Goal: Transaction & Acquisition: Purchase product/service

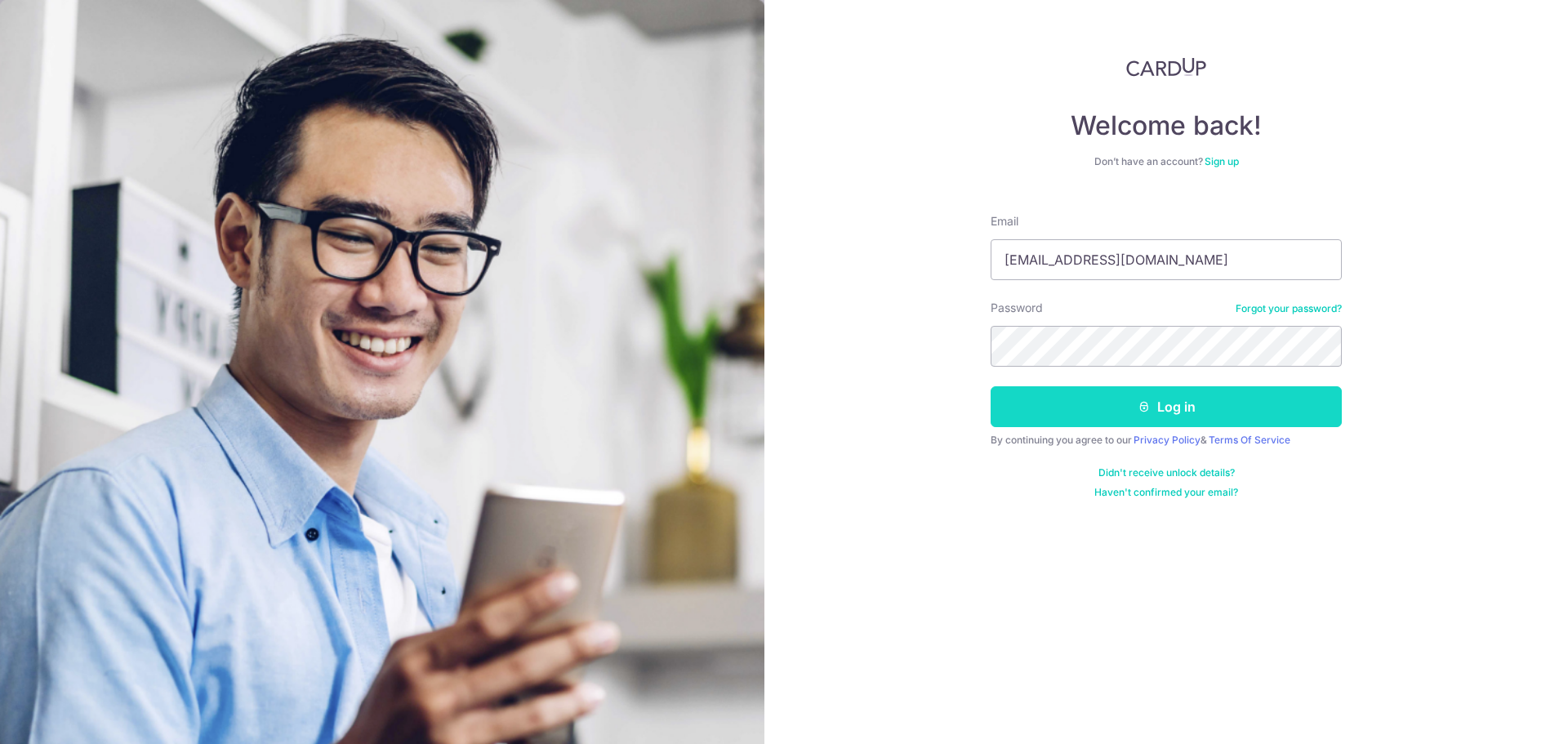
click at [1095, 401] on button "Log in" at bounding box center [1166, 406] width 351 height 41
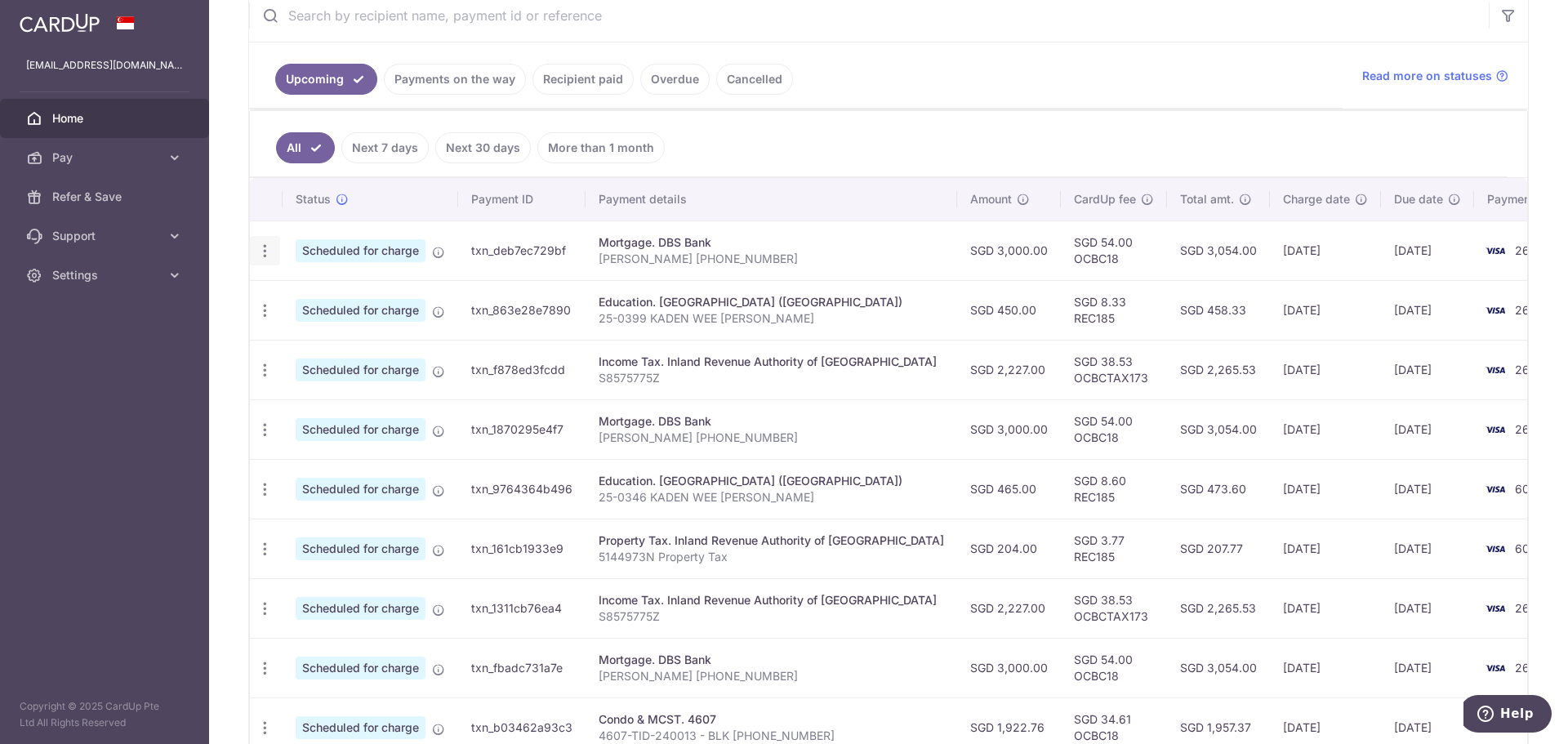
click at [259, 241] on div "Update payment Cancel payment Upload doc" at bounding box center [265, 251] width 30 height 30
click at [269, 248] on icon "button" at bounding box center [264, 251] width 17 height 17
click at [334, 341] on span "Cancel payment" at bounding box center [352, 335] width 109 height 19
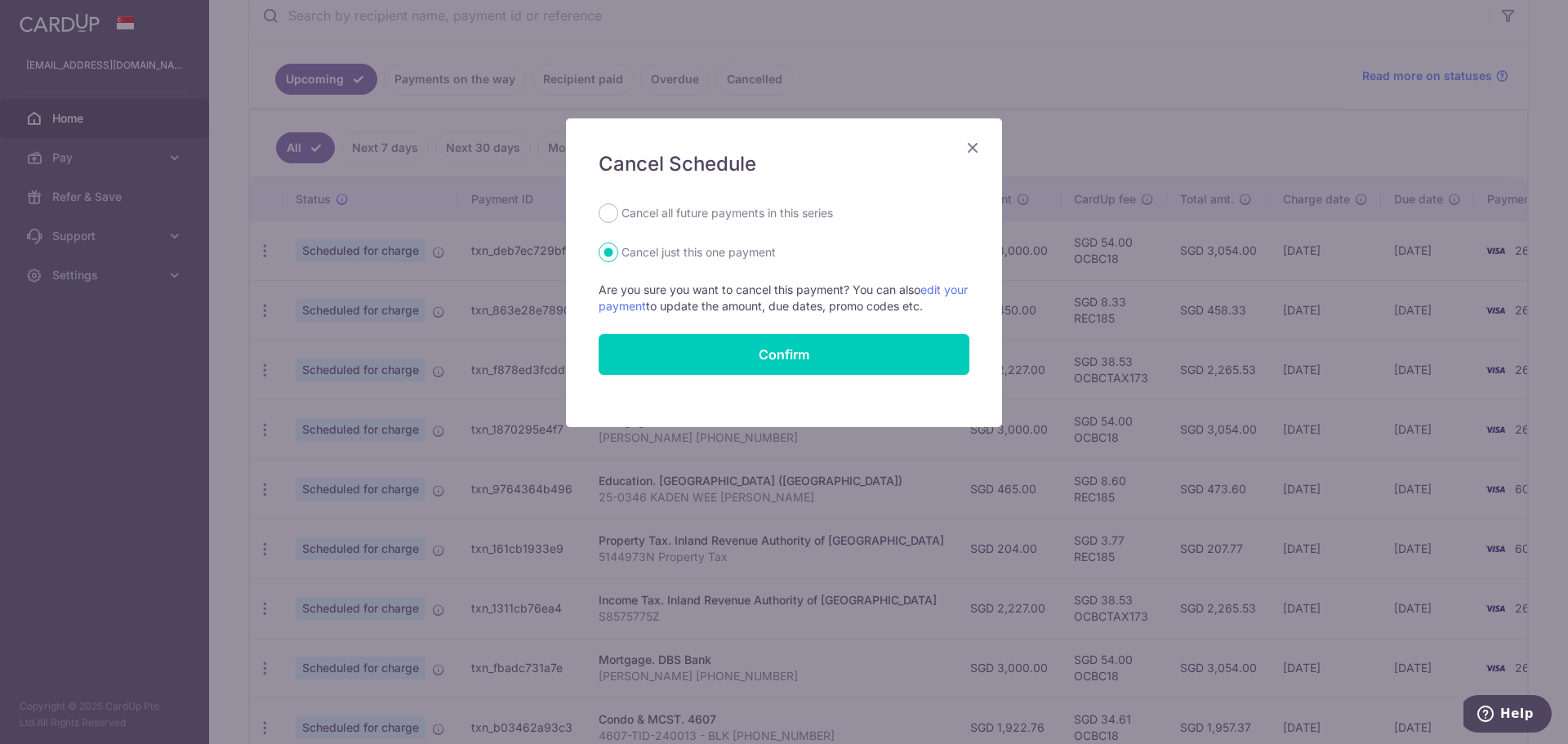
click at [978, 146] on icon "Close" at bounding box center [972, 147] width 19 height 20
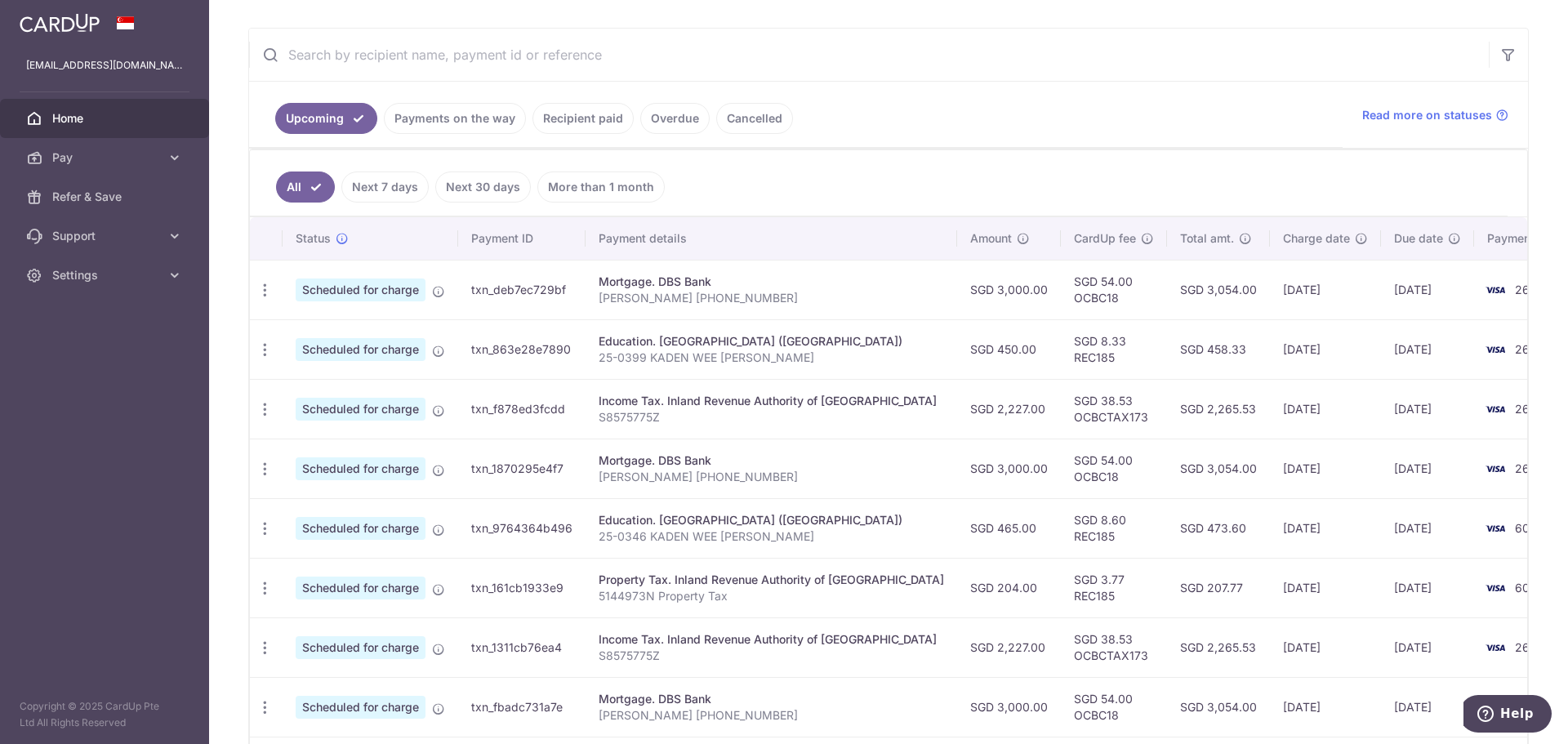
scroll to position [282, 0]
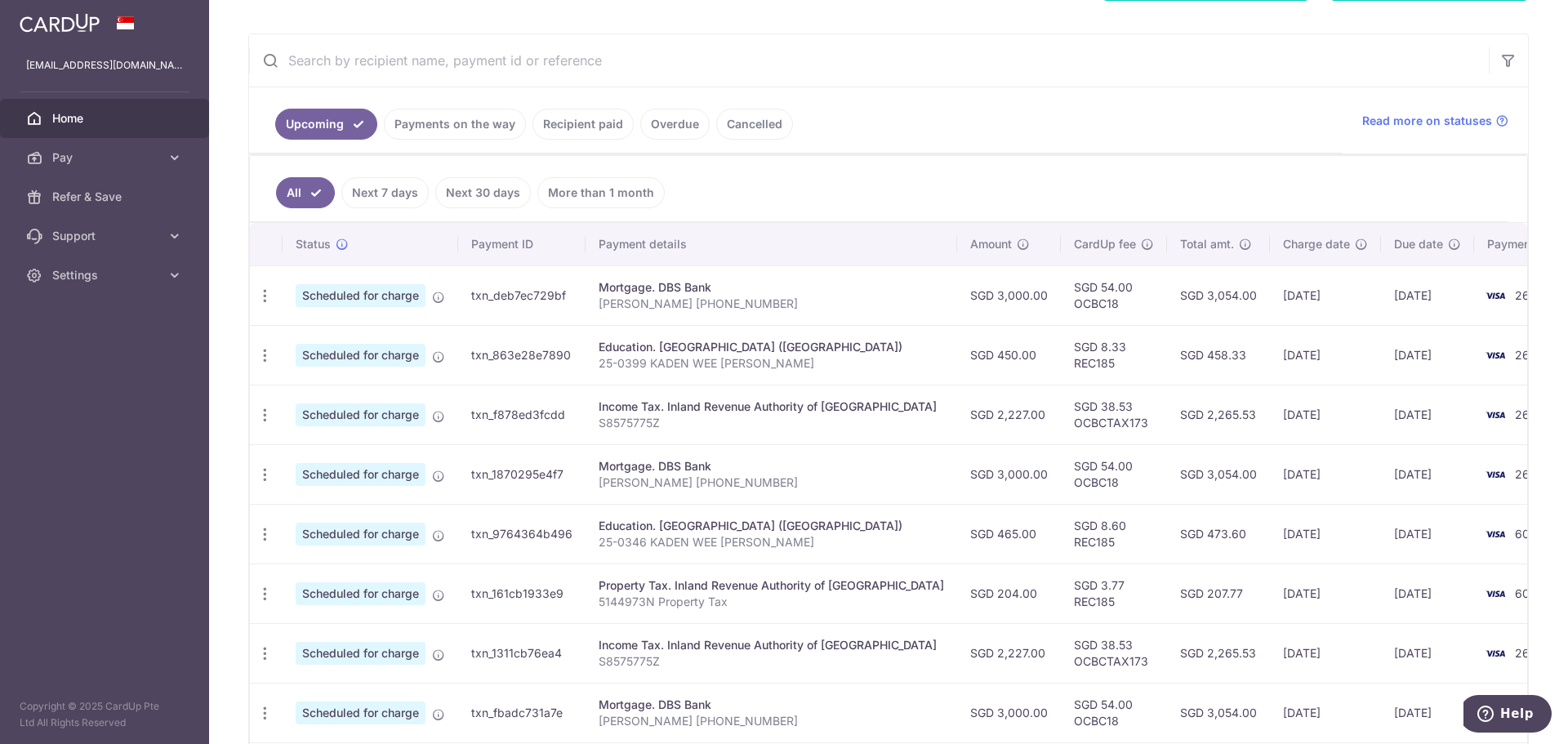
drag, startPoint x: 261, startPoint y: 301, endPoint x: 228, endPoint y: 342, distance: 52.6
click at [228, 342] on div "× Pause Schedule Pause all future payments in this series Pause just this one p…" at bounding box center [888, 372] width 1359 height 744
click at [253, 308] on div "Update payment Cancel payment Upload doc" at bounding box center [265, 296] width 30 height 30
click at [258, 297] on icon "button" at bounding box center [264, 296] width 17 height 17
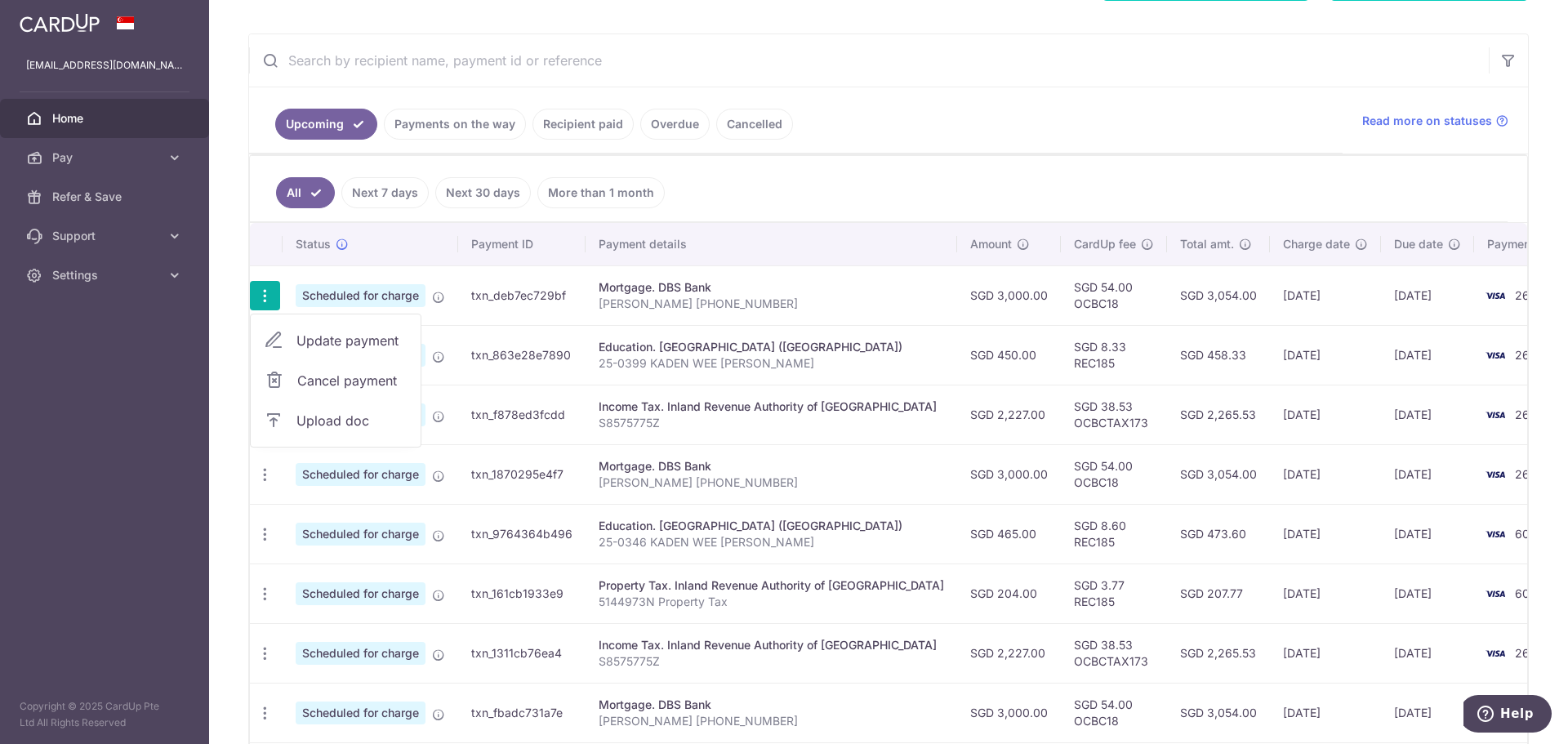
click at [293, 333] on link "Update payment" at bounding box center [336, 340] width 170 height 39
radio input "true"
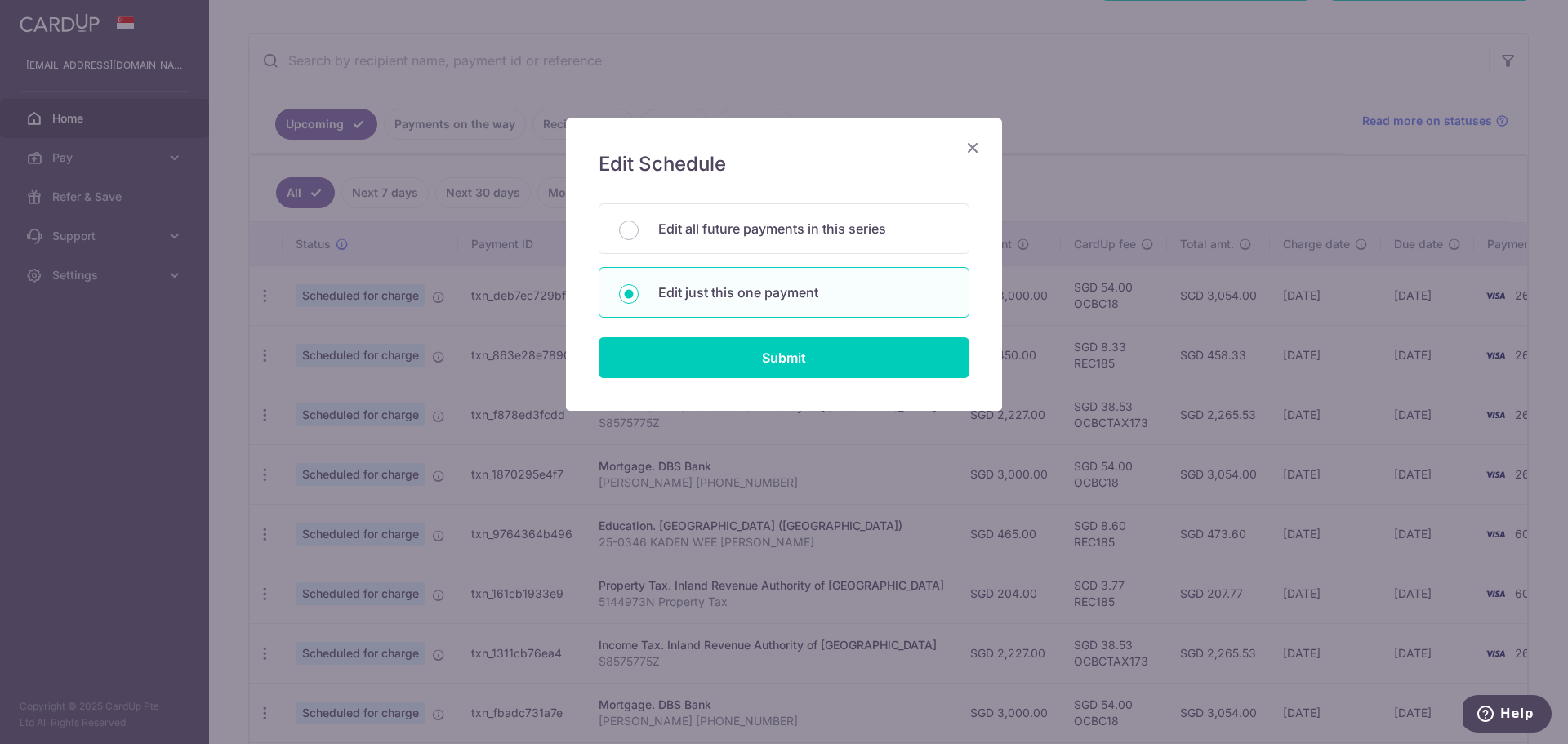
click at [691, 337] on form "You will be editing all 3 payments to DBS Bank scheduled from 25/09/2025 to 29/…" at bounding box center [784, 291] width 371 height 175
click at [744, 362] on input "Submit" at bounding box center [784, 358] width 371 height 41
radio input "true"
type input "3,000.00"
type input "25/09/2025"
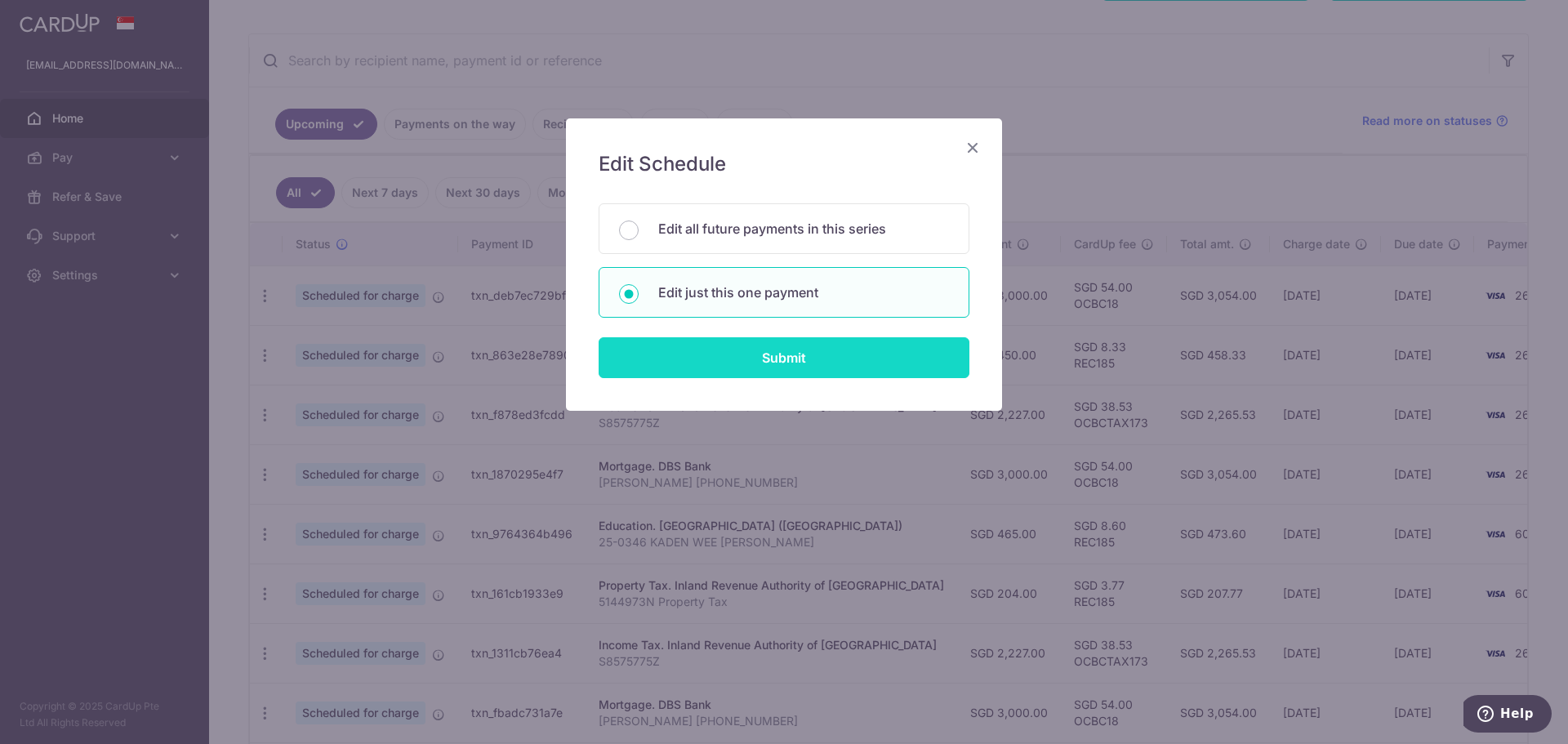
type input "[PERSON_NAME] [PHONE_NUMBER]"
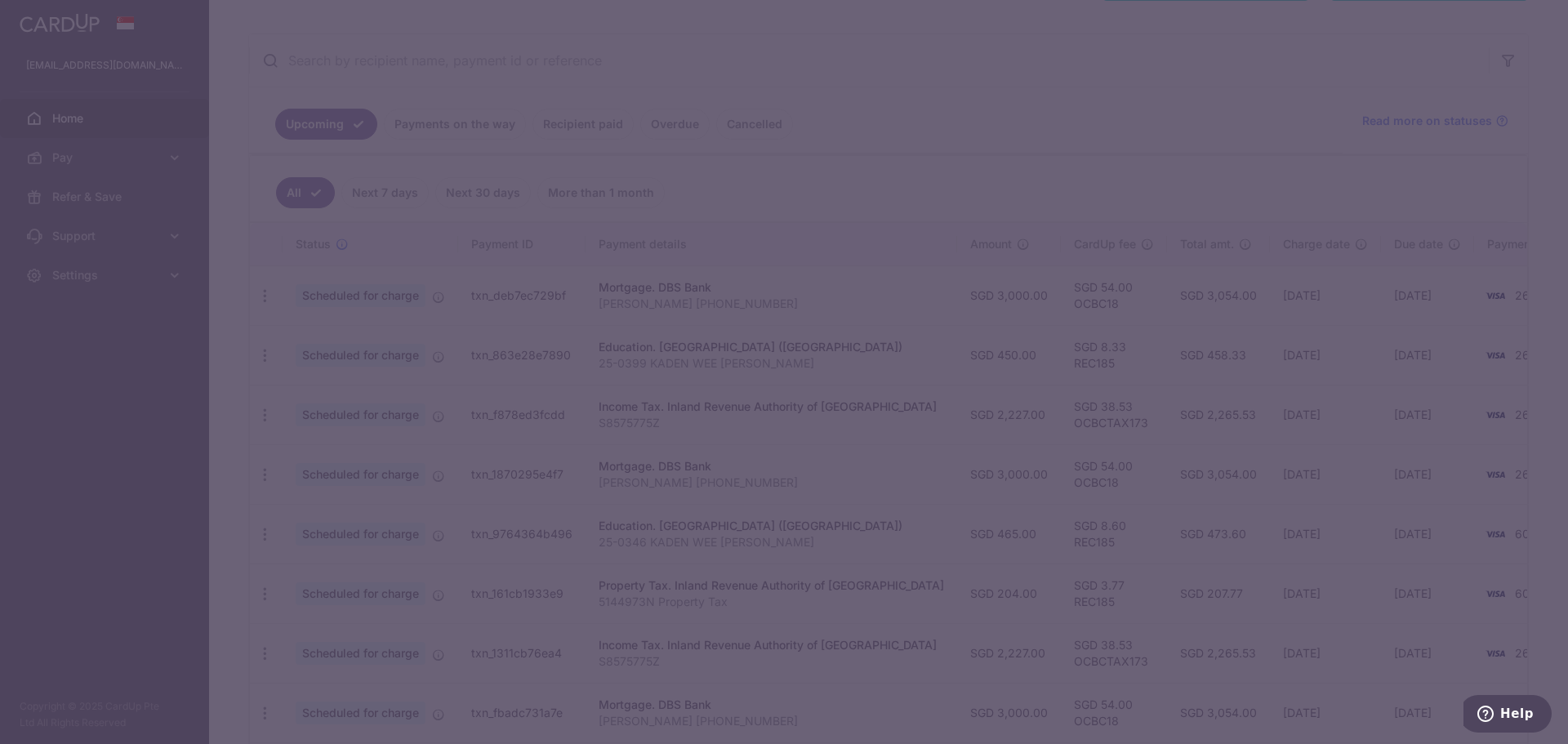
type input "OCBC18"
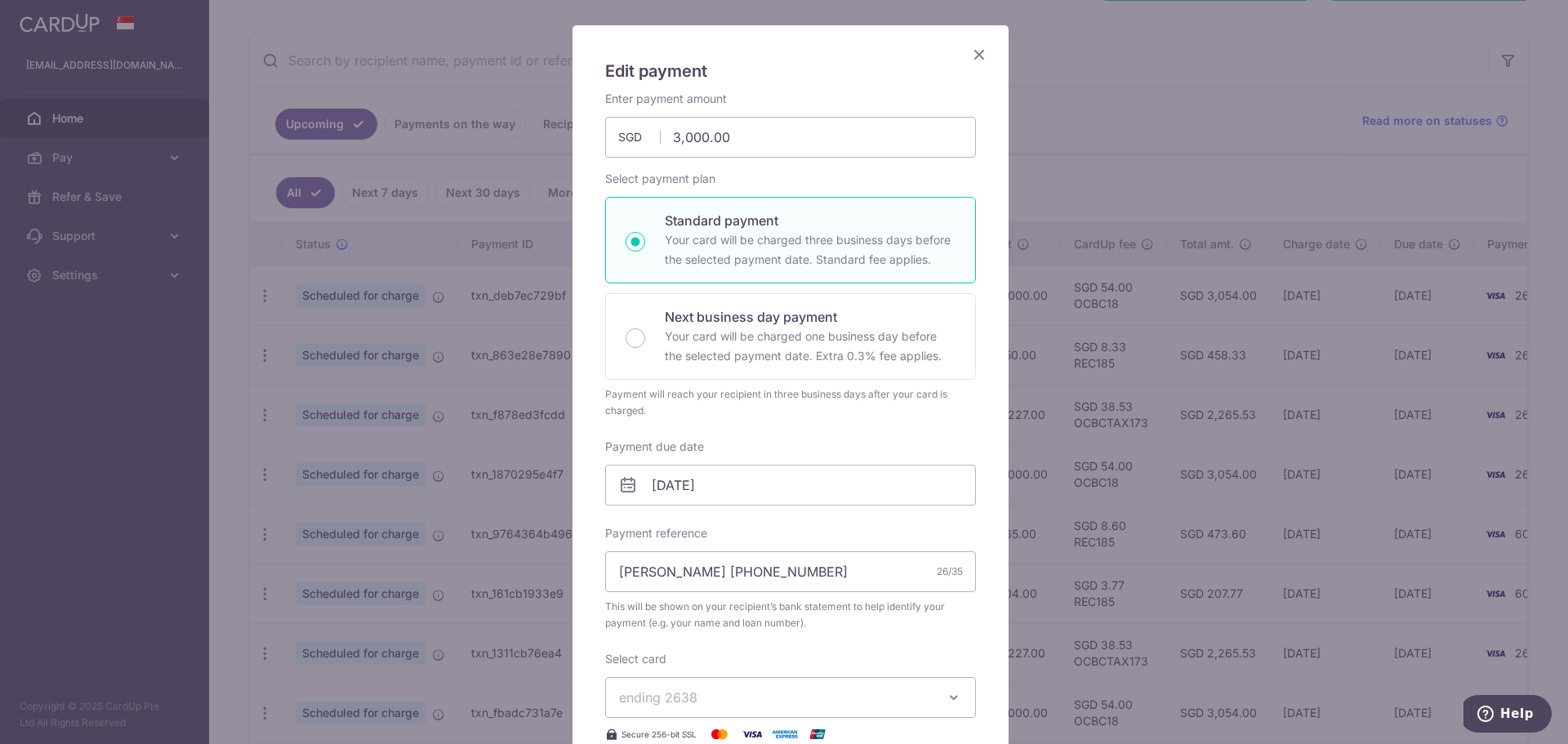
scroll to position [327, 0]
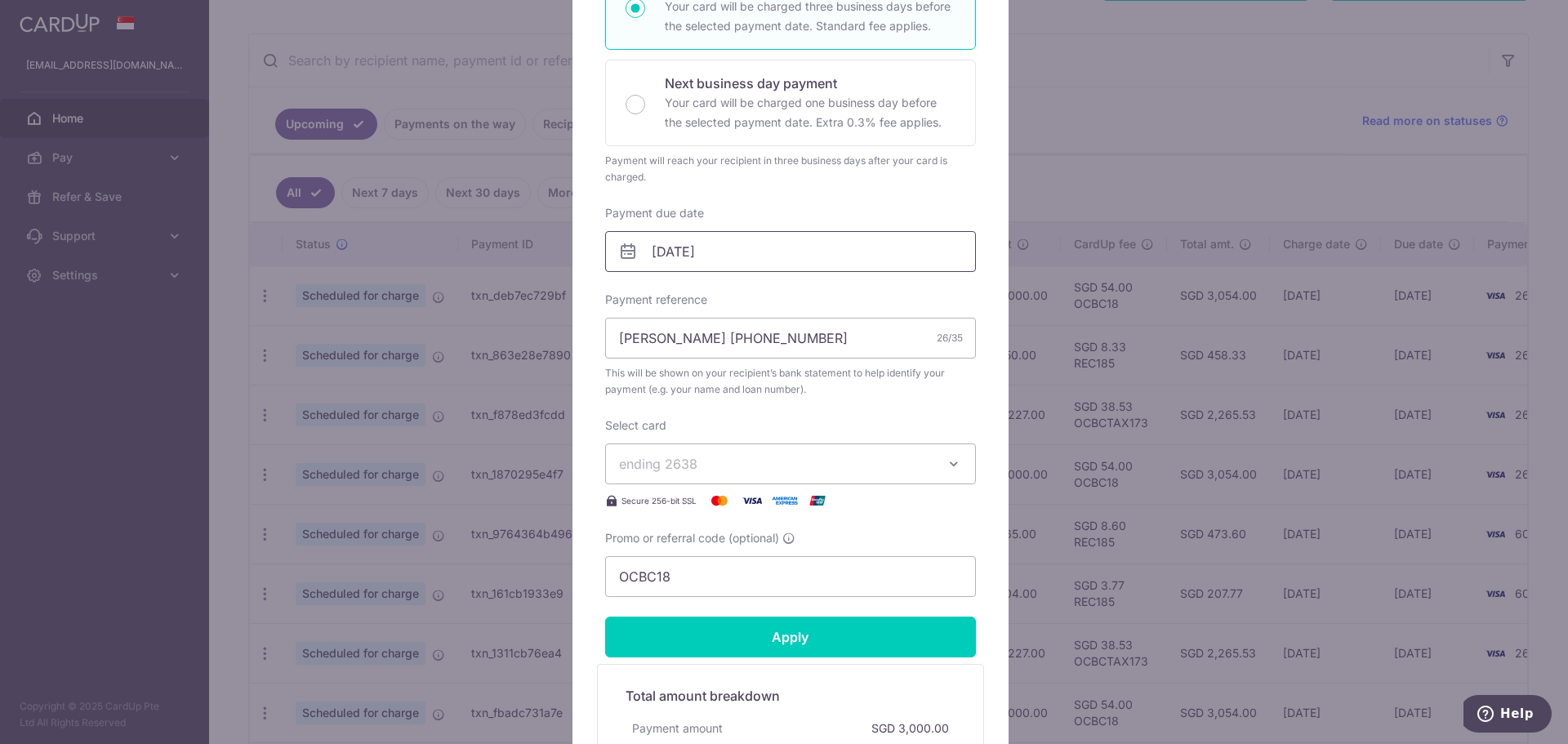
click at [727, 249] on input "25/09/2025" at bounding box center [791, 251] width 371 height 41
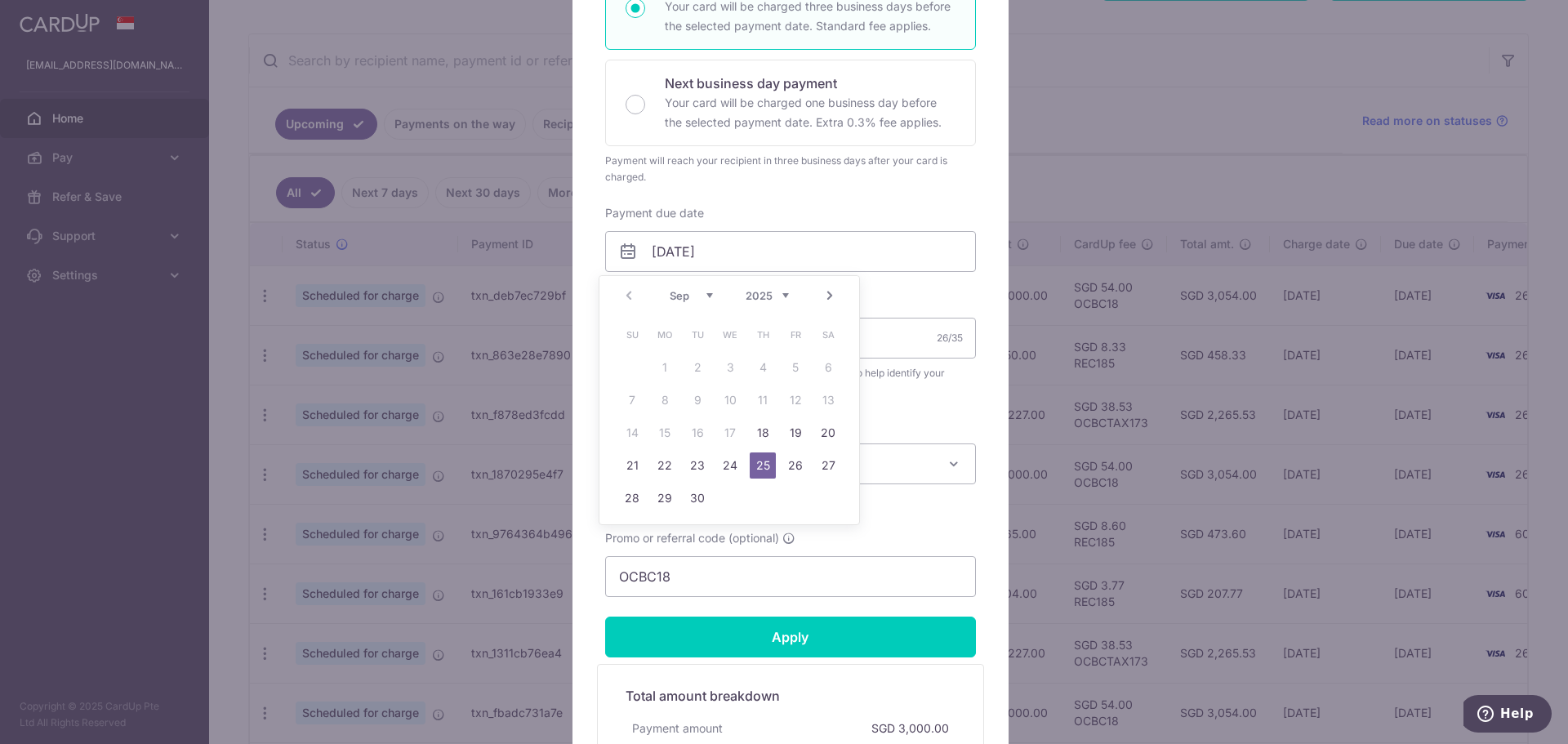
click at [834, 296] on link "Next" at bounding box center [829, 296] width 19 height 19
click at [833, 296] on link "Next" at bounding box center [829, 296] width 19 height 19
click at [724, 469] on link "24" at bounding box center [729, 465] width 26 height 26
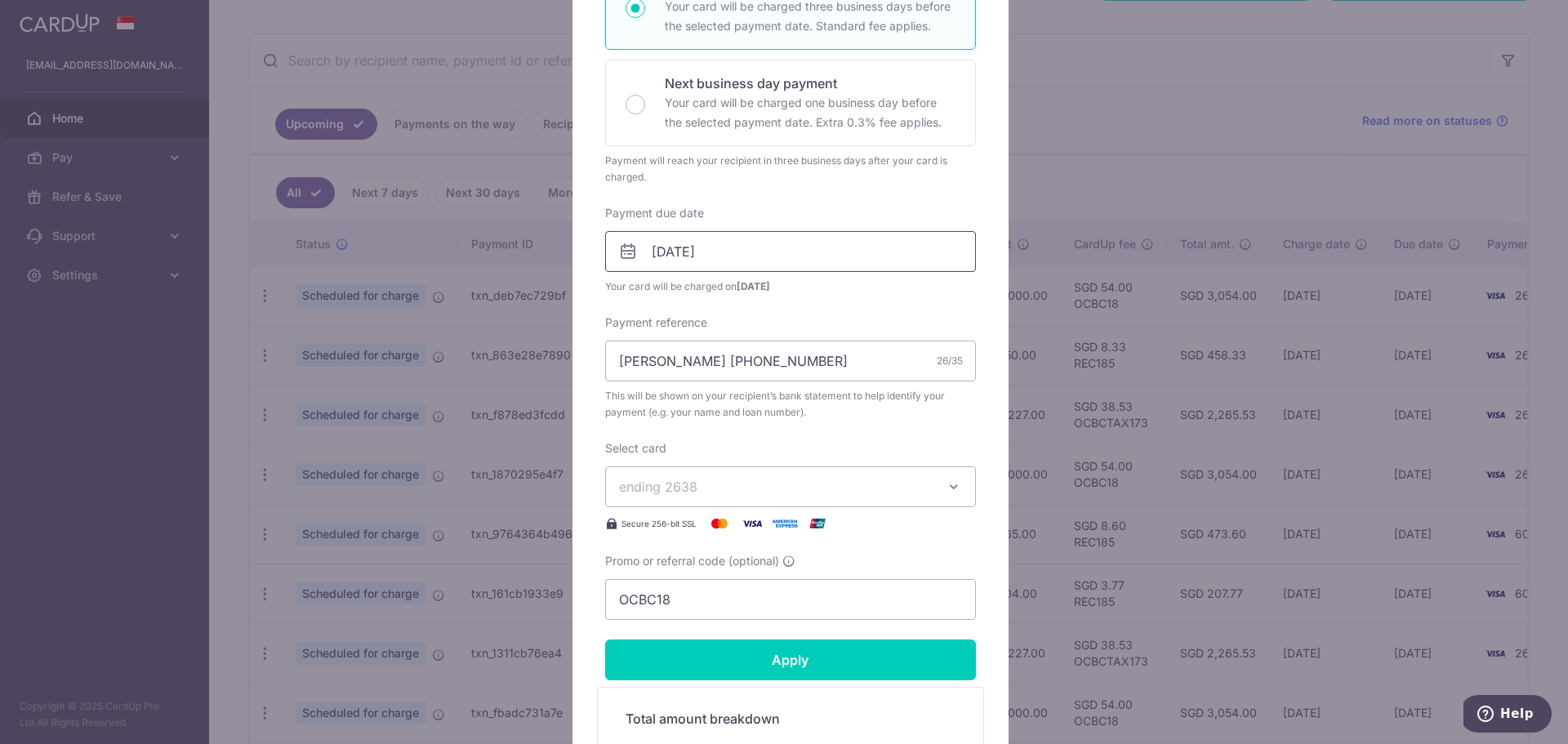
click at [736, 266] on input "24/12/2025" at bounding box center [791, 251] width 371 height 41
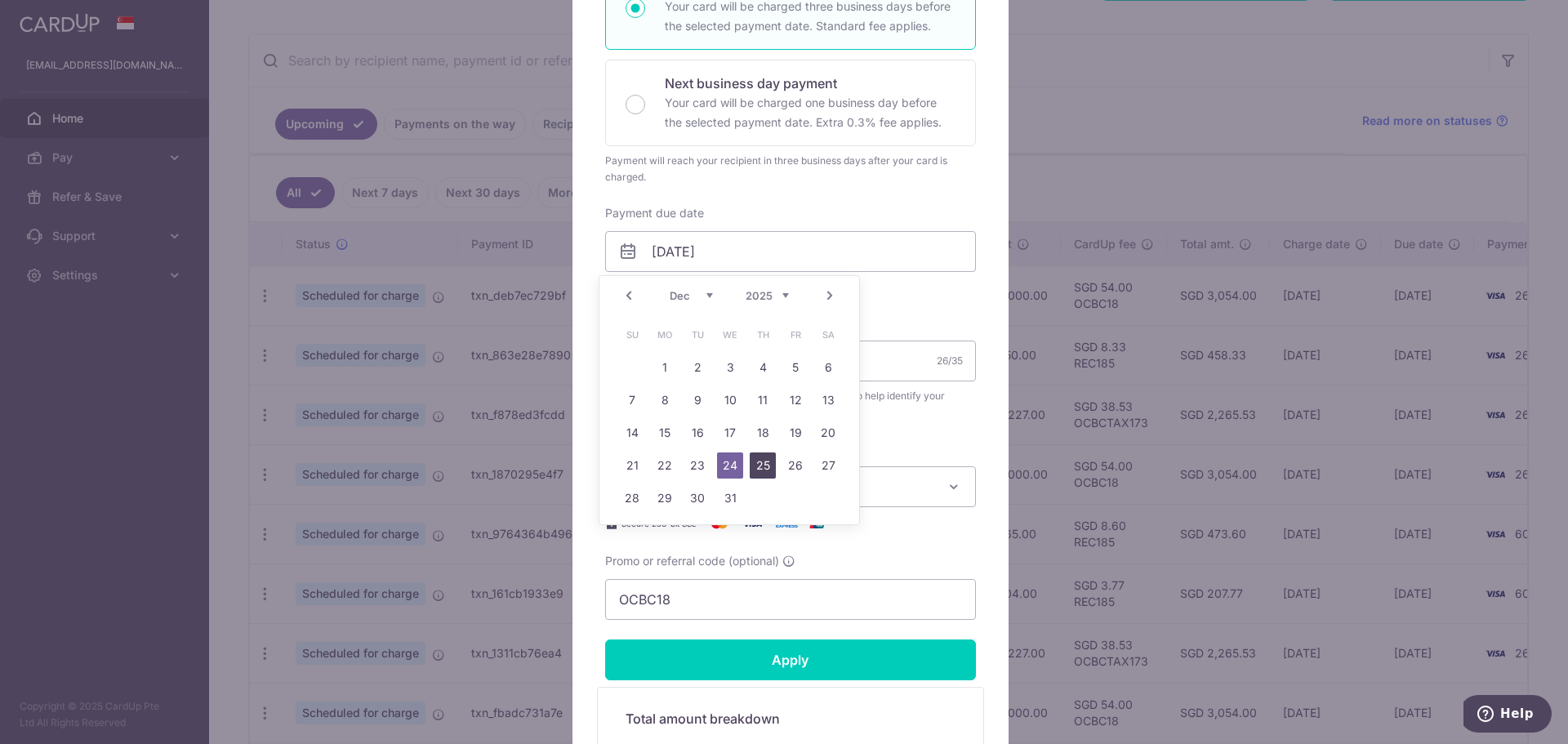
click at [765, 467] on link "25" at bounding box center [762, 465] width 26 height 26
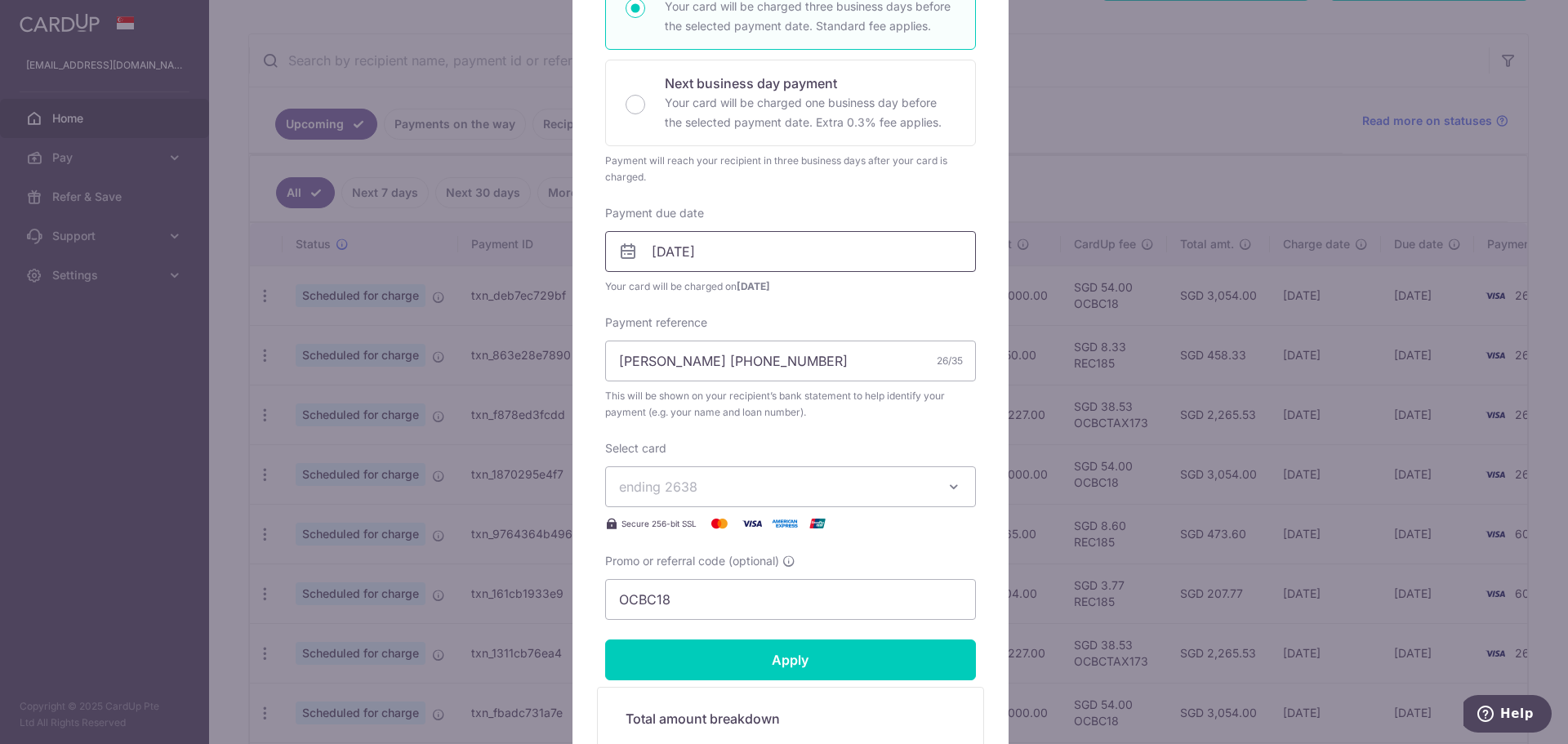
click at [734, 250] on input "[DATE]" at bounding box center [791, 251] width 371 height 41
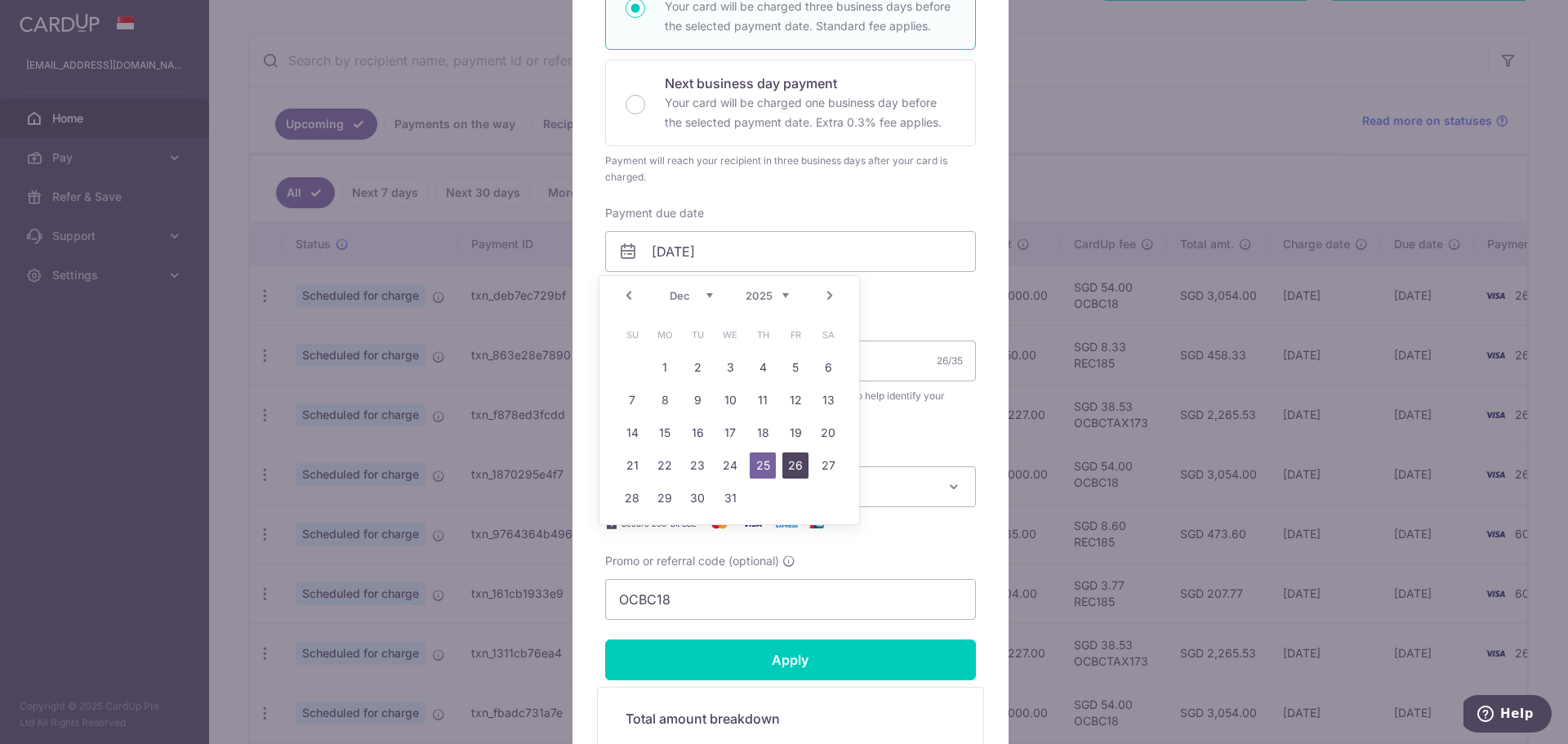
click at [792, 464] on link "26" at bounding box center [795, 465] width 26 height 26
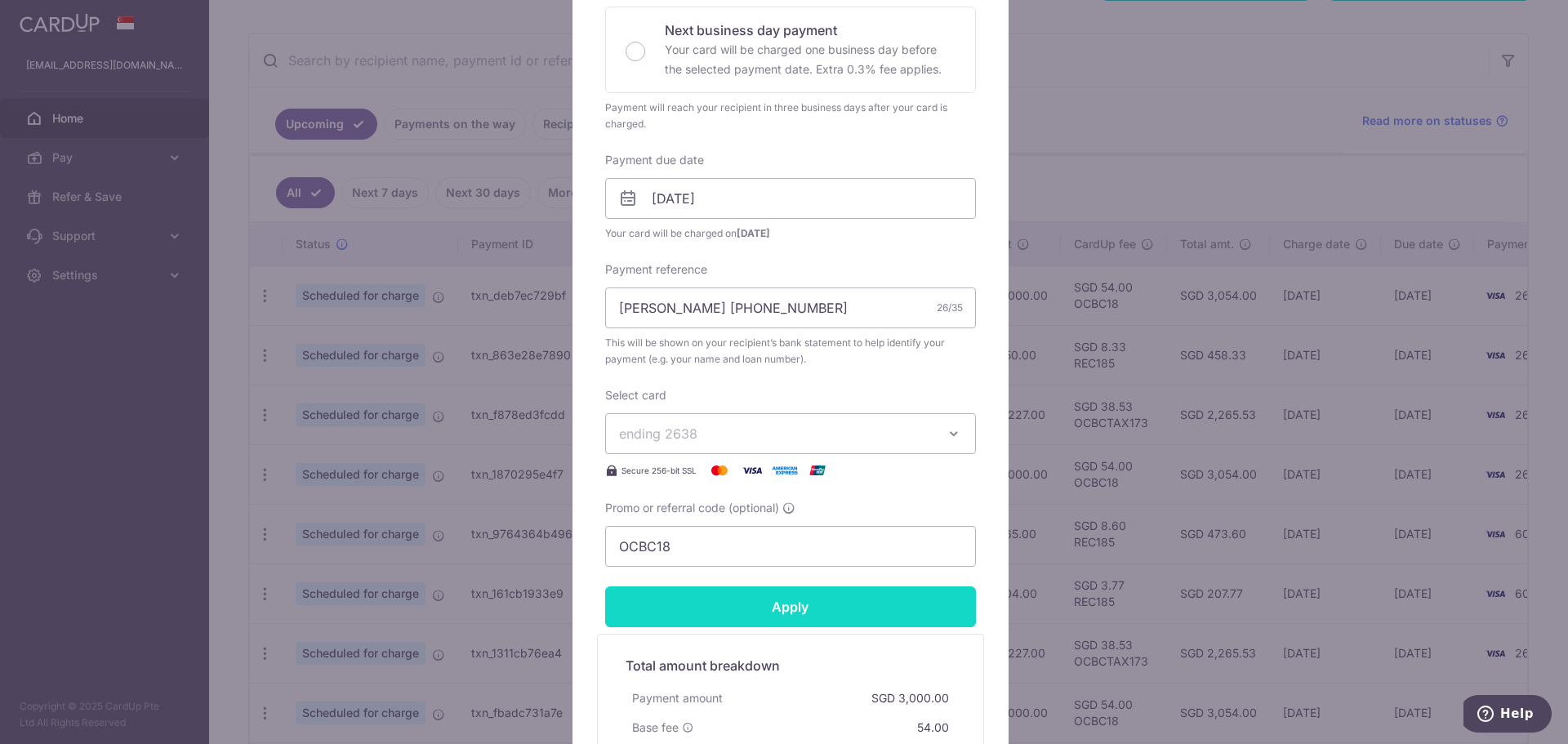
scroll to position [358, 0]
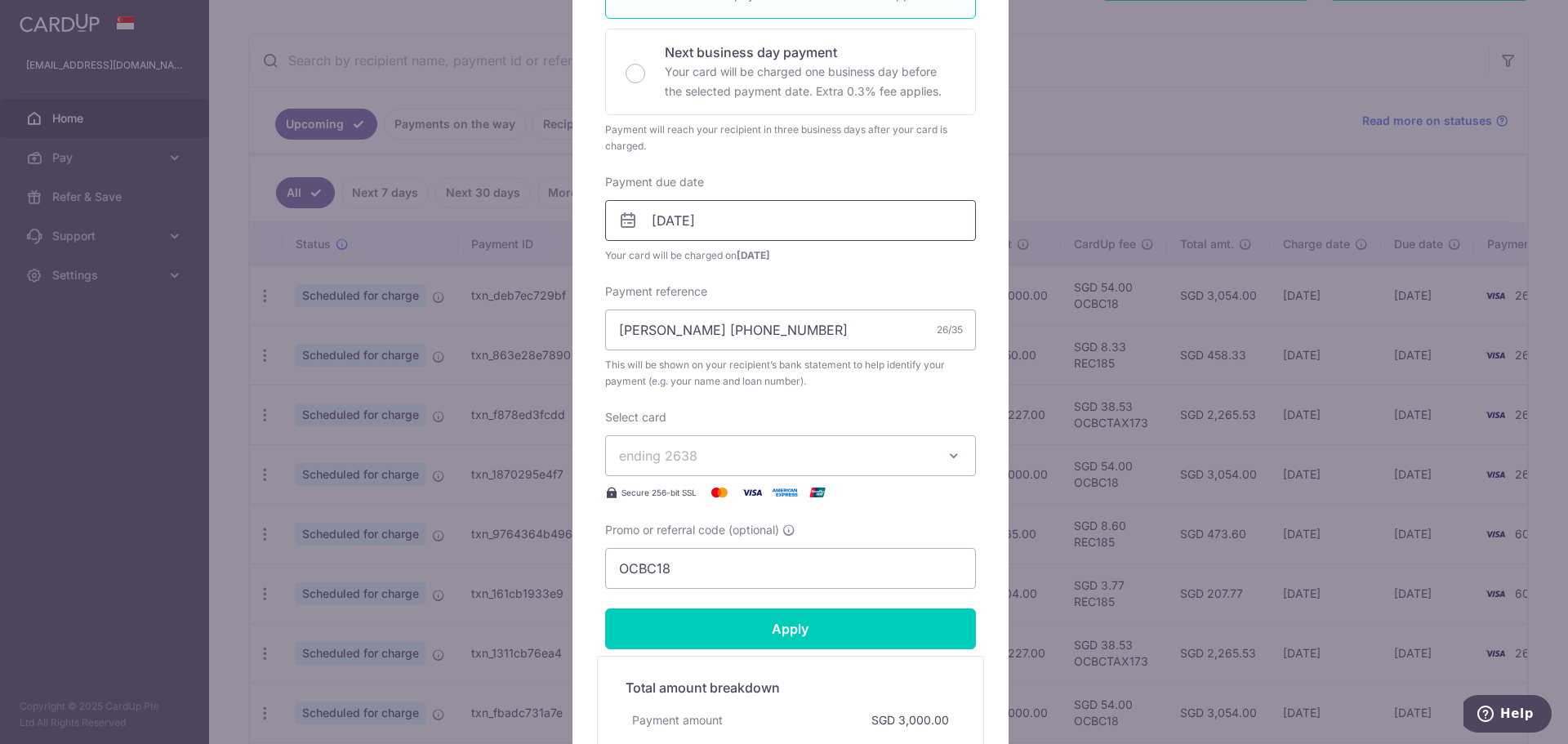
click at [706, 232] on input "26/12/2025" at bounding box center [791, 220] width 371 height 41
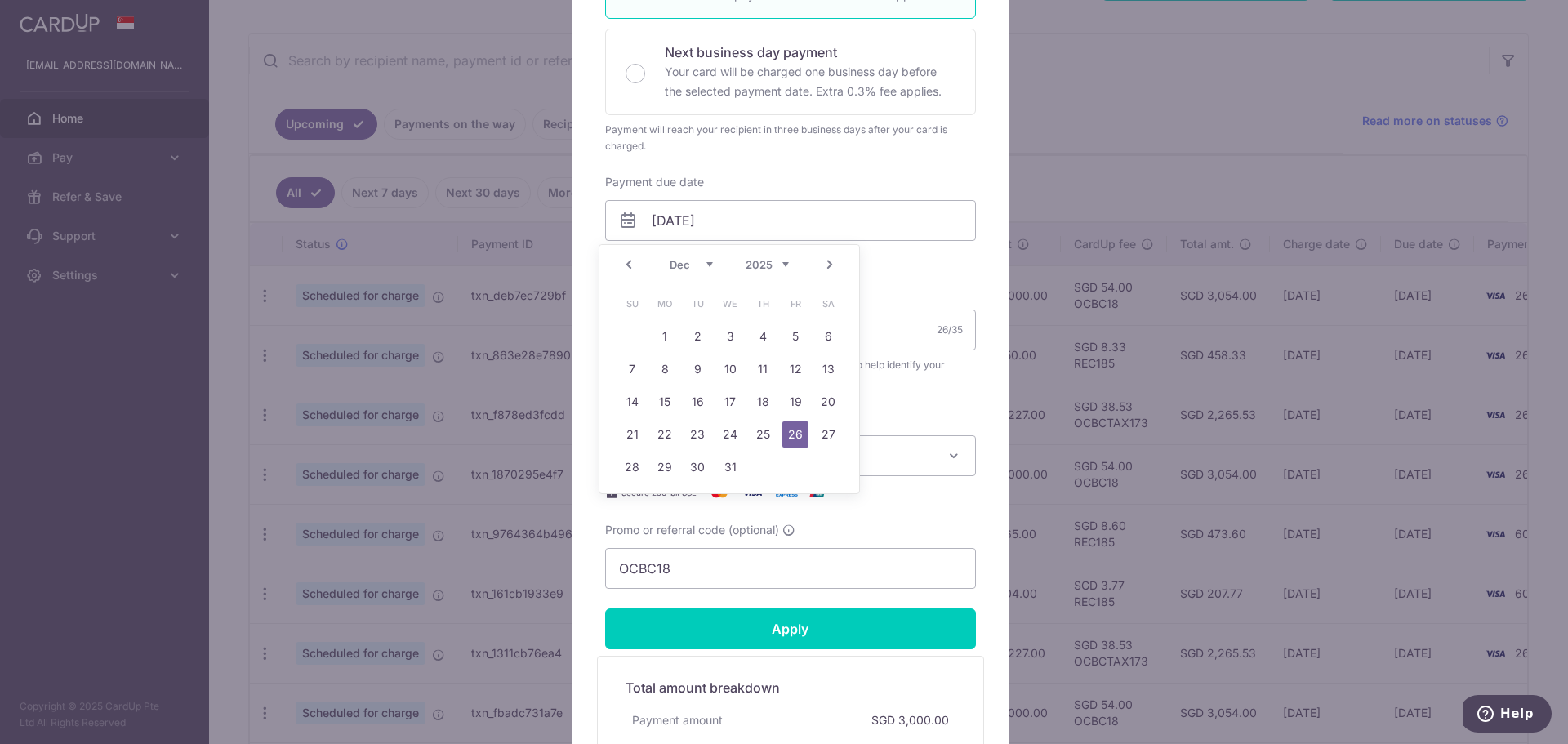
click at [823, 272] on link "Next" at bounding box center [829, 265] width 19 height 19
click at [672, 469] on link "26" at bounding box center [664, 467] width 26 height 26
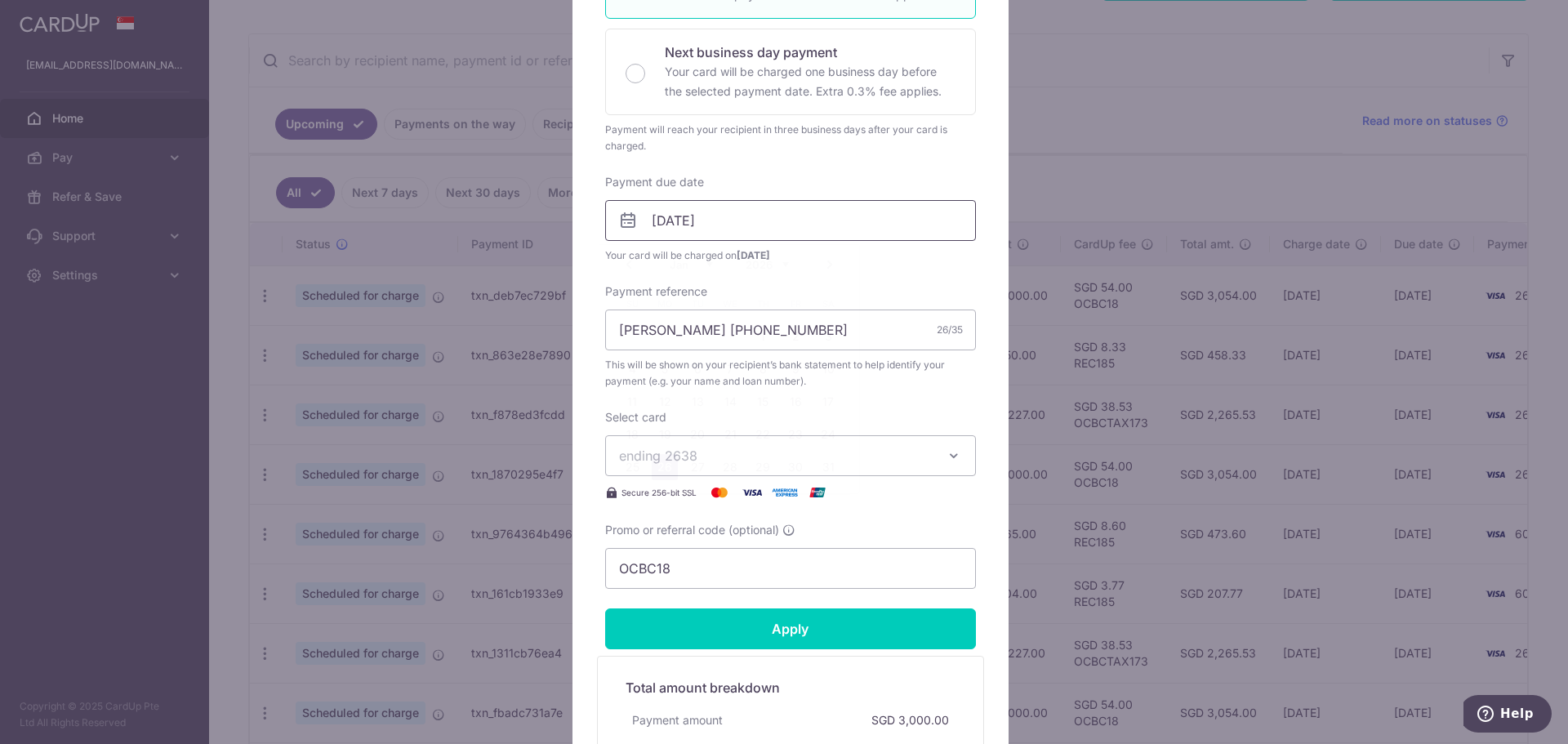
click at [729, 226] on input "[DATE]" at bounding box center [791, 220] width 371 height 41
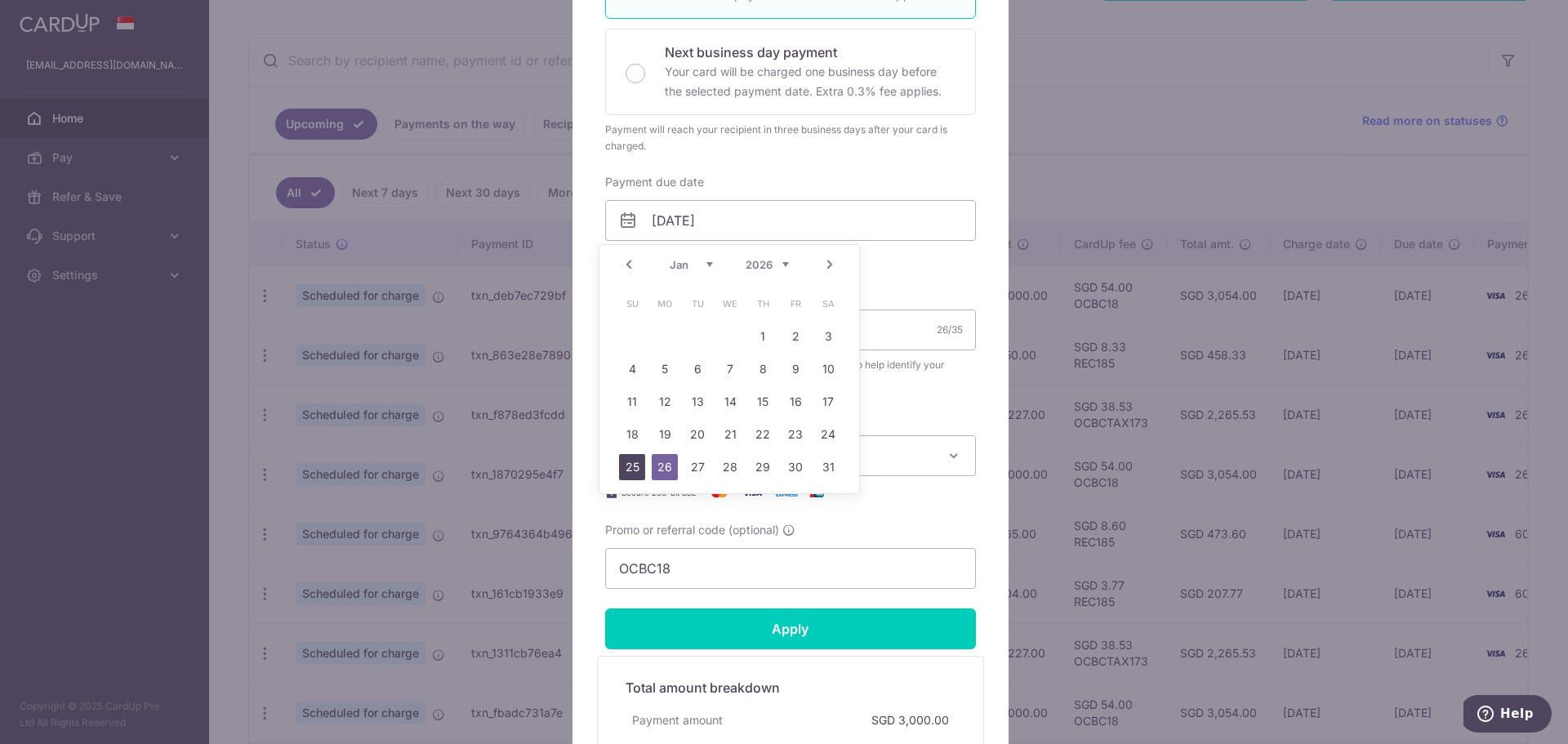
click at [641, 464] on link "25" at bounding box center [631, 467] width 26 height 26
click at [764, 226] on input "25/01/2026" at bounding box center [791, 220] width 371 height 41
click at [824, 434] on link "24" at bounding box center [828, 434] width 26 height 26
click at [802, 213] on input "24/01/2026" at bounding box center [791, 220] width 371 height 41
click at [789, 436] on link "23" at bounding box center [795, 434] width 26 height 26
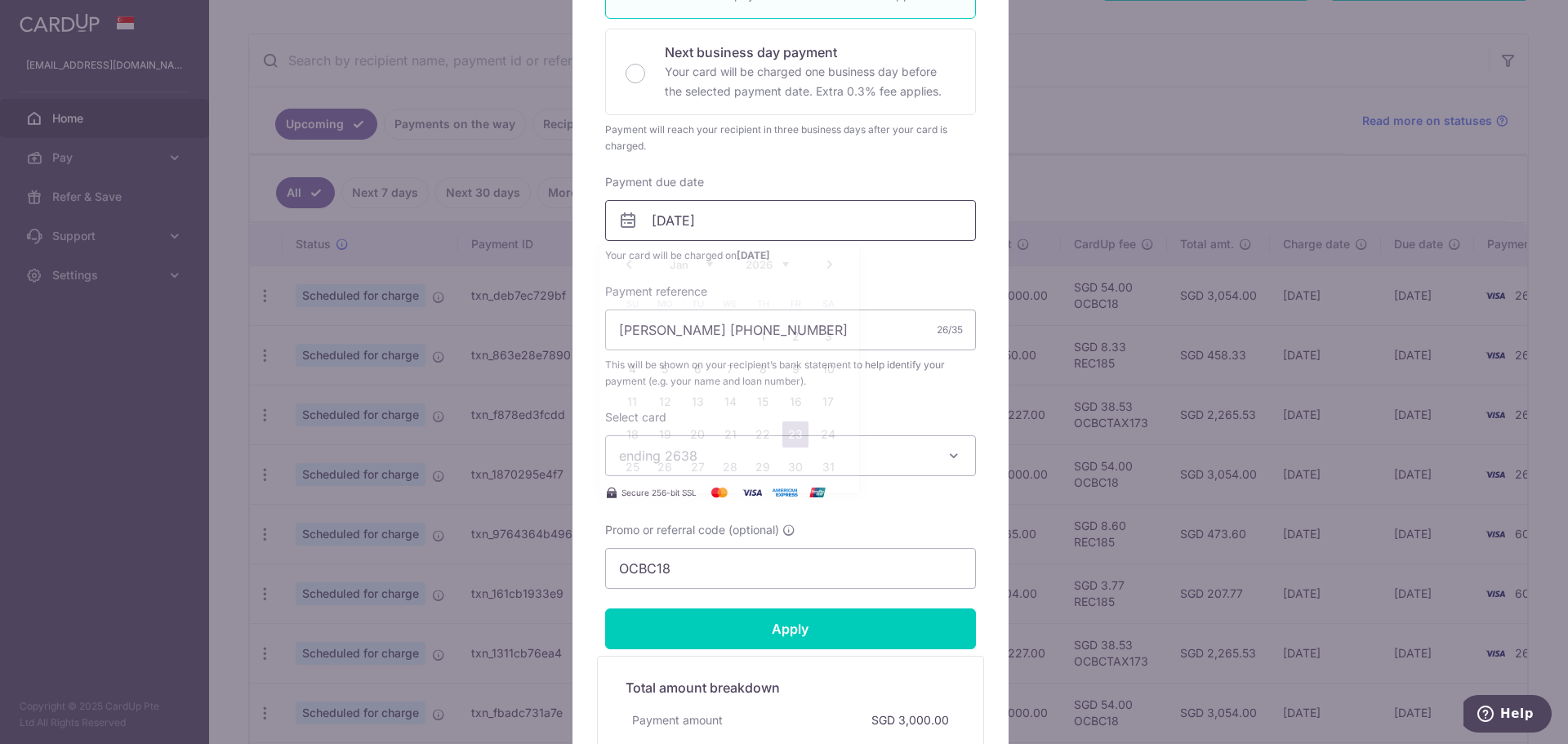
click at [760, 227] on input "[DATE]" at bounding box center [791, 220] width 371 height 41
click at [768, 435] on link "22" at bounding box center [762, 434] width 26 height 26
drag, startPoint x: 790, startPoint y: 219, endPoint x: 787, endPoint y: 237, distance: 18.2
click at [790, 218] on input "22/01/2026" at bounding box center [791, 220] width 371 height 41
click at [788, 425] on link "23" at bounding box center [795, 434] width 26 height 26
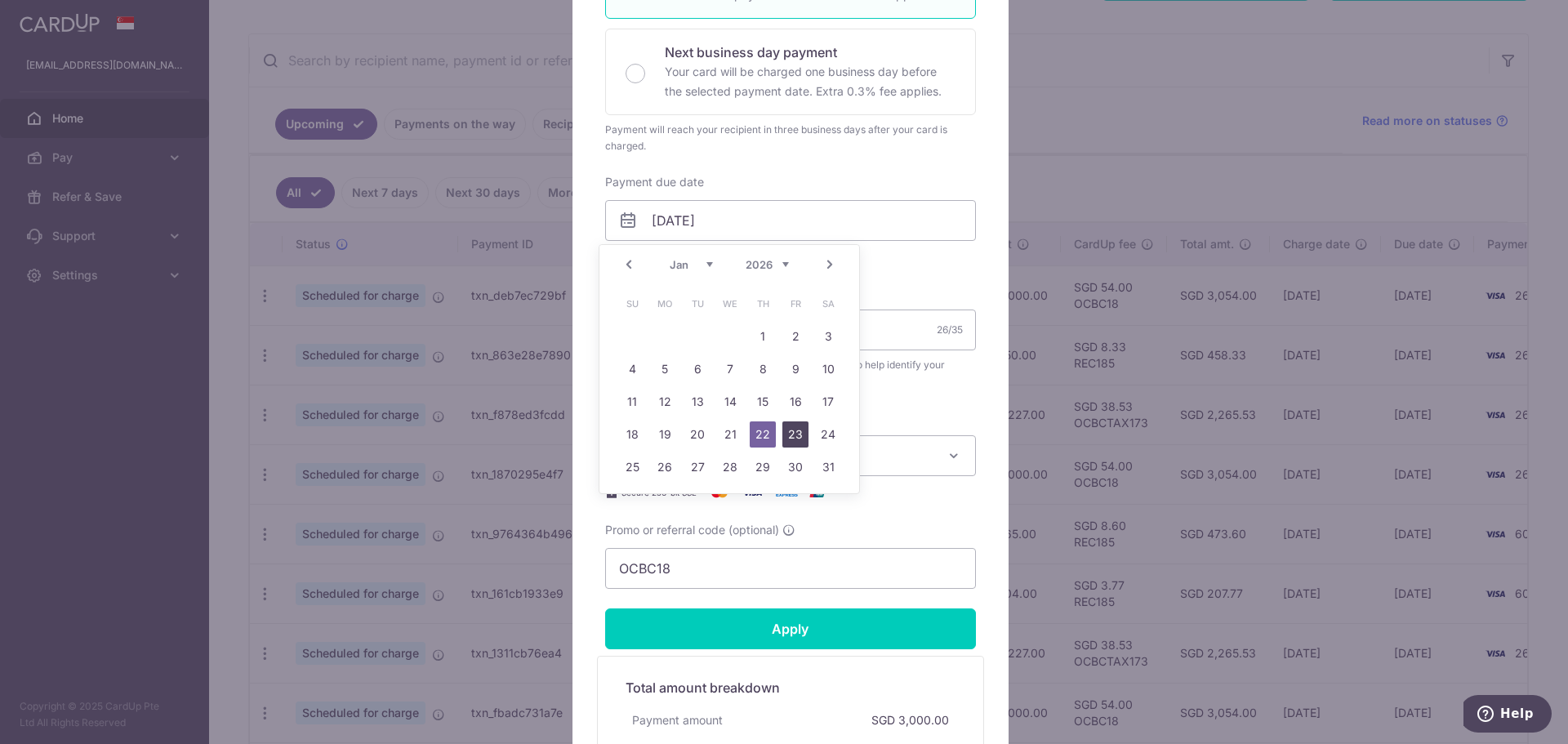
type input "[DATE]"
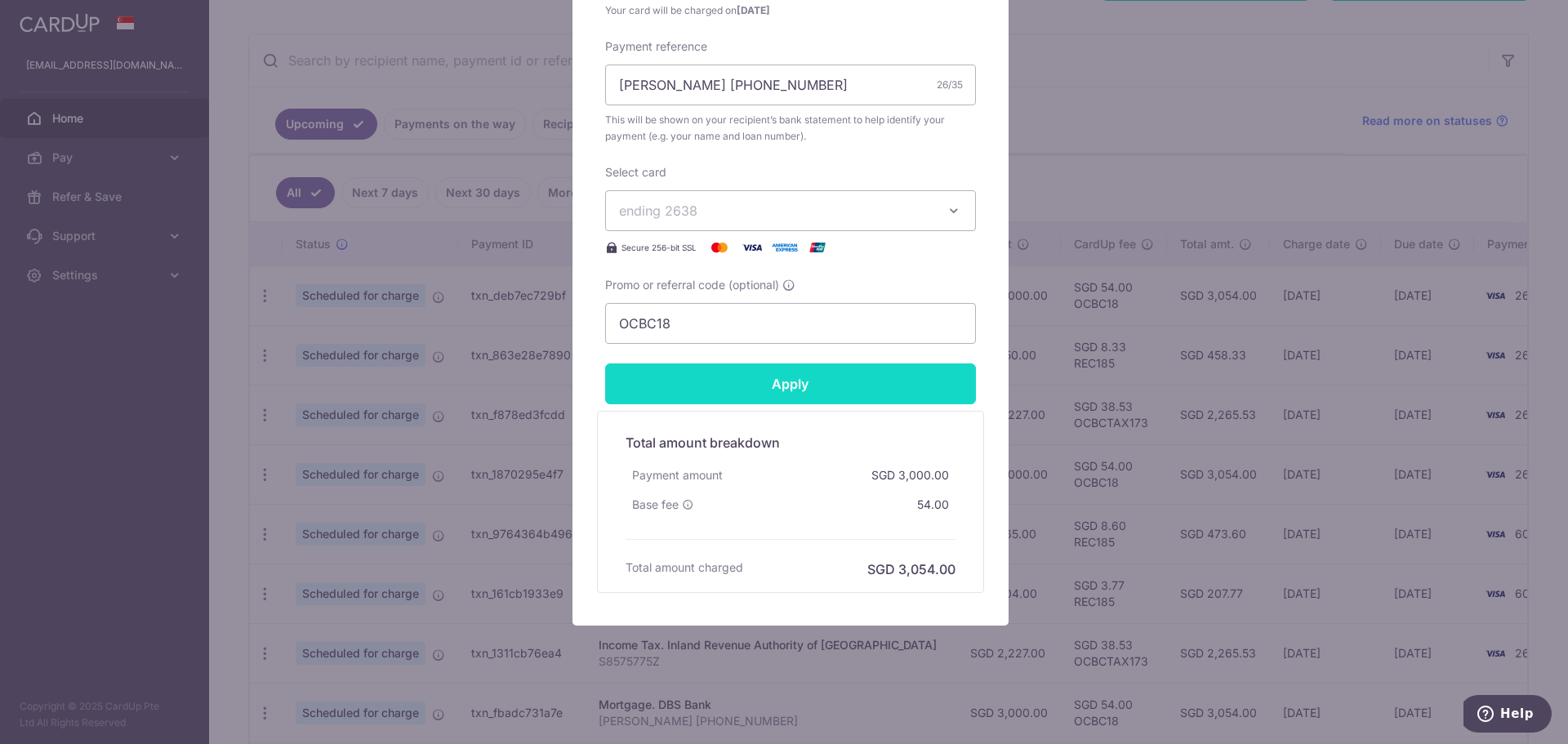
click at [752, 380] on input "Apply" at bounding box center [791, 384] width 371 height 41
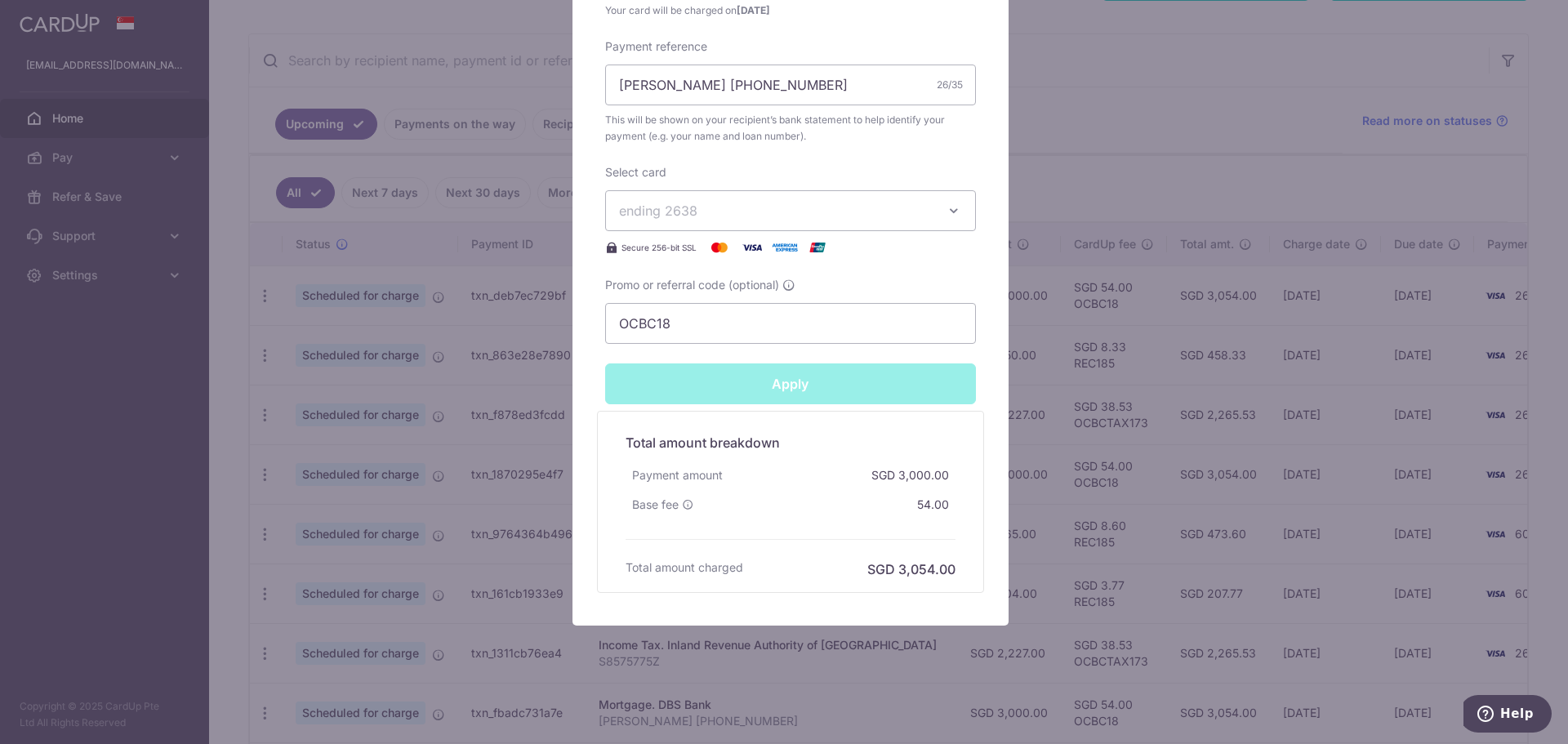
type input "Successfully Applied"
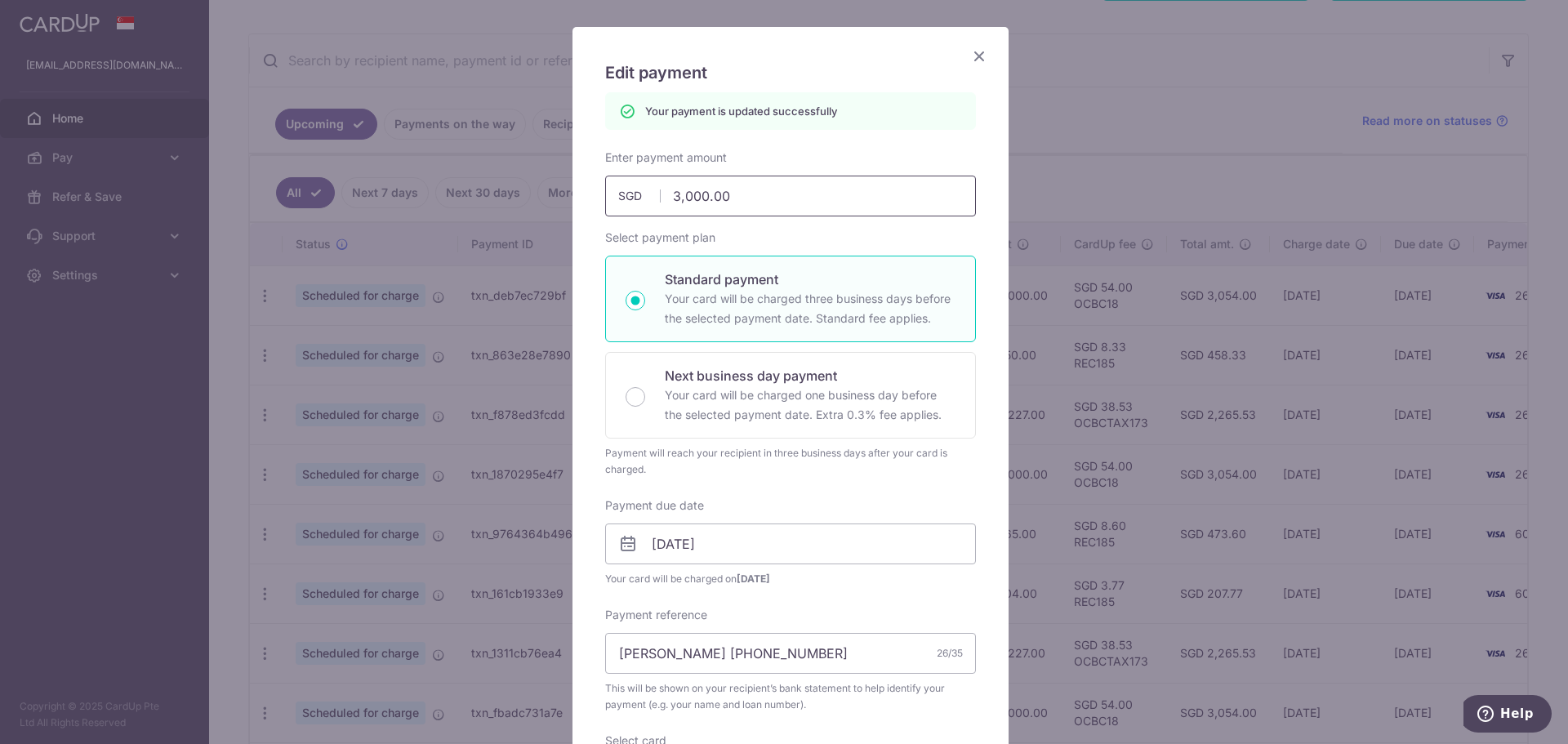
scroll to position [88, 0]
click at [970, 56] on icon "Close" at bounding box center [979, 59] width 19 height 20
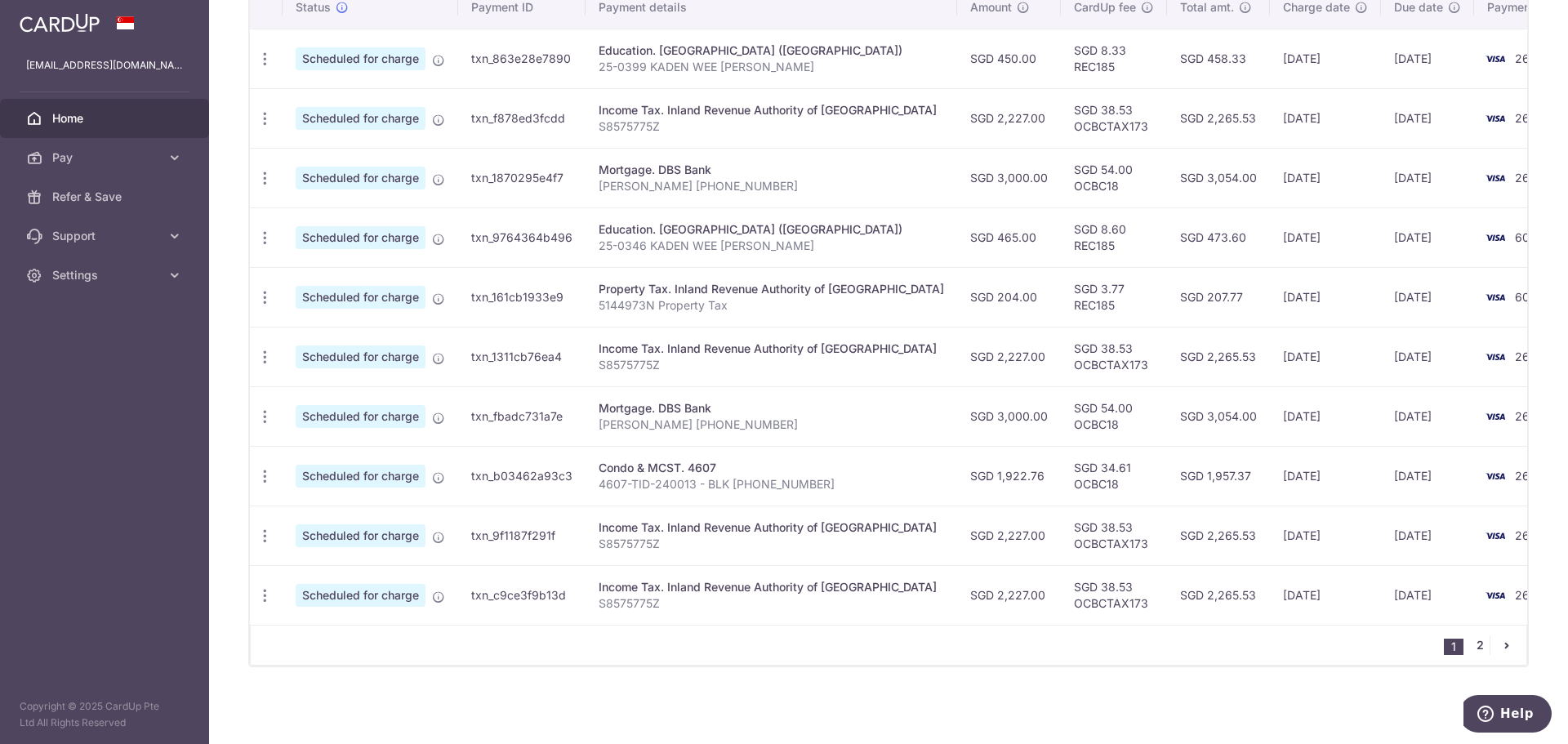
click at [1470, 648] on link "2" at bounding box center [1479, 645] width 19 height 19
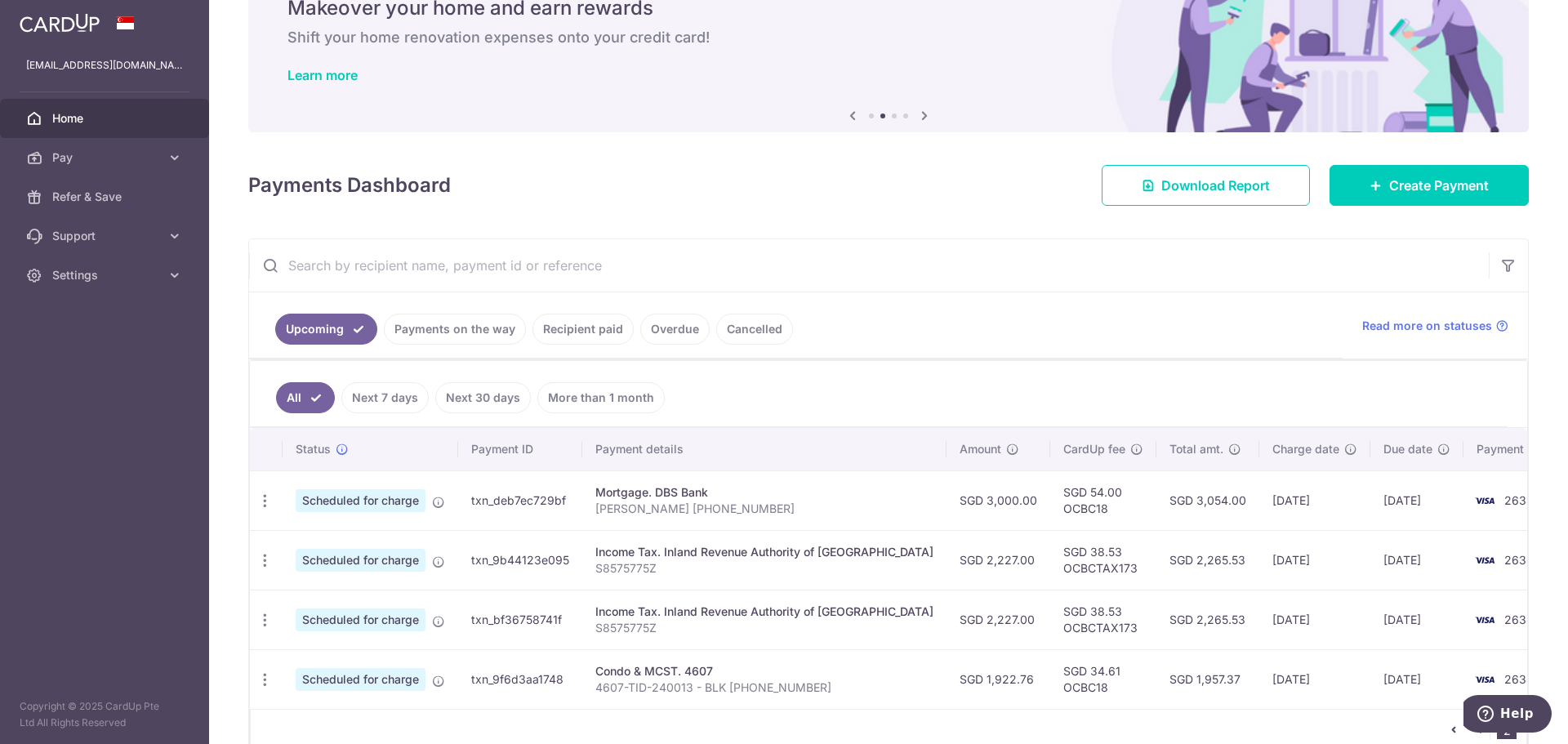
scroll to position [161, 0]
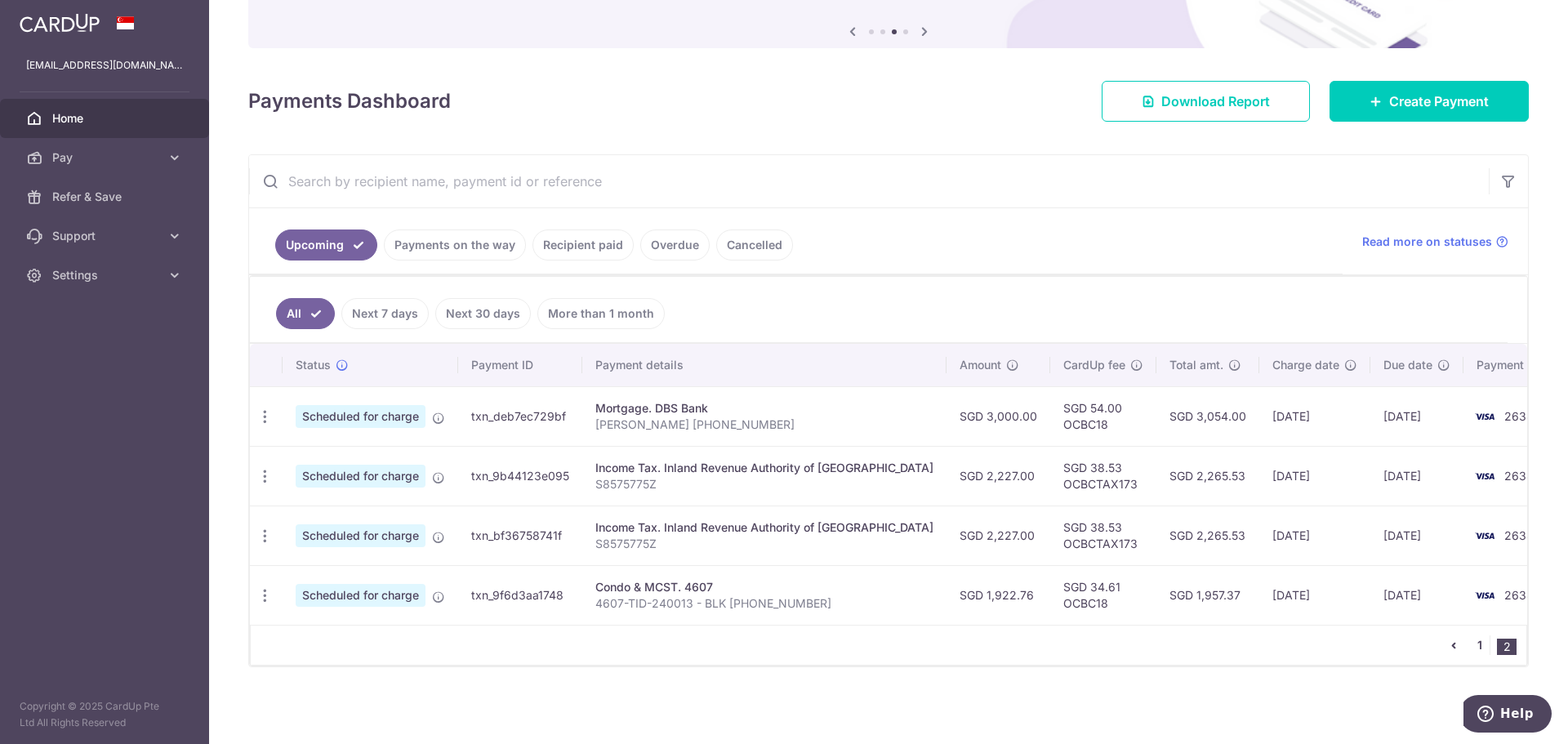
click at [1470, 654] on link "1" at bounding box center [1479, 645] width 19 height 19
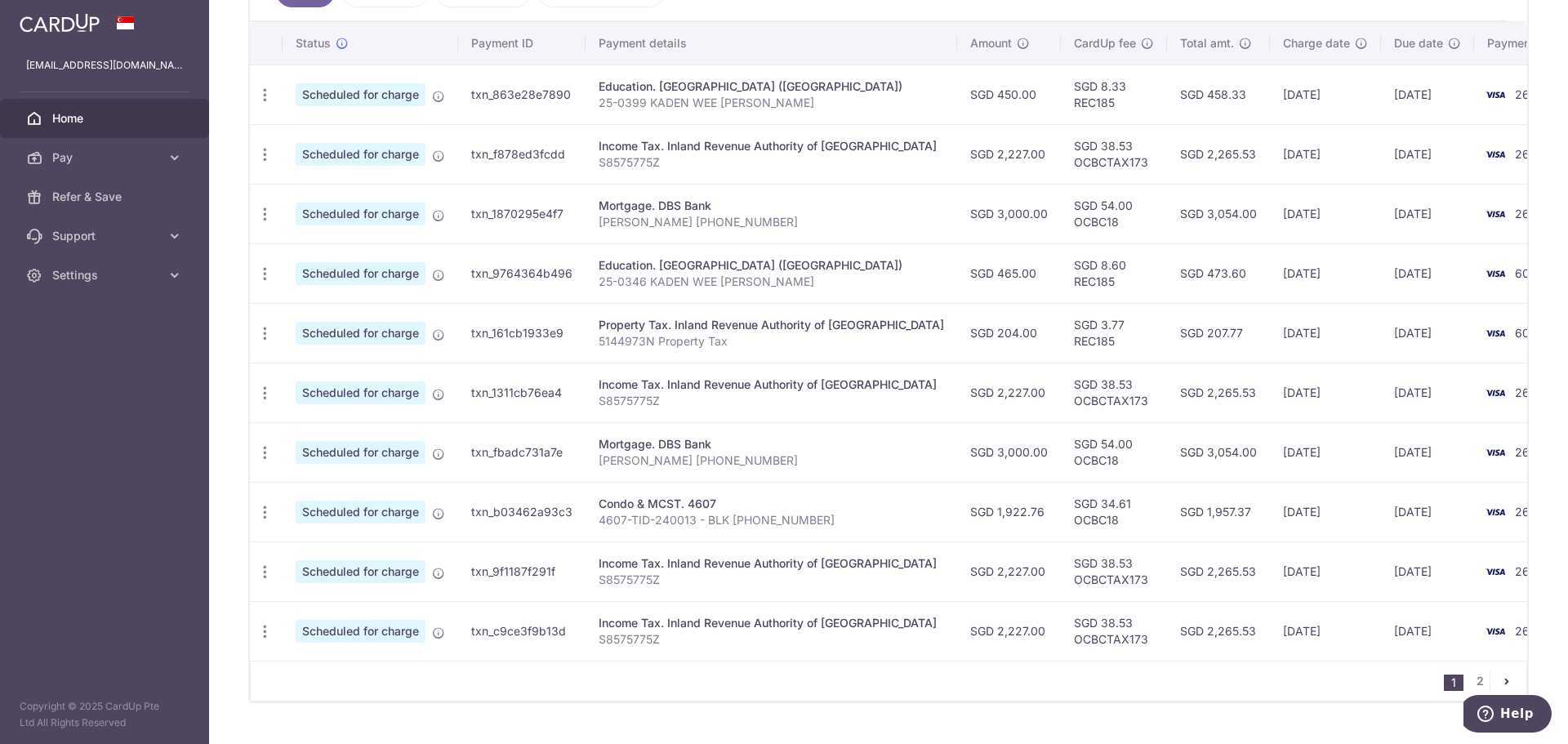
scroll to position [445, 0]
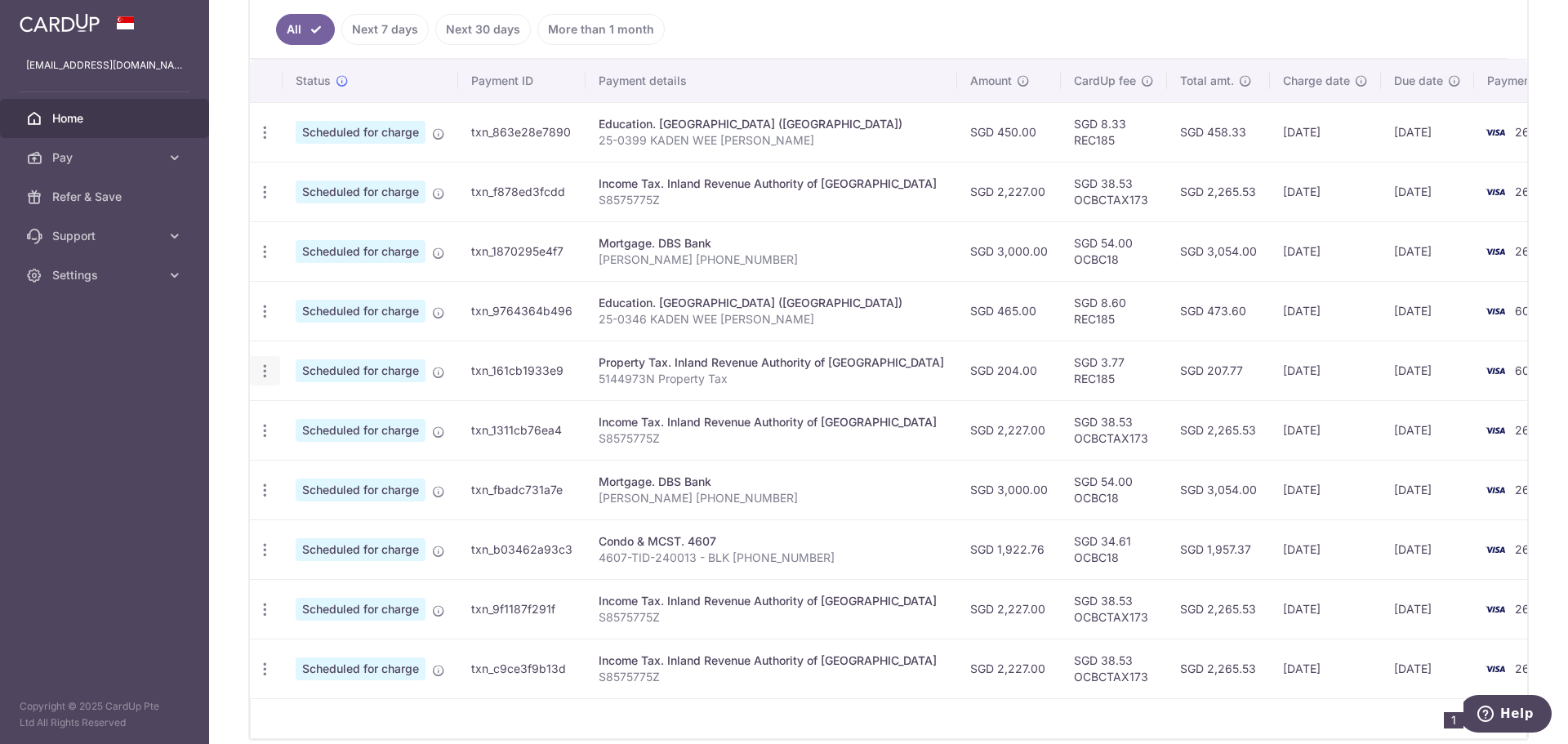
click at [264, 371] on icon "button" at bounding box center [264, 371] width 17 height 17
click at [321, 407] on link "Update payment" at bounding box center [336, 416] width 170 height 39
radio input "true"
type input "204.00"
type input "24/11/2025"
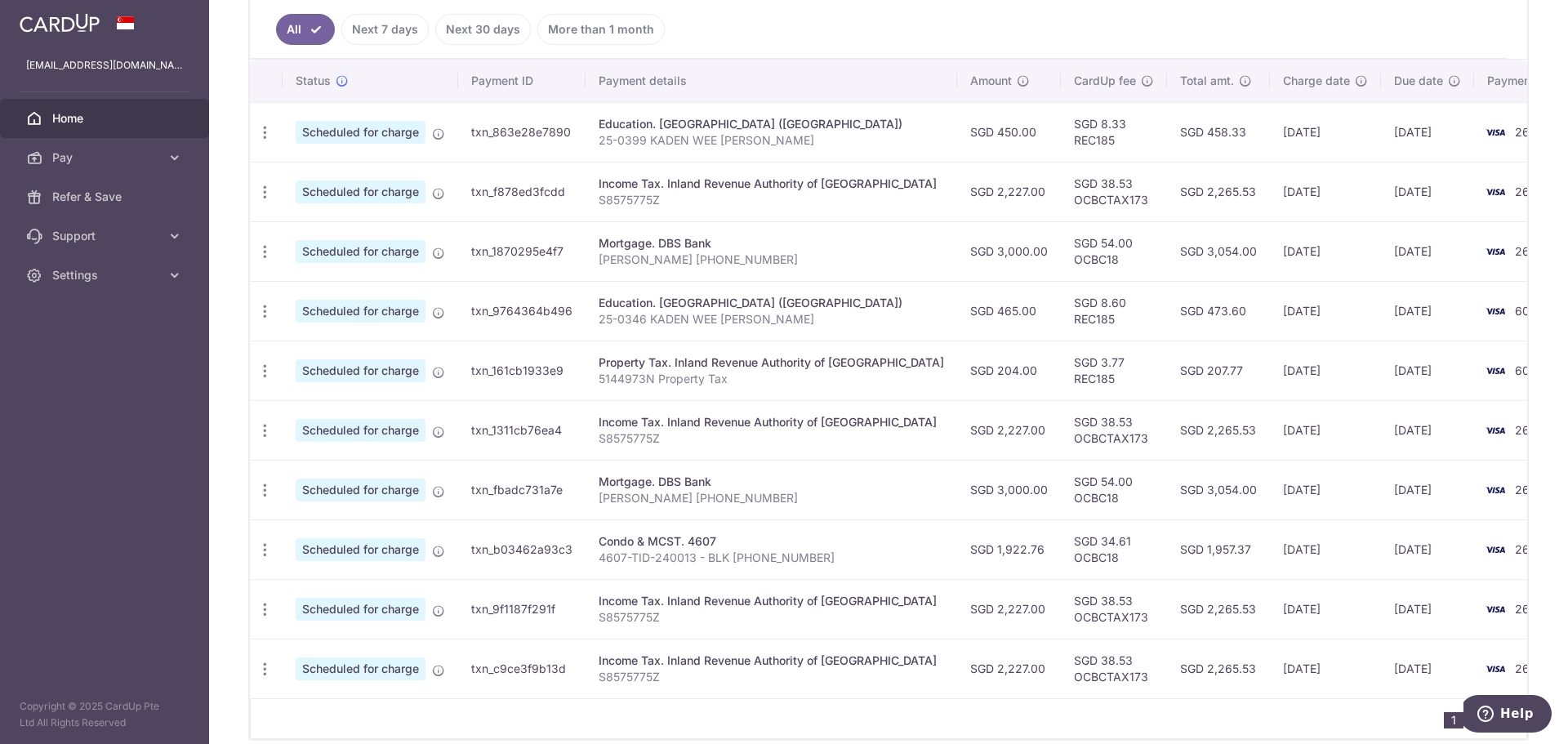
type input "5144973N"
type input "REC185"
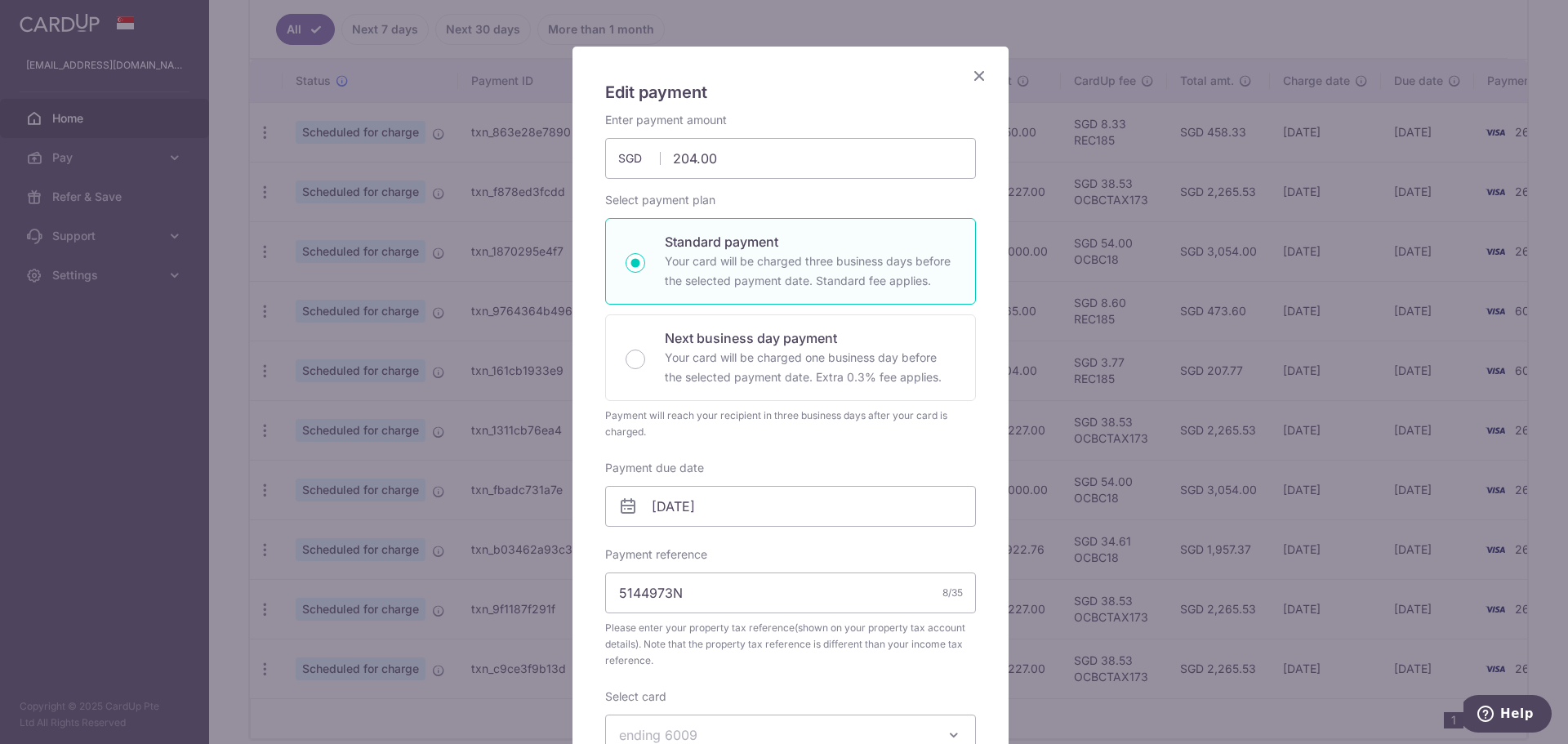
scroll to position [164, 0]
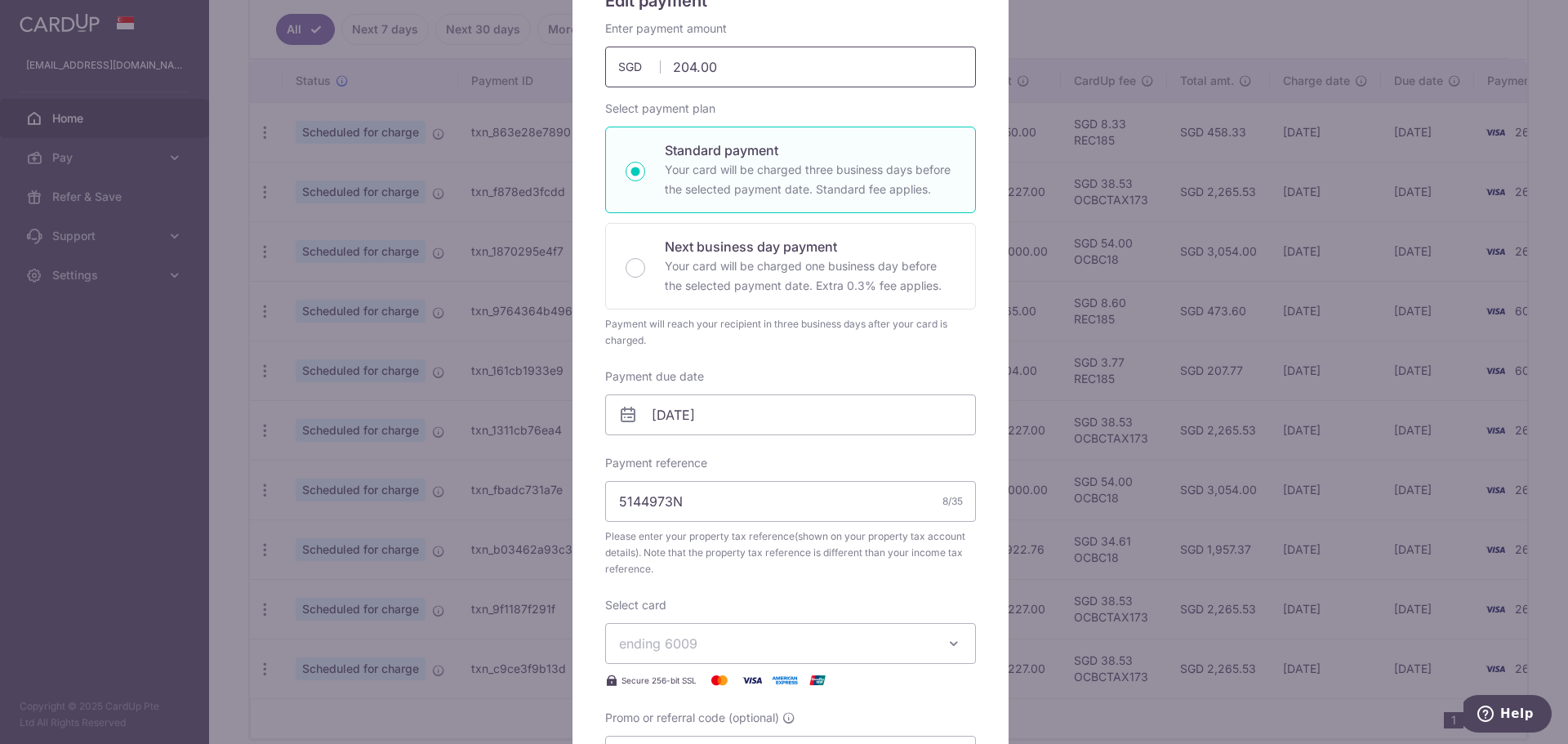
drag, startPoint x: 771, startPoint y: 71, endPoint x: 632, endPoint y: 50, distance: 140.6
click at [634, 51] on input "204.00" at bounding box center [791, 66] width 371 height 41
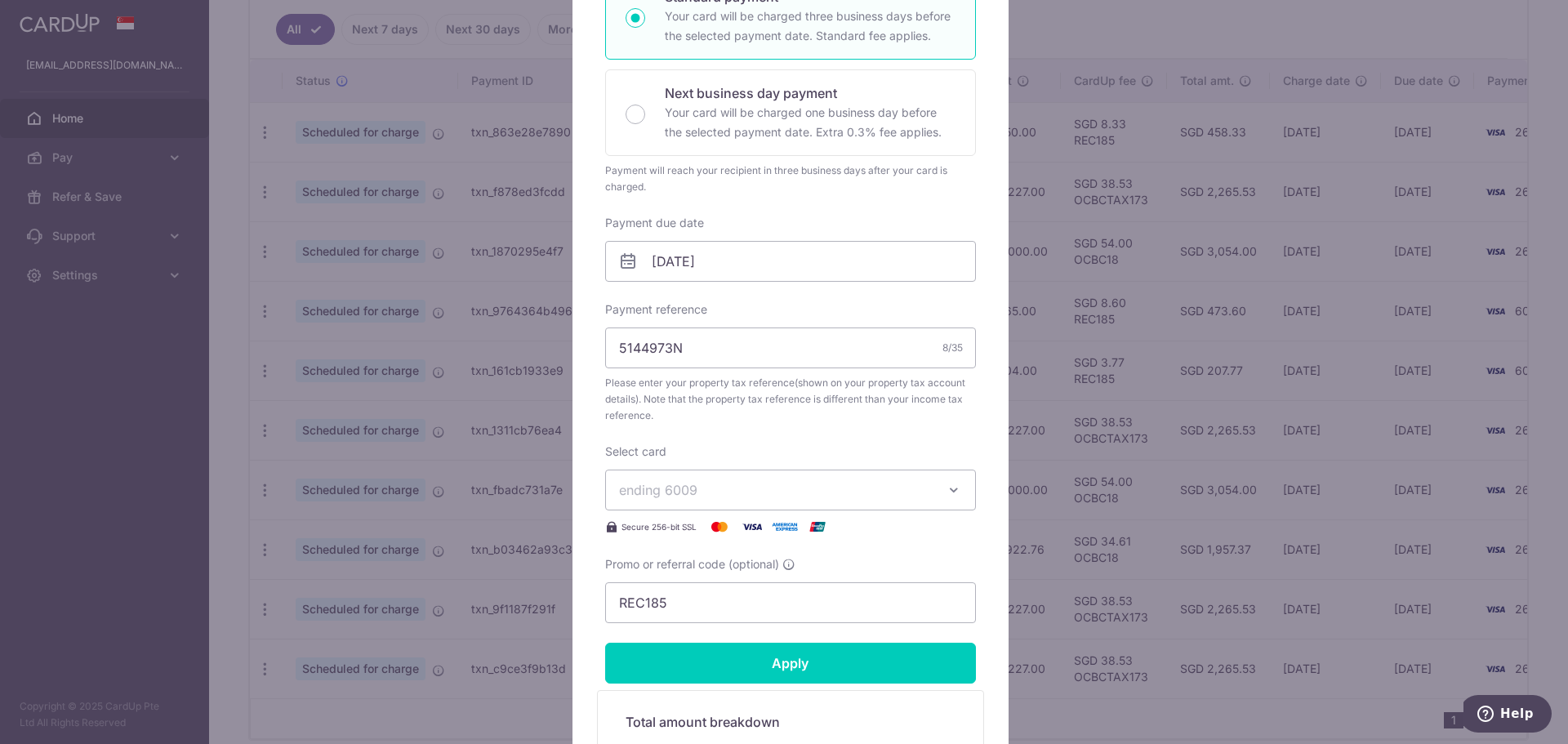
scroll to position [327, 0]
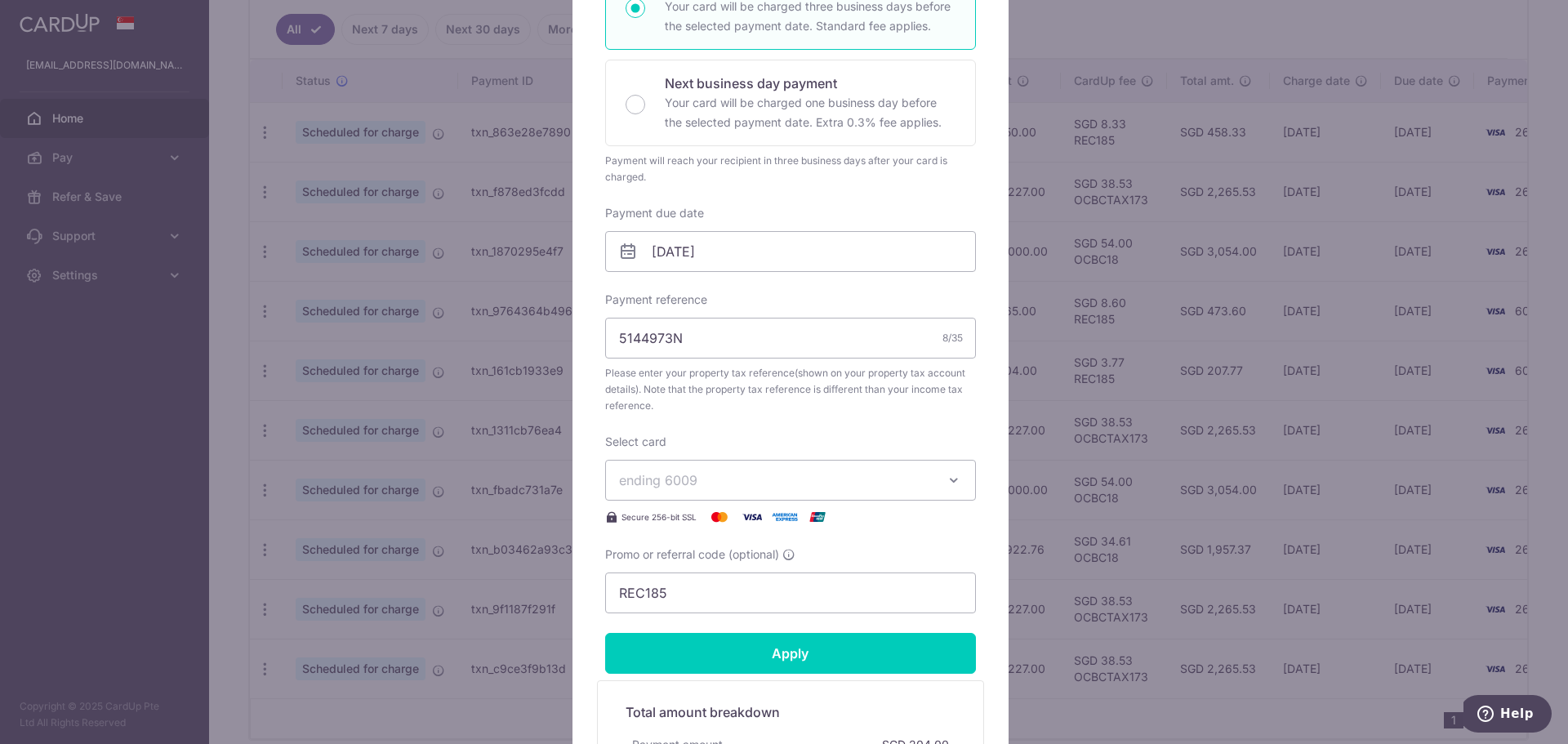
type input "103.00"
click at [764, 492] on div "Enter payment amount 103.00 103.00 SGD To change the payment amount, please can…" at bounding box center [791, 235] width 371 height 757
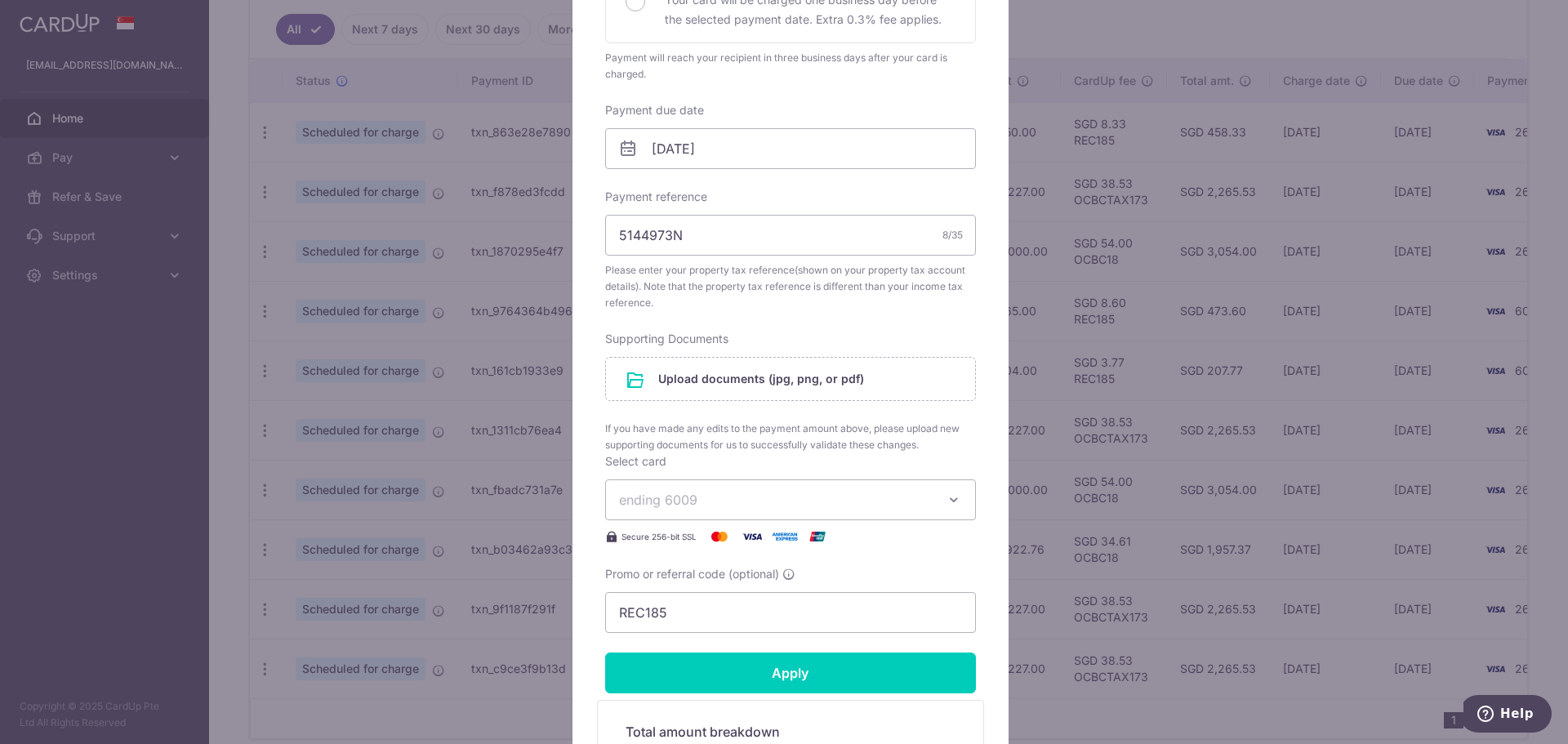
scroll to position [572, 0]
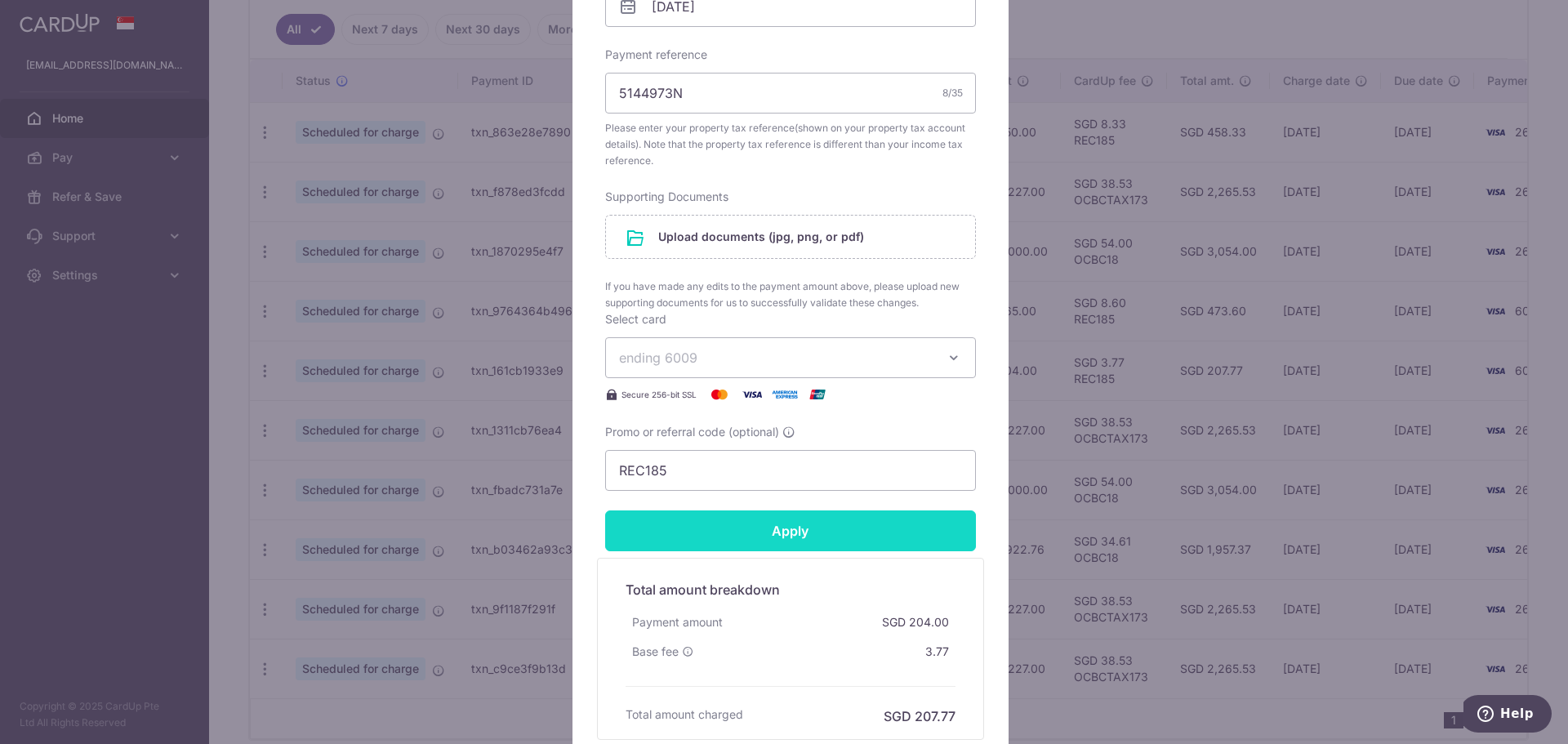
click at [767, 537] on input "Apply" at bounding box center [791, 531] width 371 height 41
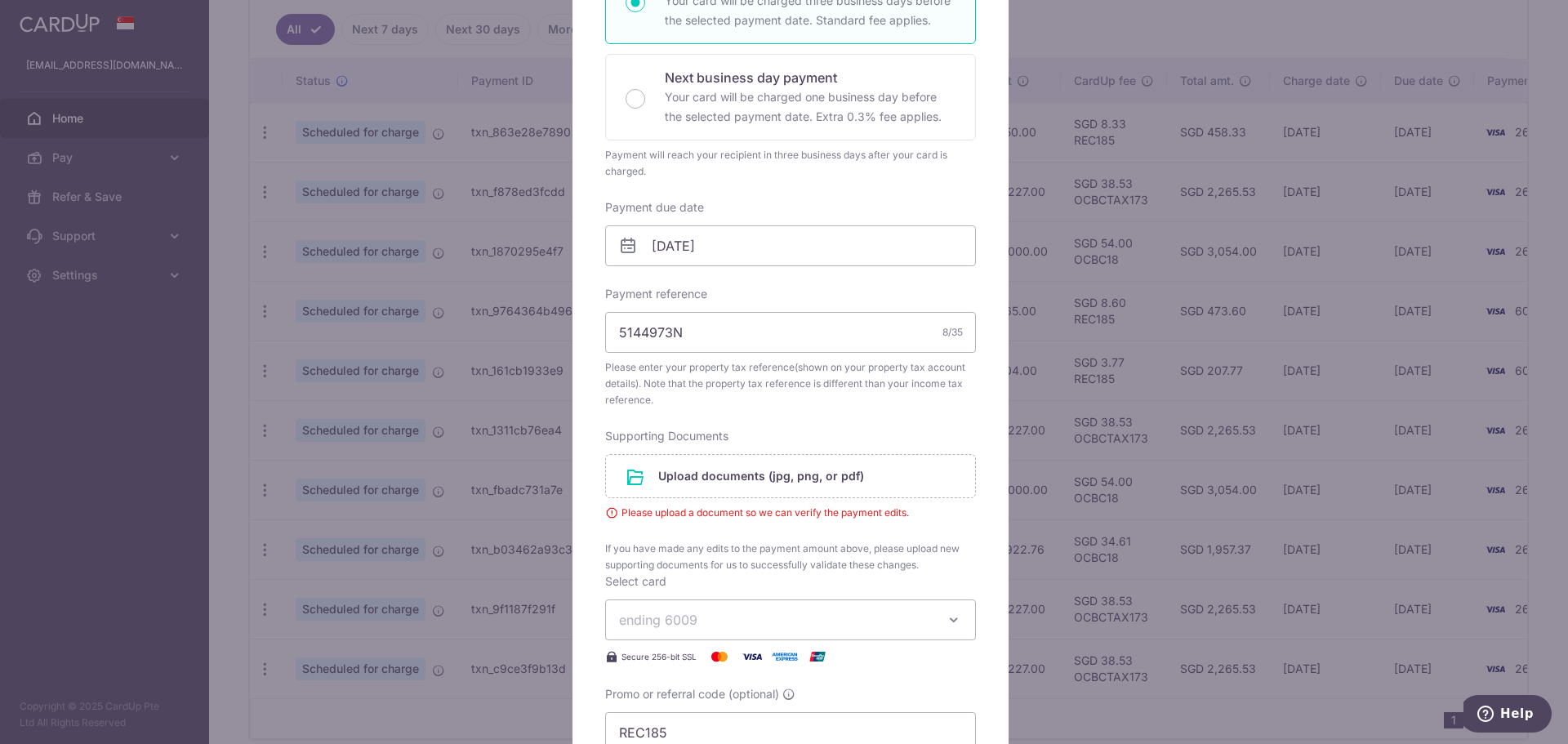
scroll to position [490, 0]
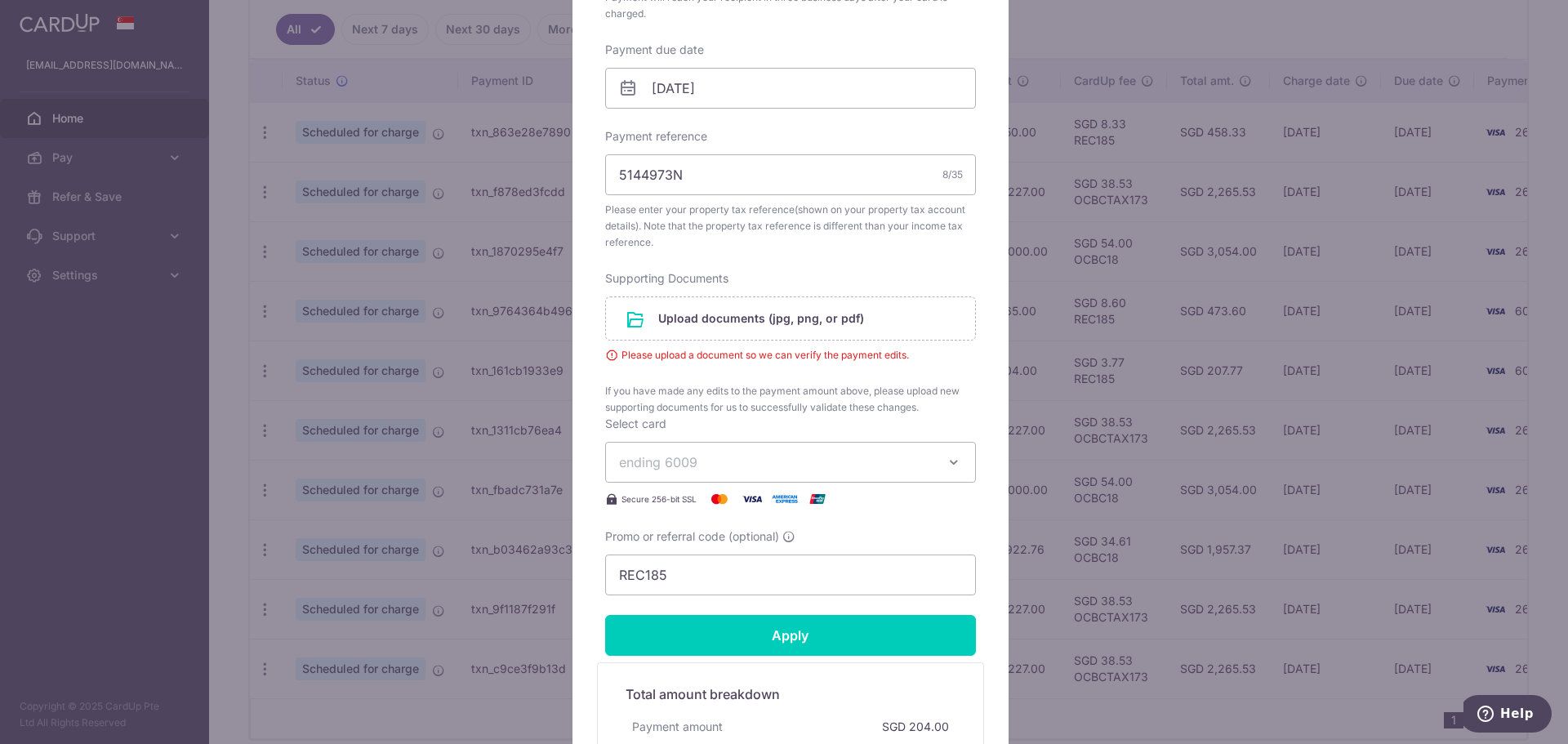
click at [769, 481] on button "ending 6009" at bounding box center [791, 462] width 371 height 41
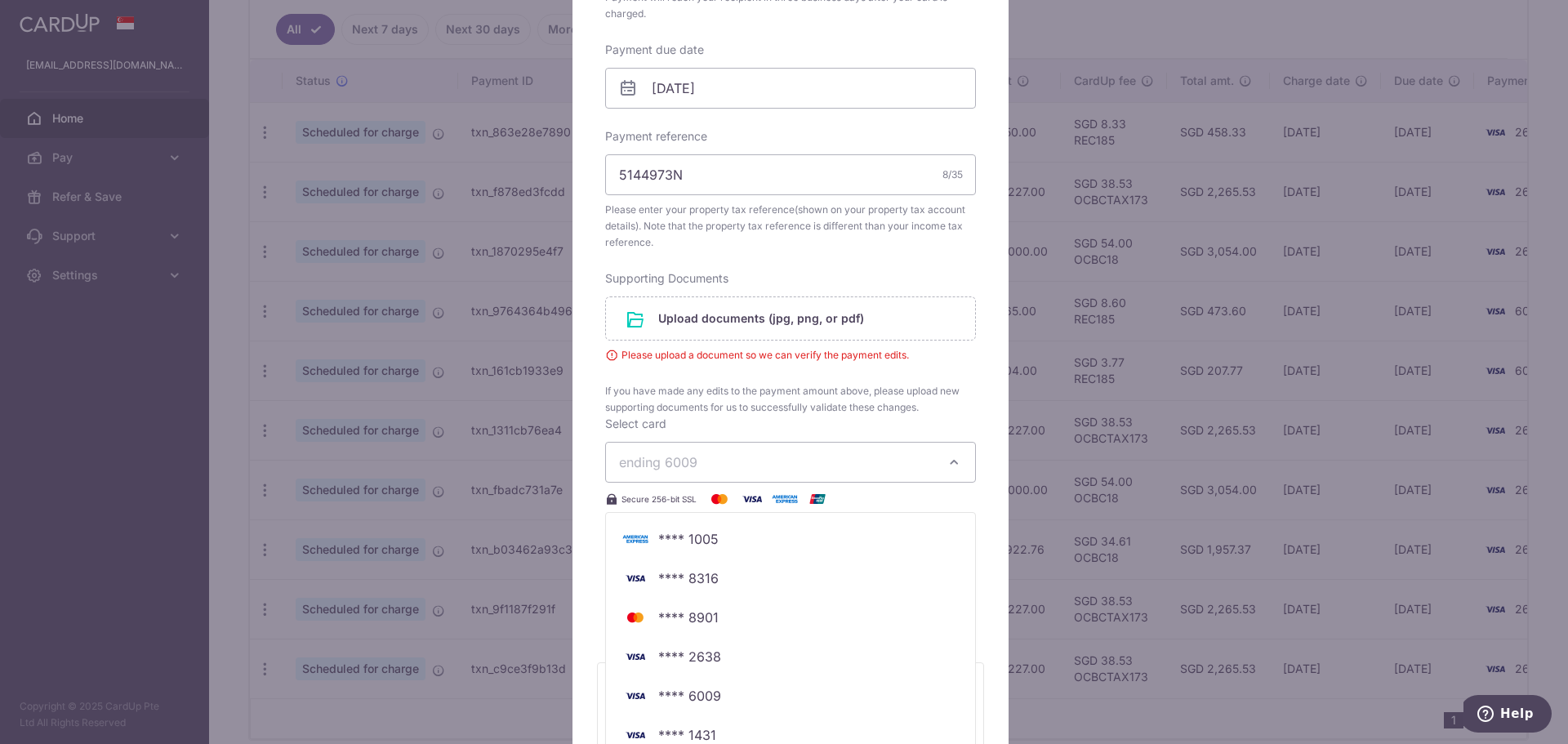
click at [822, 416] on div "Select card ending 6009 **** 1005 **** 8316 **** 8901 **** 2638 **** 6009 **** …" at bounding box center [791, 462] width 371 height 93
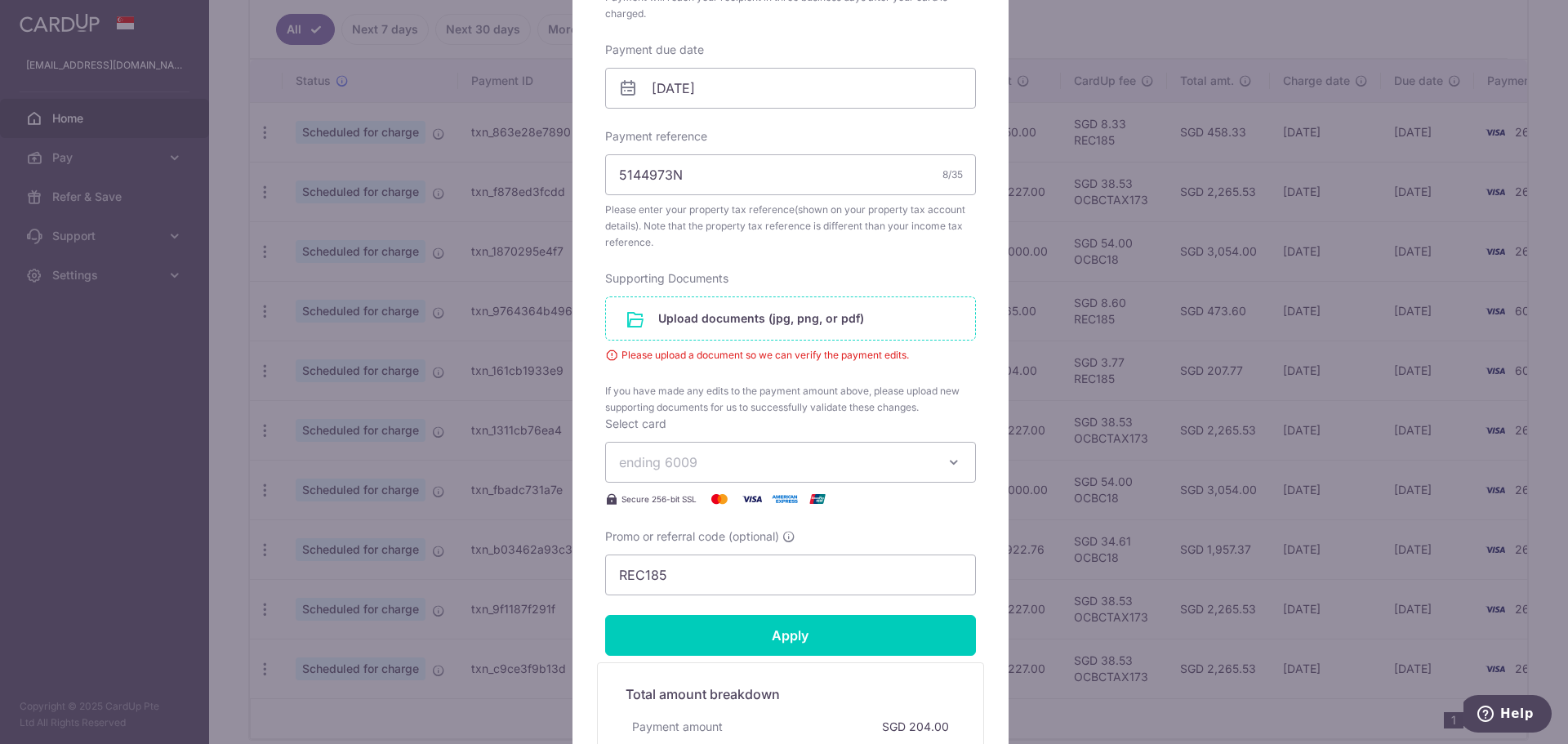
click at [798, 317] on input "file" at bounding box center [791, 318] width 369 height 43
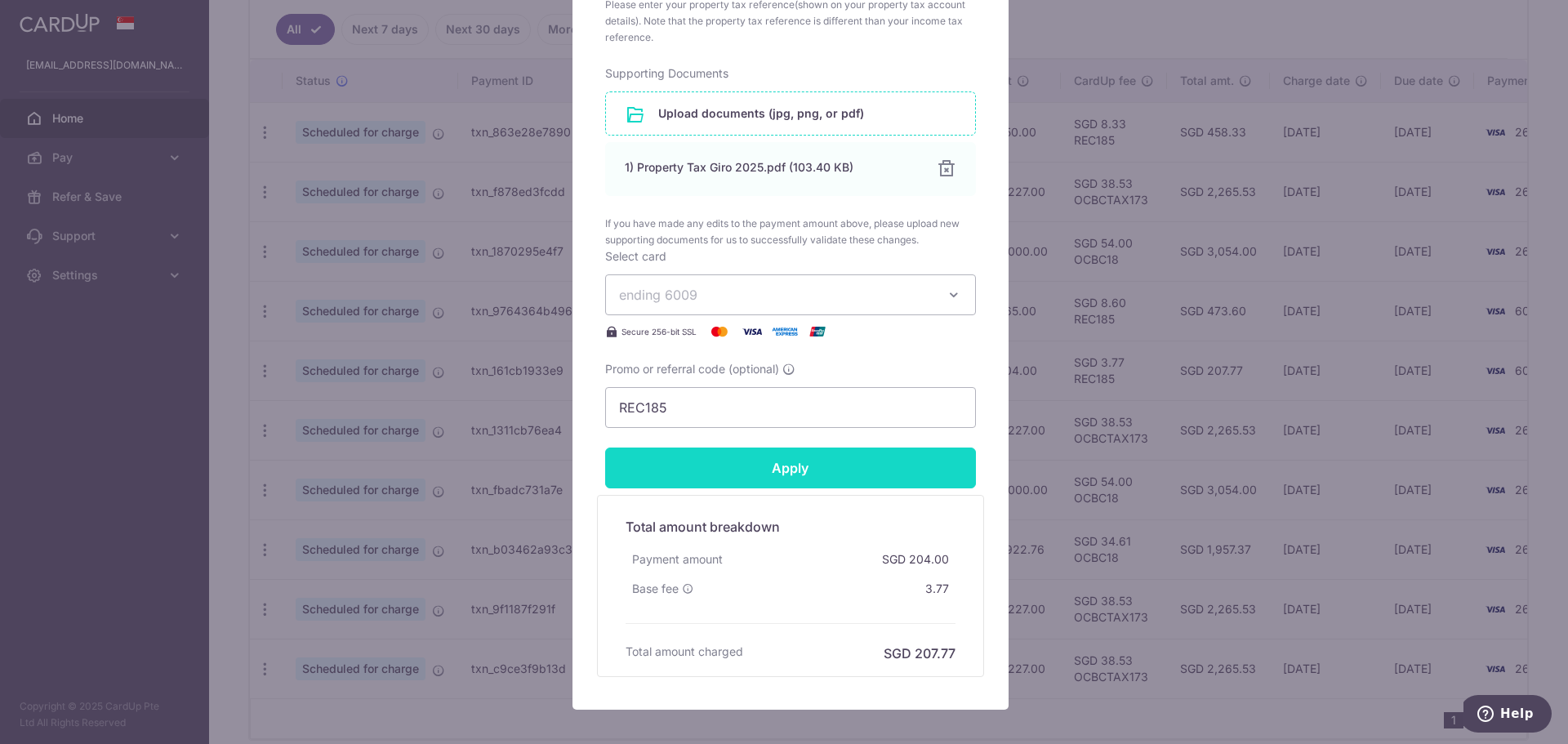
scroll to position [736, 0]
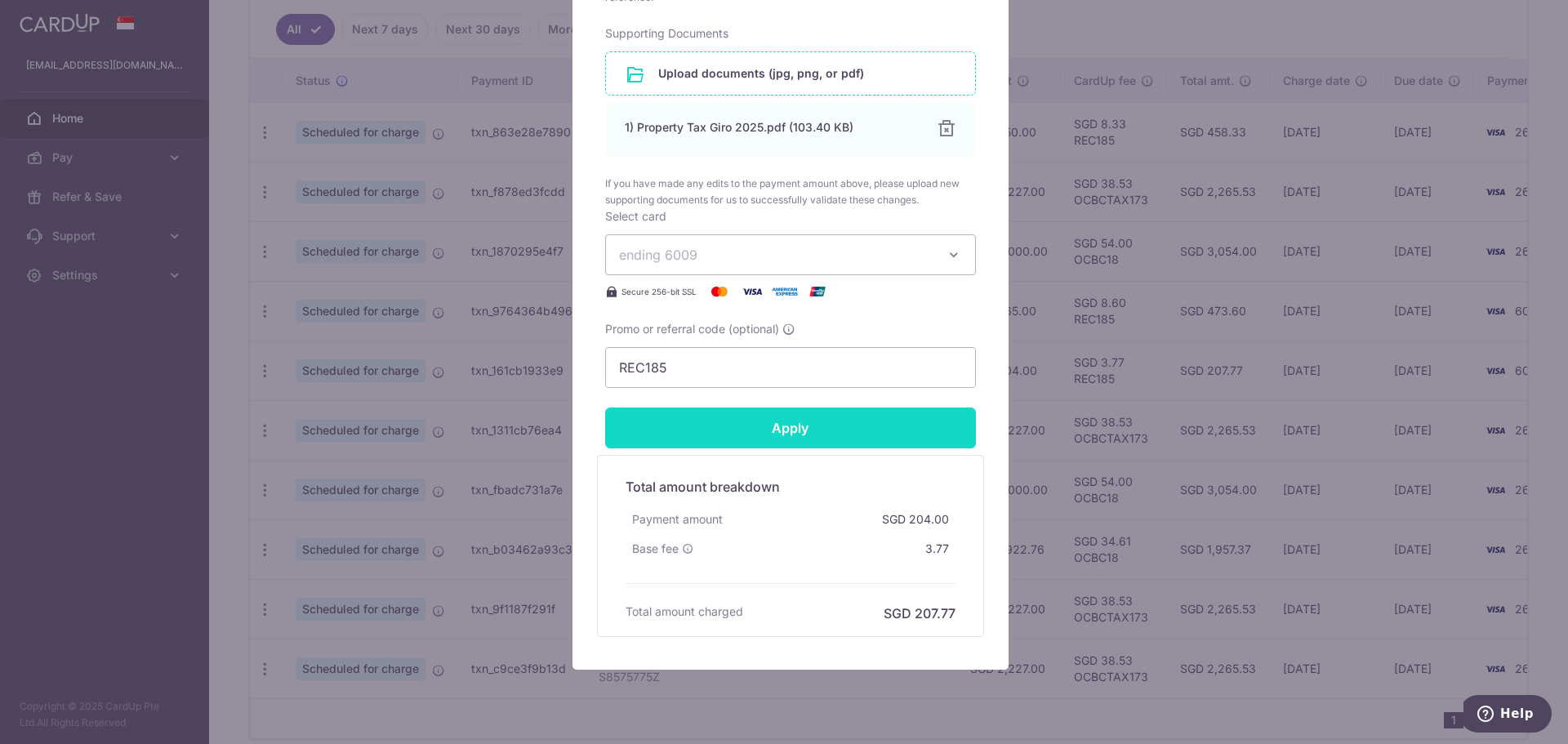
click at [781, 436] on input "Apply" at bounding box center [791, 427] width 371 height 41
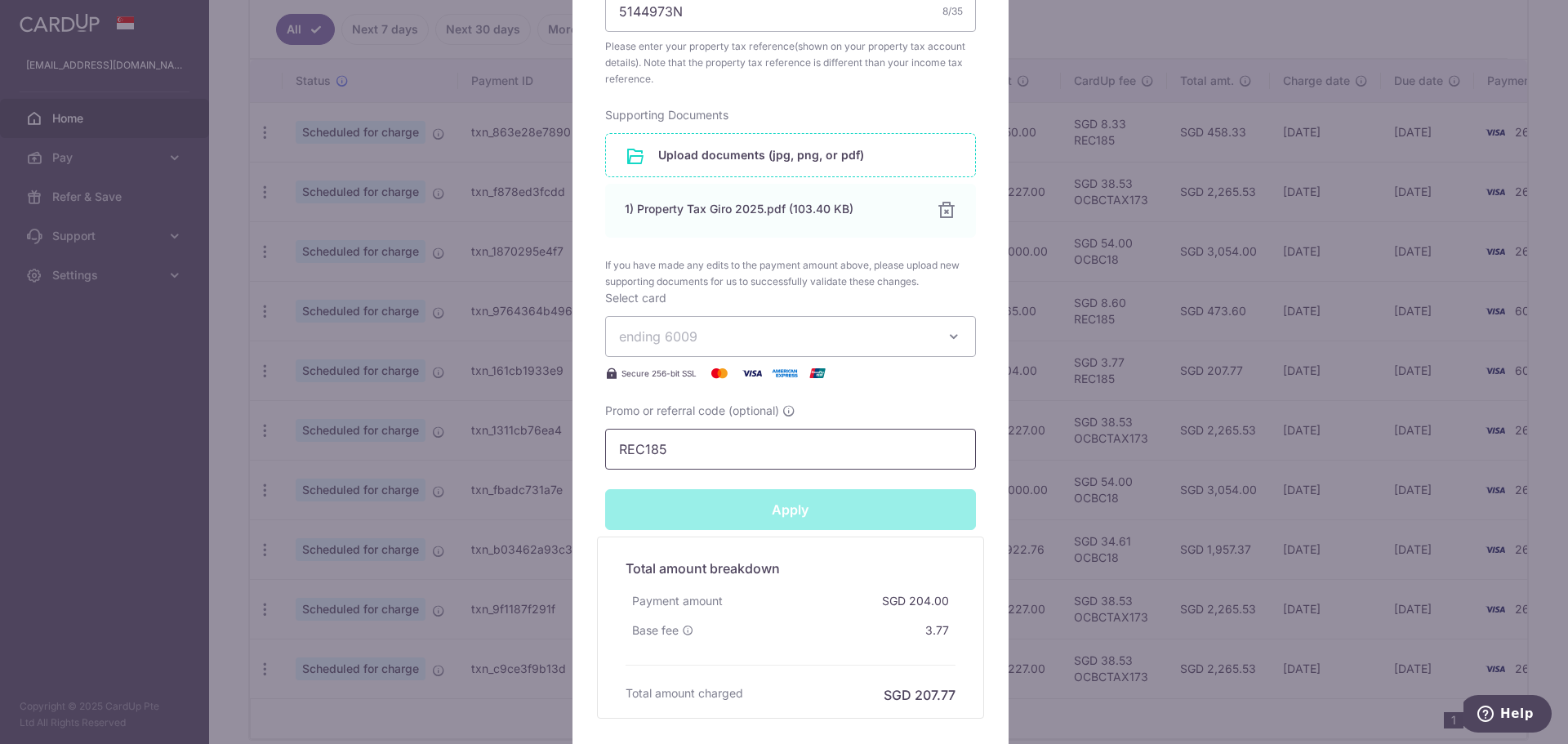
type input "Successfully Applied"
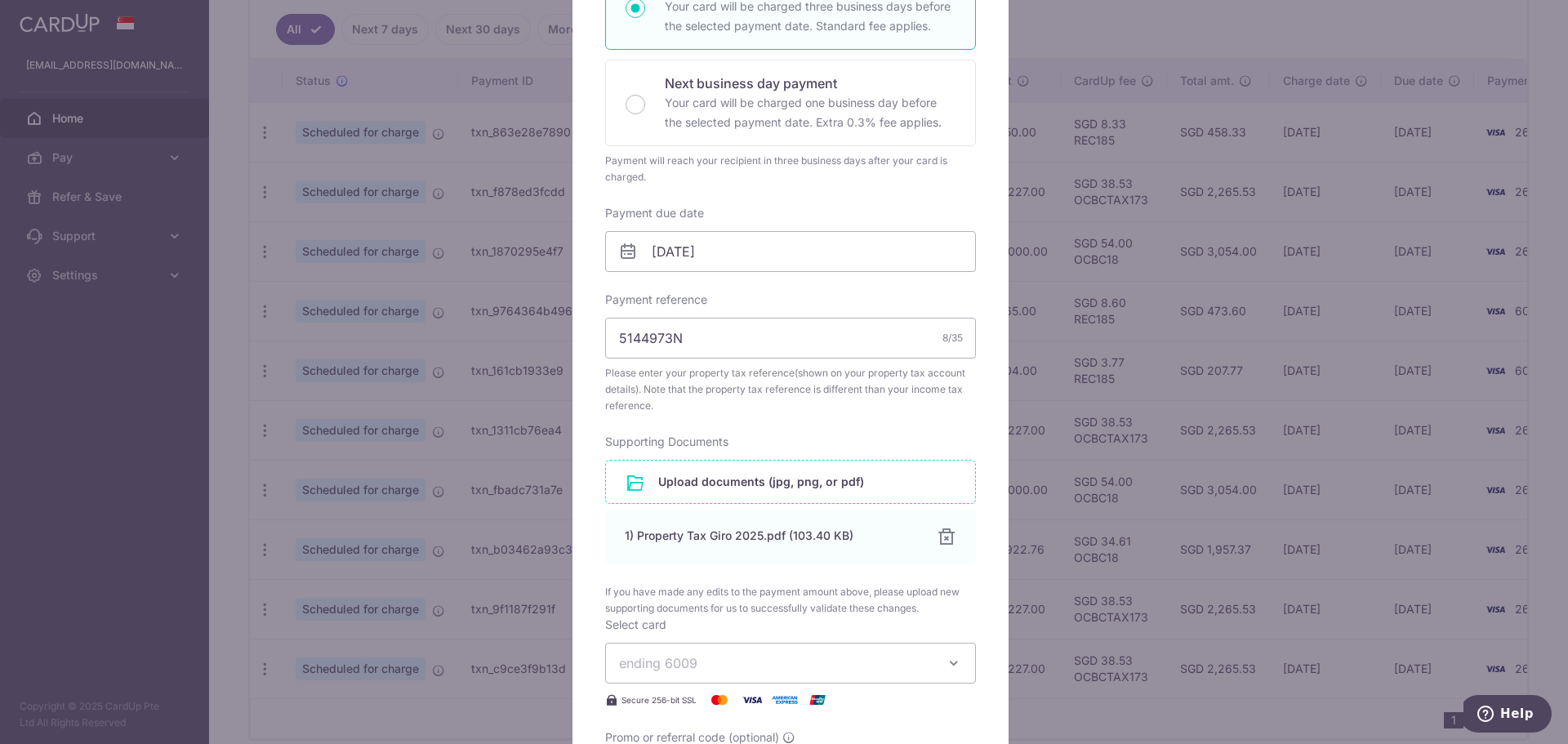
scroll to position [139, 0]
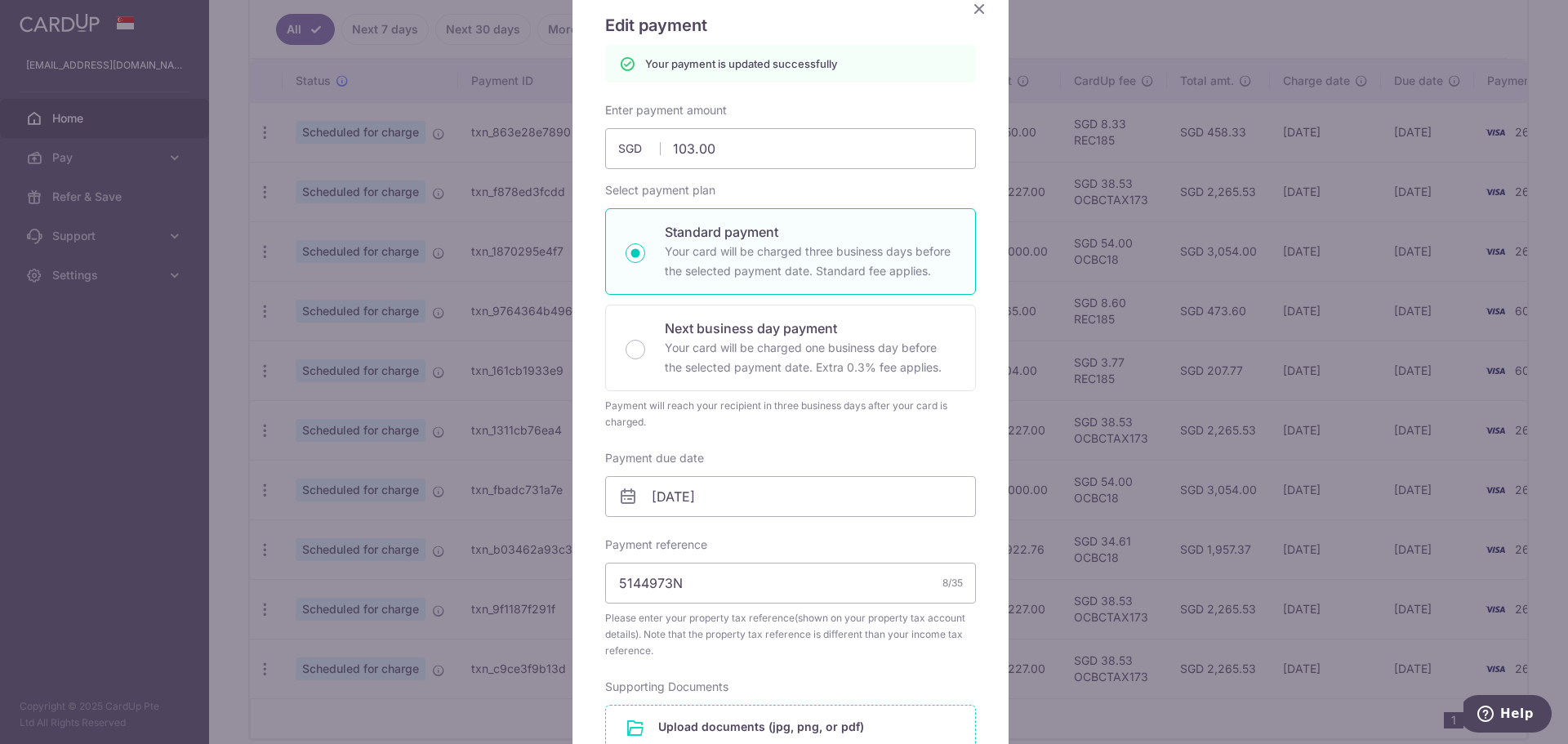
click at [970, 11] on icon "Close" at bounding box center [979, 8] width 19 height 20
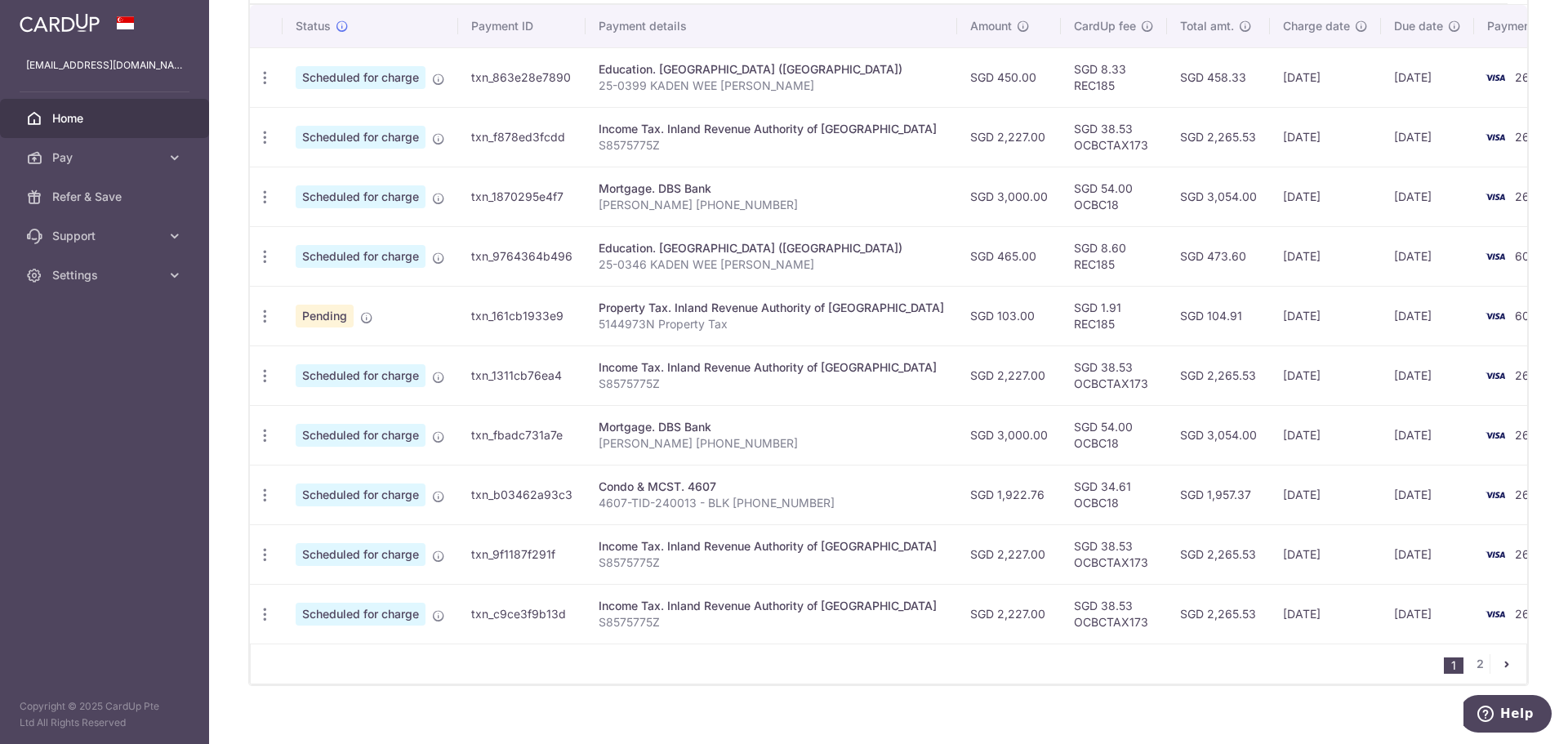
scroll to position [510, 0]
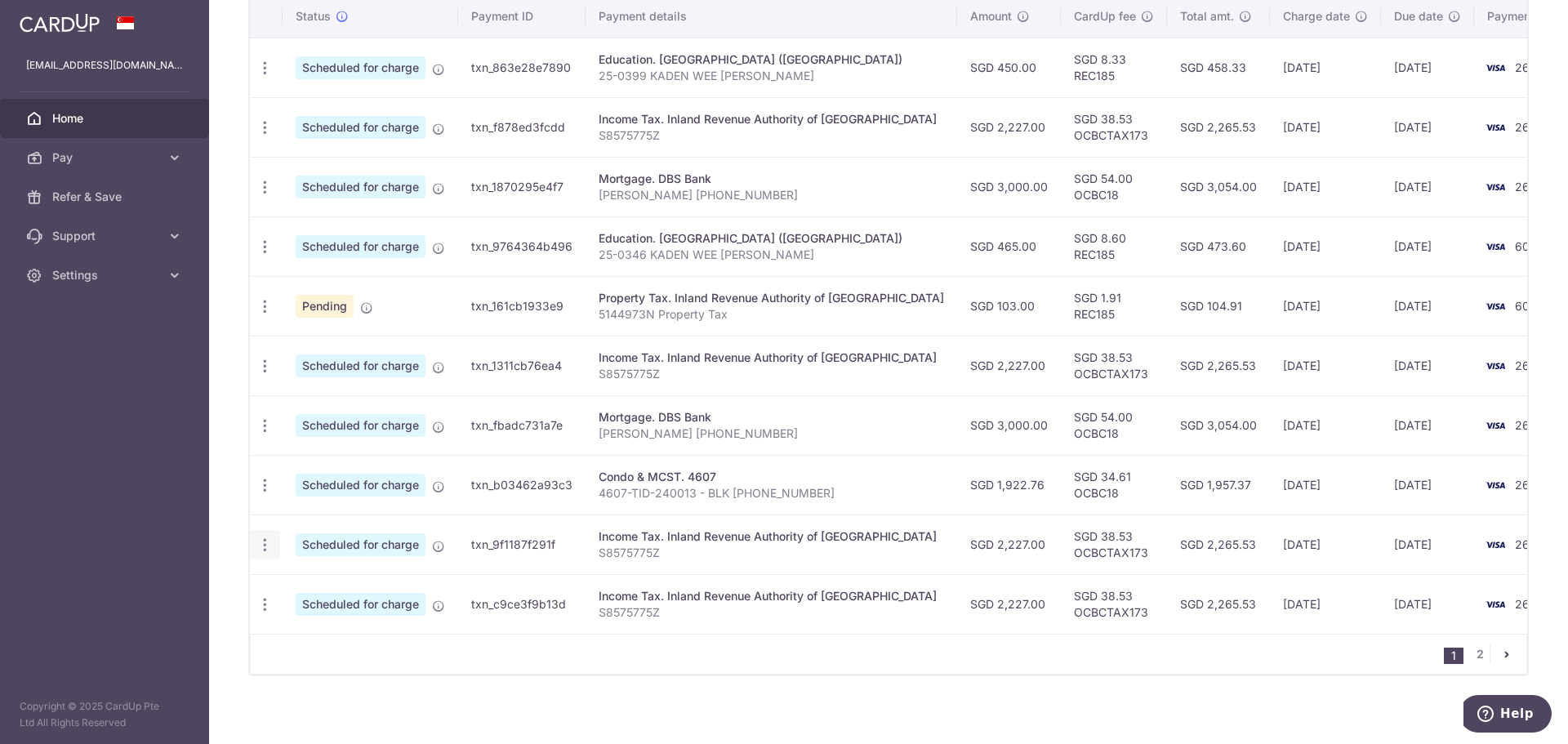
click at [264, 546] on icon "button" at bounding box center [264, 545] width 17 height 17
click at [295, 587] on link "Update payment" at bounding box center [336, 589] width 170 height 39
radio input "true"
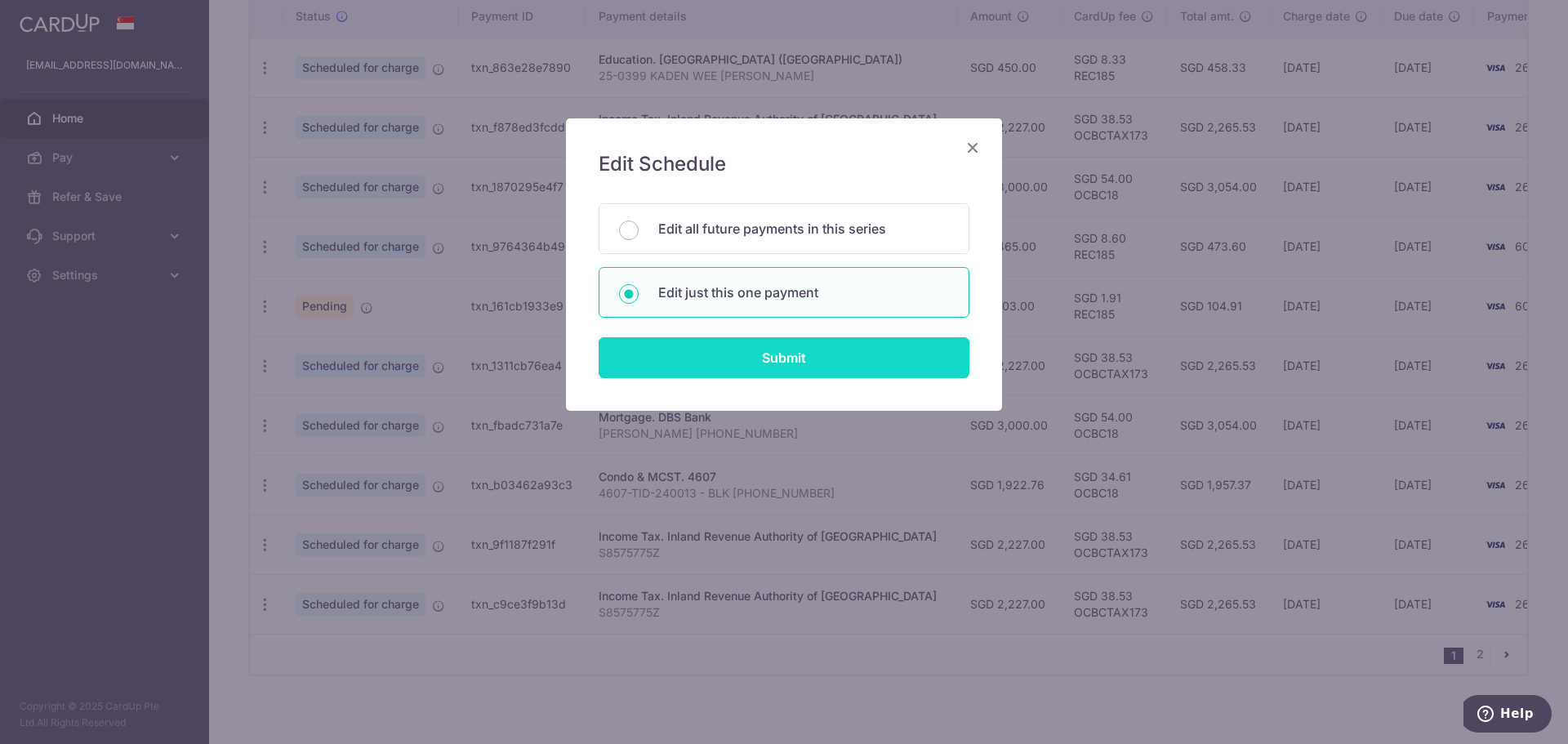
click at [703, 358] on input "Submit" at bounding box center [784, 358] width 371 height 41
radio input "true"
type input "2,227.00"
type input "25/12/2025"
type input "S8575775Z"
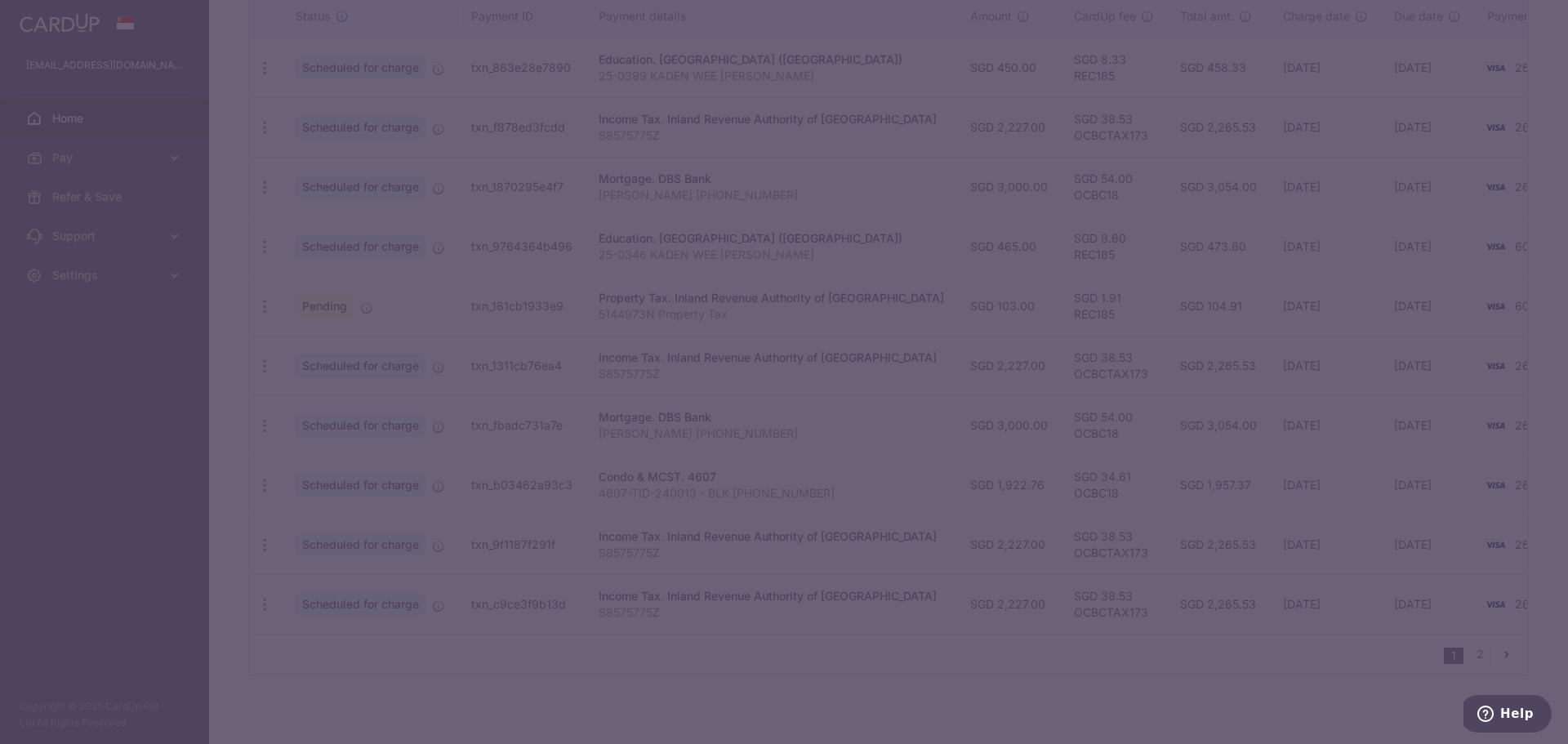
type input "OCBCTAX173"
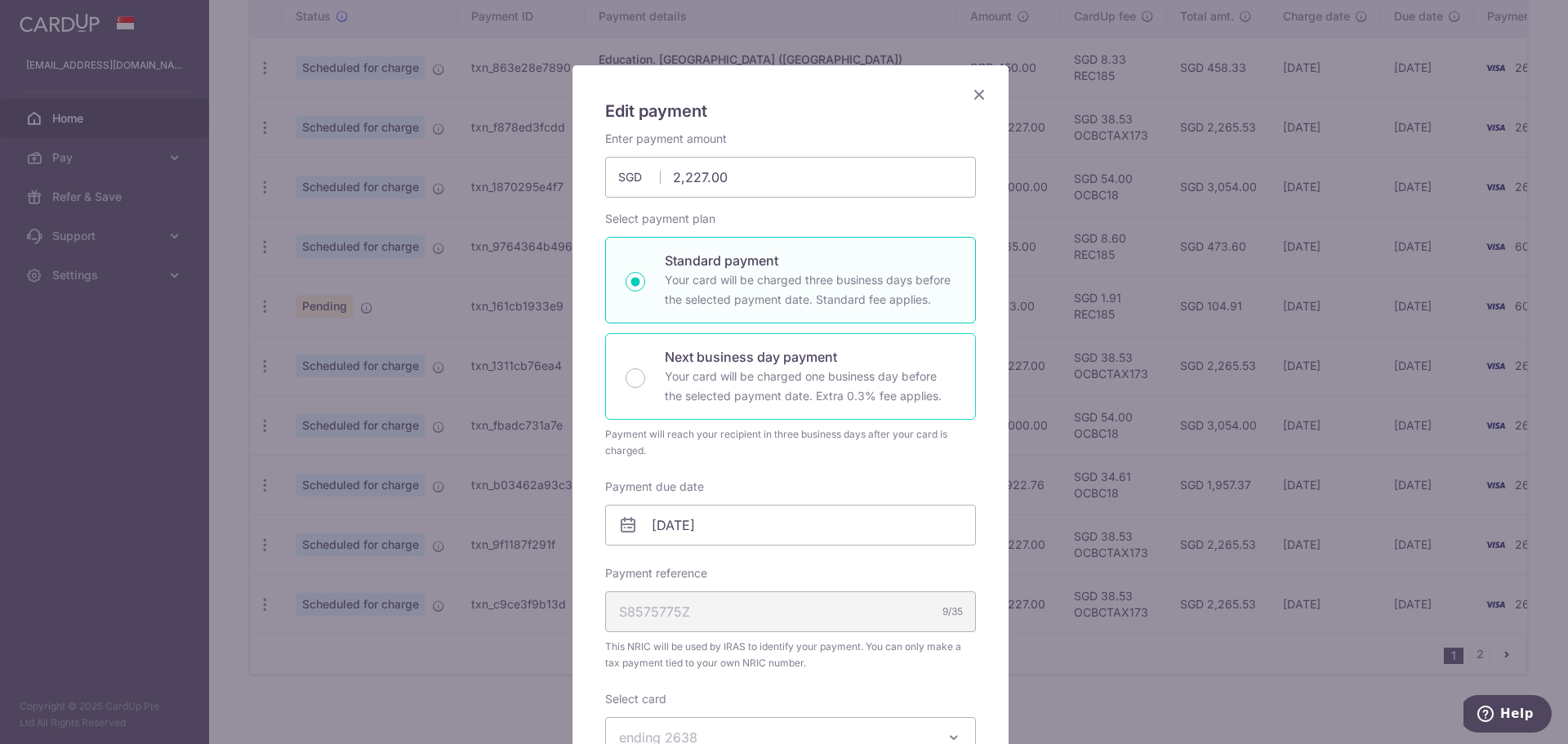
scroll to position [81, 0]
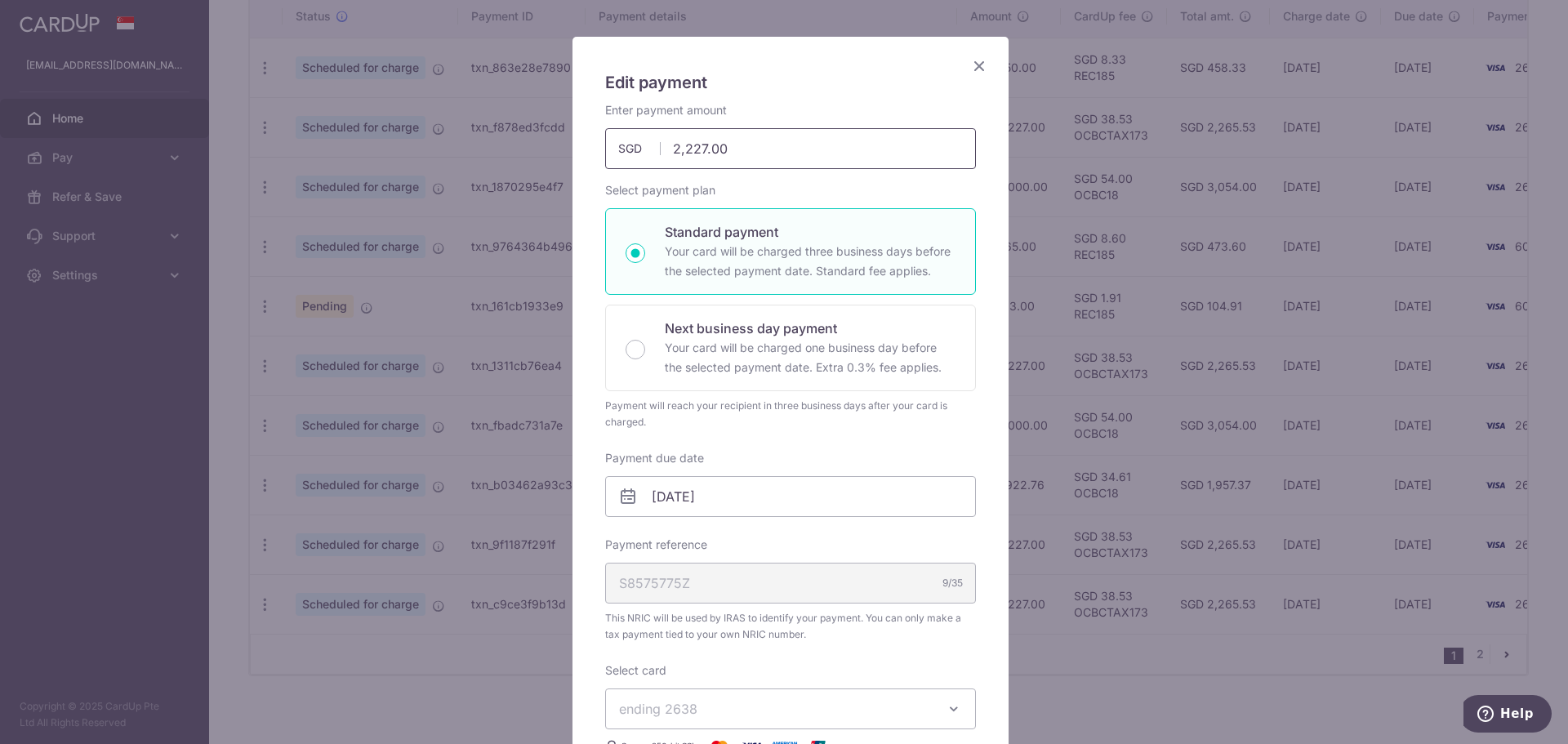
drag, startPoint x: 750, startPoint y: 157, endPoint x: 625, endPoint y: 142, distance: 125.9
click at [625, 142] on div "2,227.00 2227.00 SGD" at bounding box center [791, 149] width 371 height 41
type input "1,727.00"
click at [719, 511] on input "25/12/2025" at bounding box center [791, 496] width 371 height 41
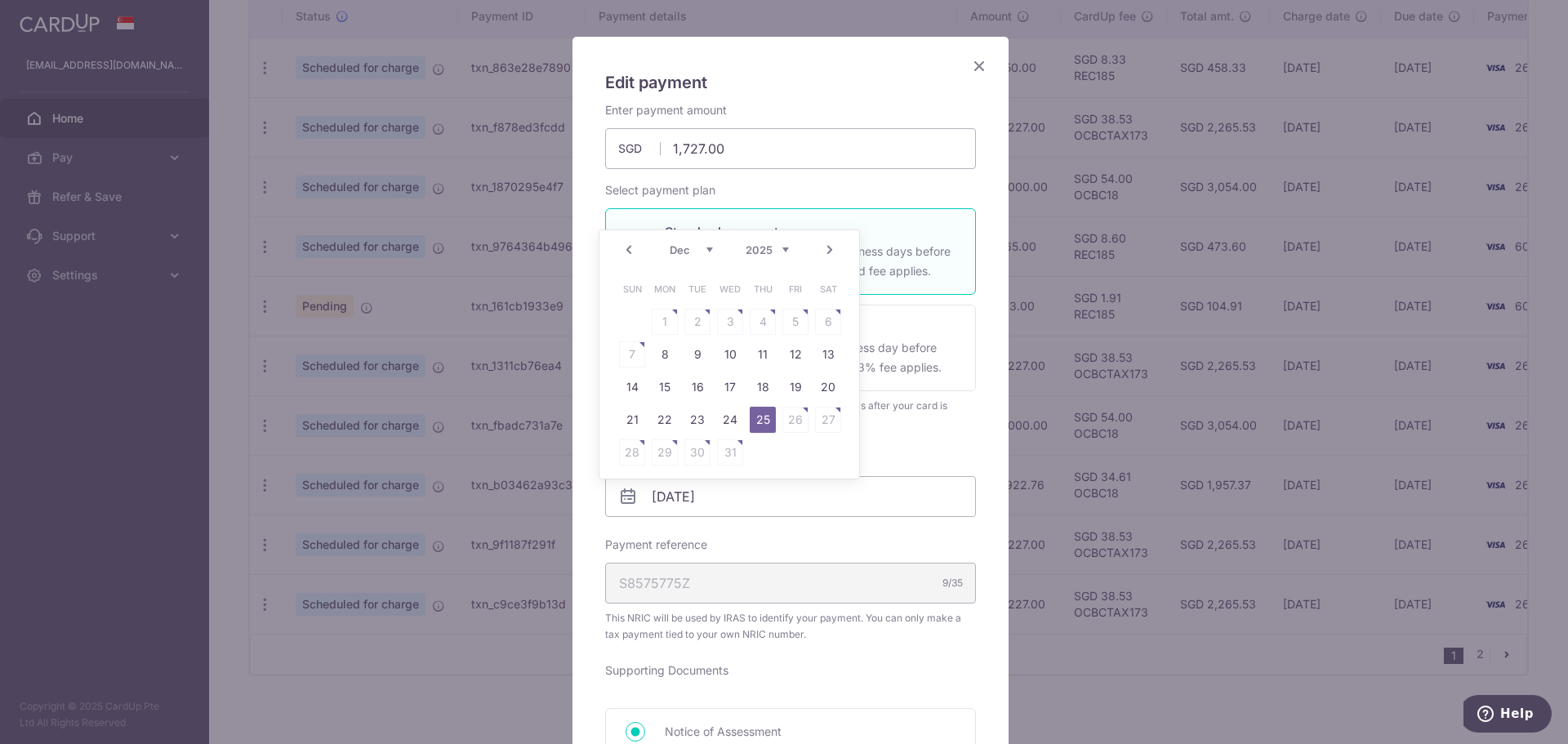
click at [636, 254] on link "Prev" at bounding box center [628, 249] width 19 height 19
click at [635, 254] on link "Prev" at bounding box center [628, 249] width 19 height 19
click at [725, 359] on link "8" at bounding box center [729, 354] width 26 height 26
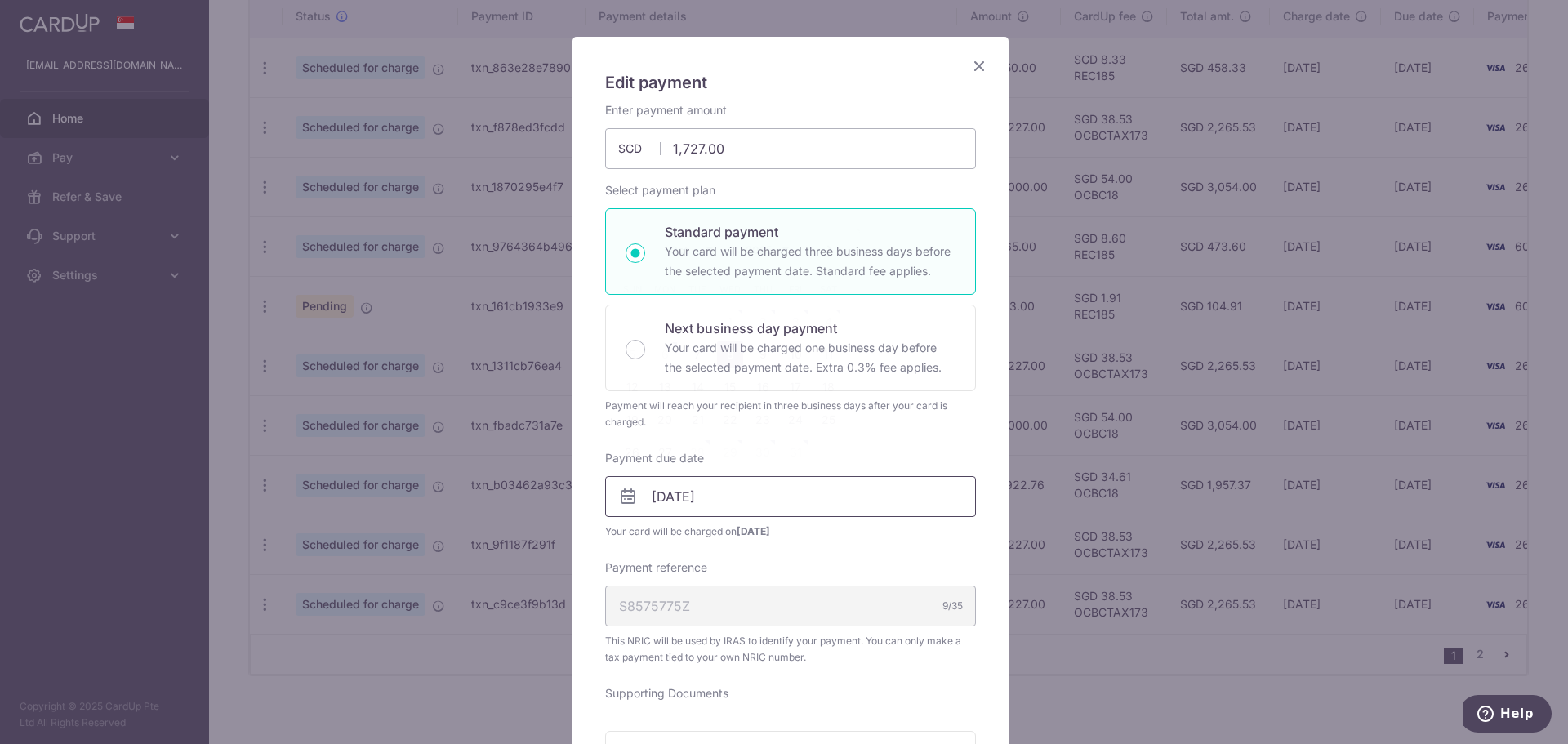
click at [741, 495] on input "08/10/2025" at bounding box center [791, 496] width 371 height 41
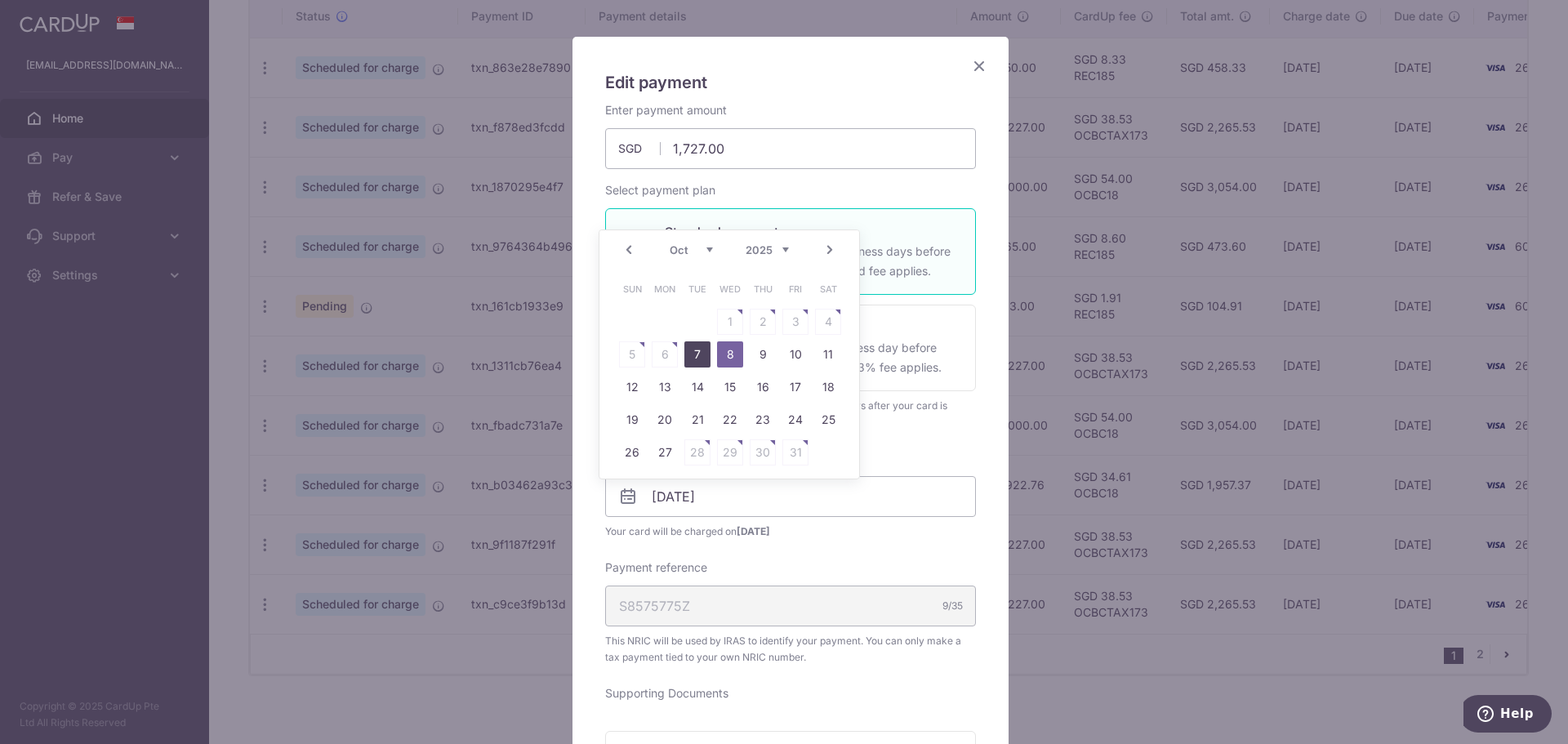
click at [701, 343] on link "7" at bounding box center [697, 354] width 26 height 26
type input "07/10/2025"
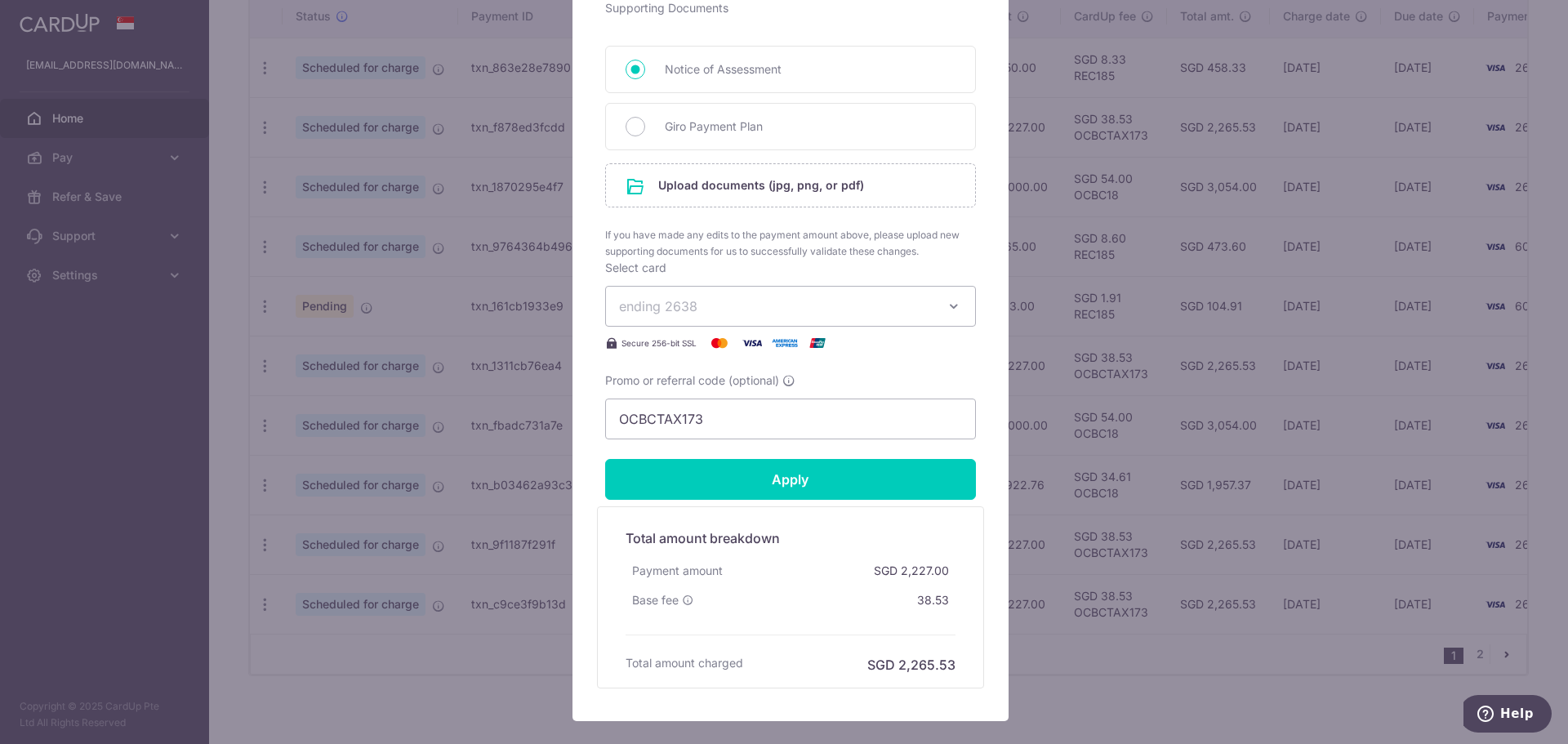
scroll to position [862, 0]
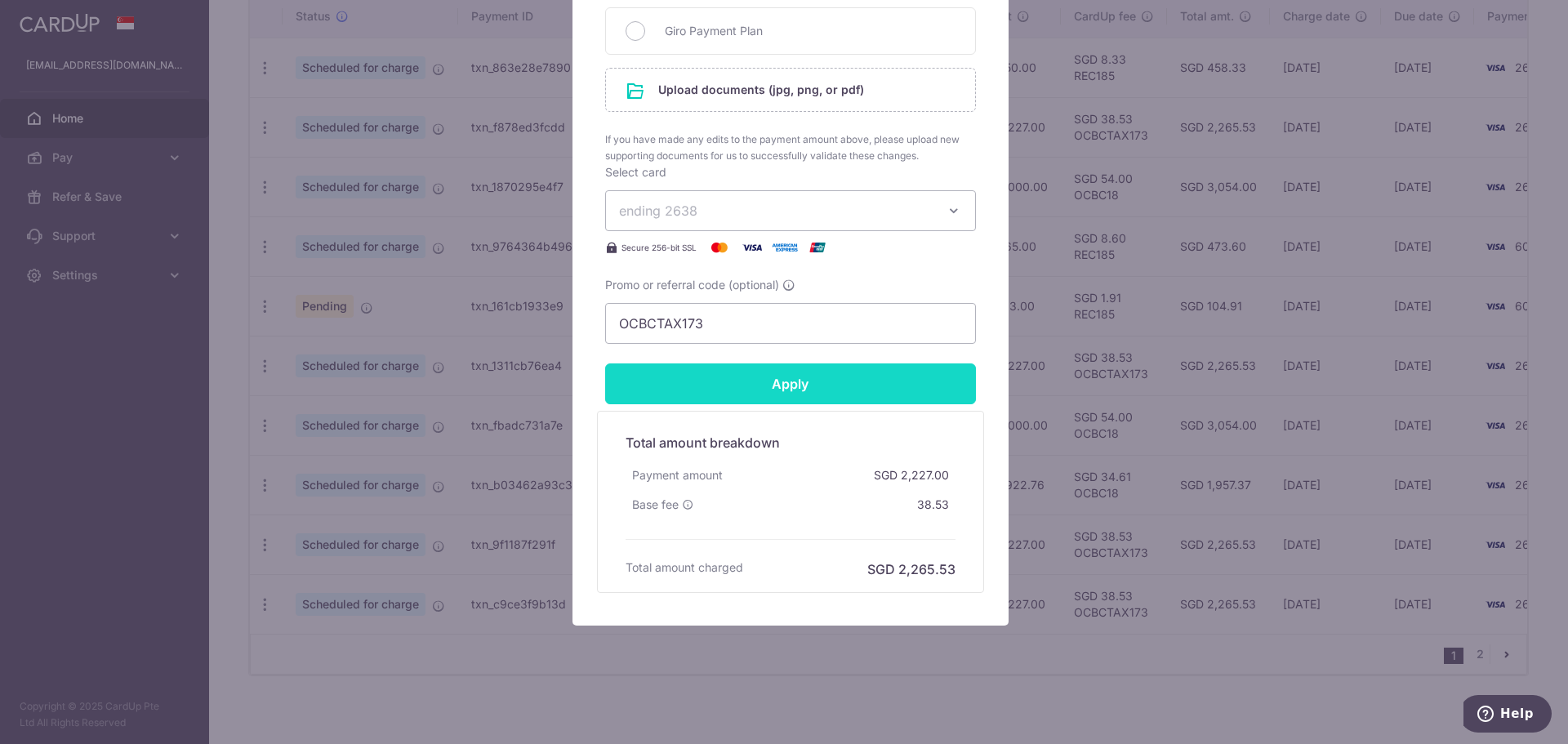
click at [807, 390] on input "Apply" at bounding box center [791, 384] width 371 height 41
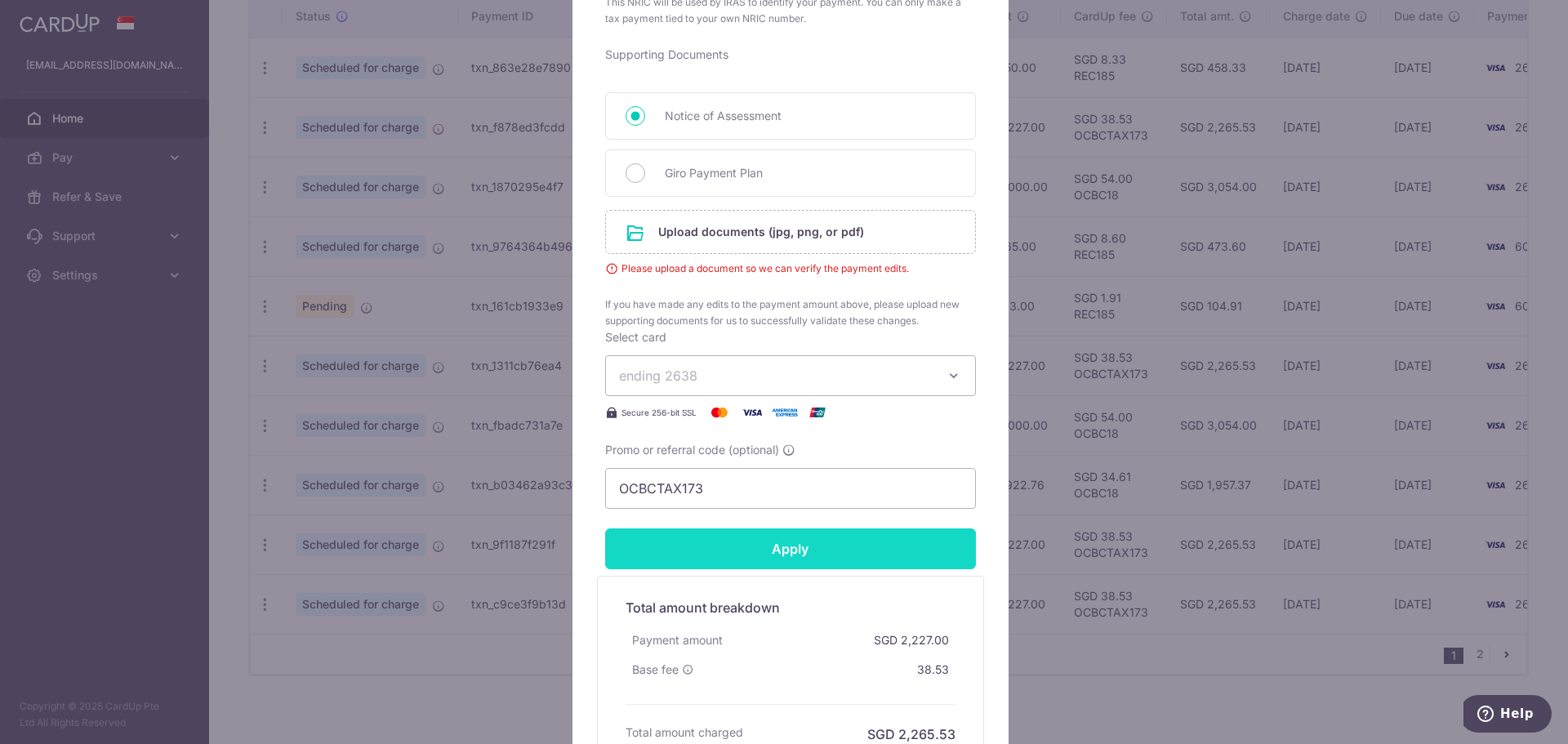
scroll to position [699, 0]
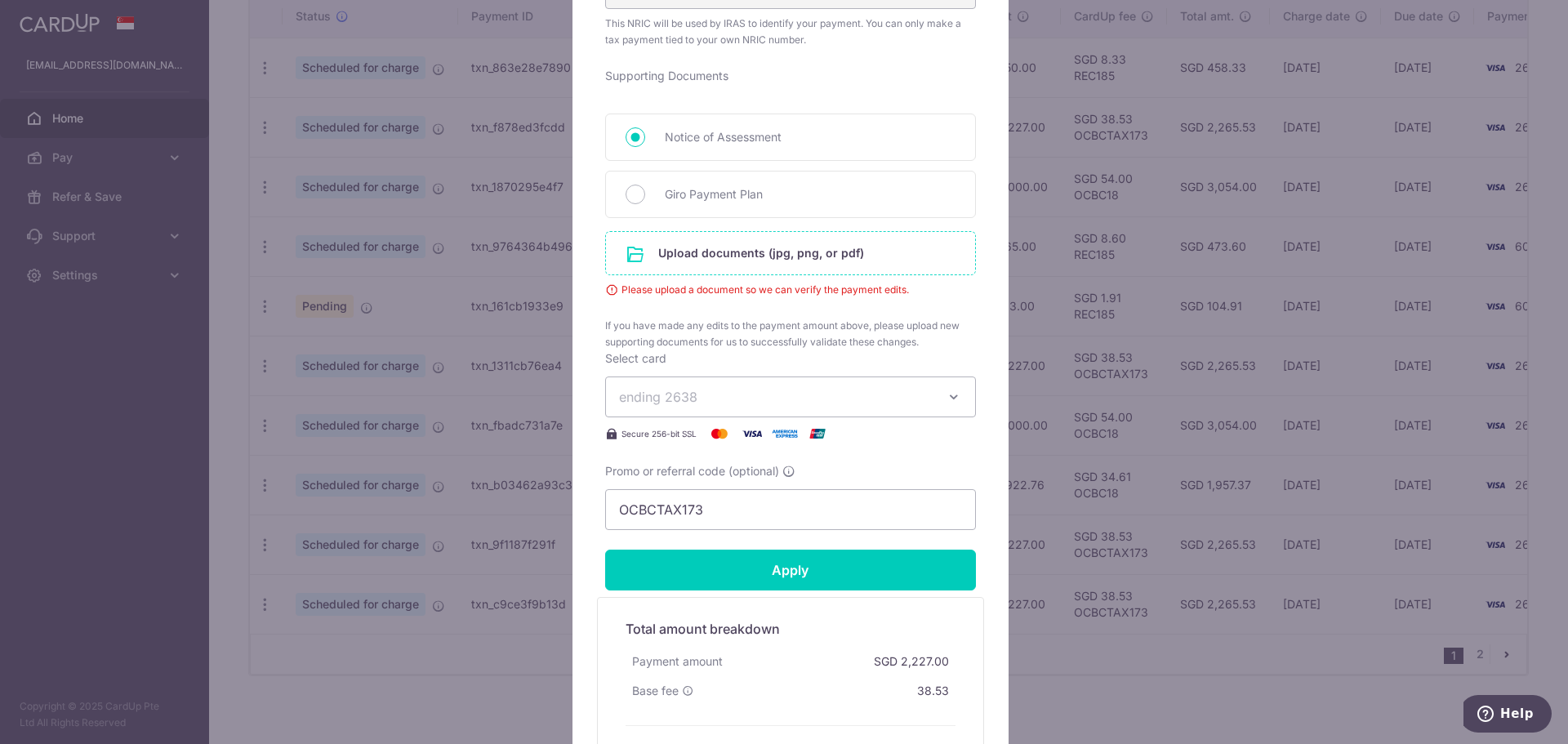
click at [830, 259] on input "file" at bounding box center [791, 253] width 369 height 43
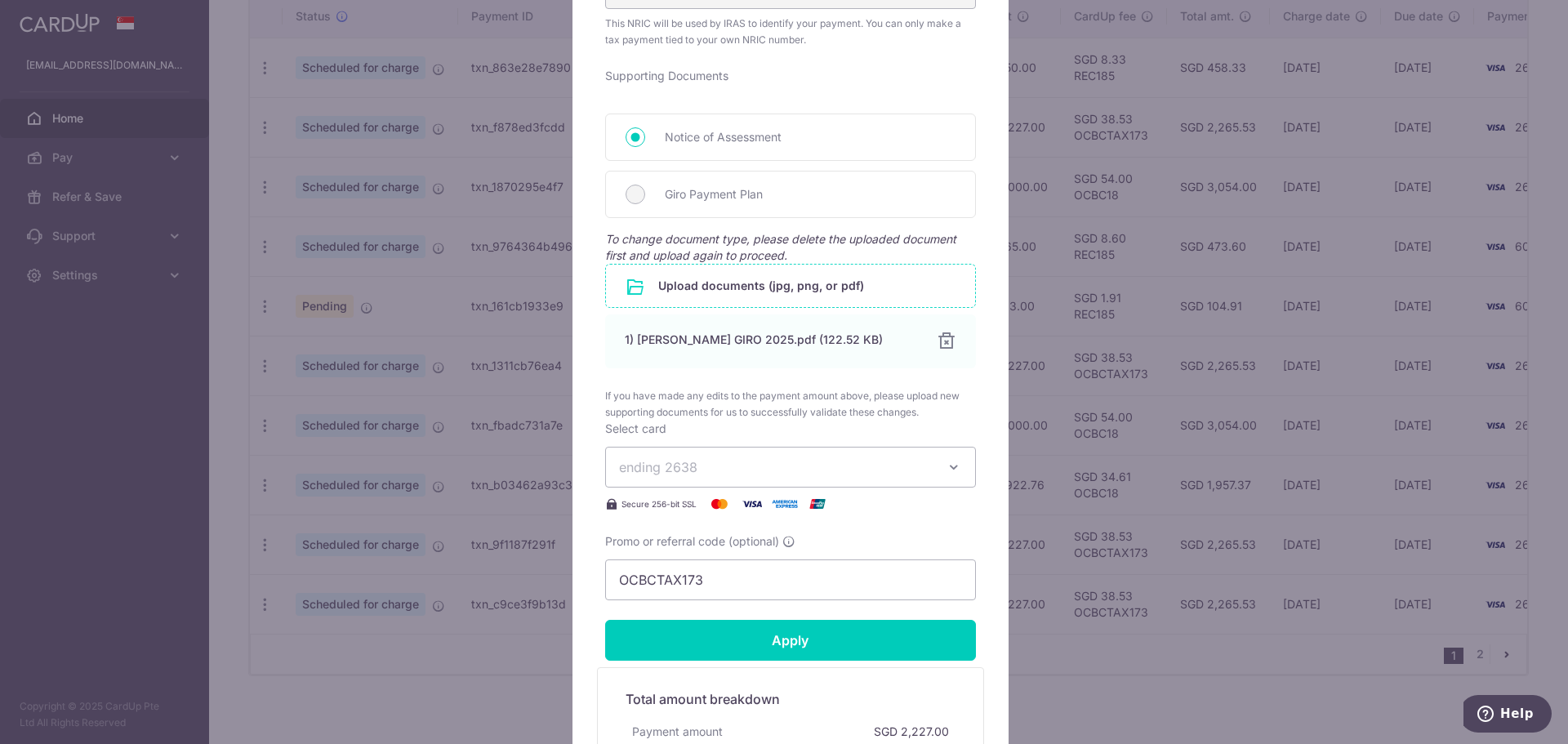
scroll to position [945, 0]
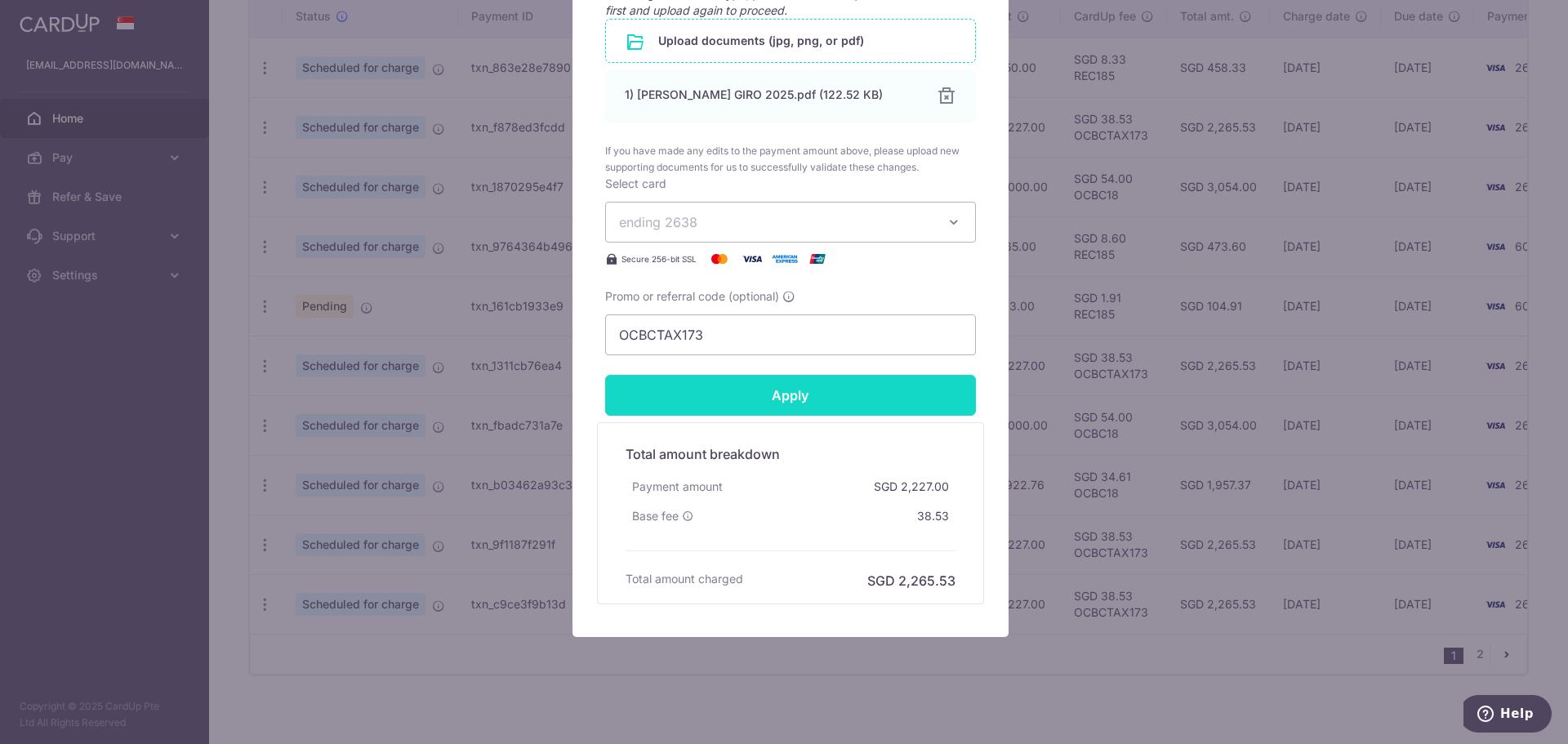
click at [777, 385] on input "Apply" at bounding box center [791, 396] width 371 height 41
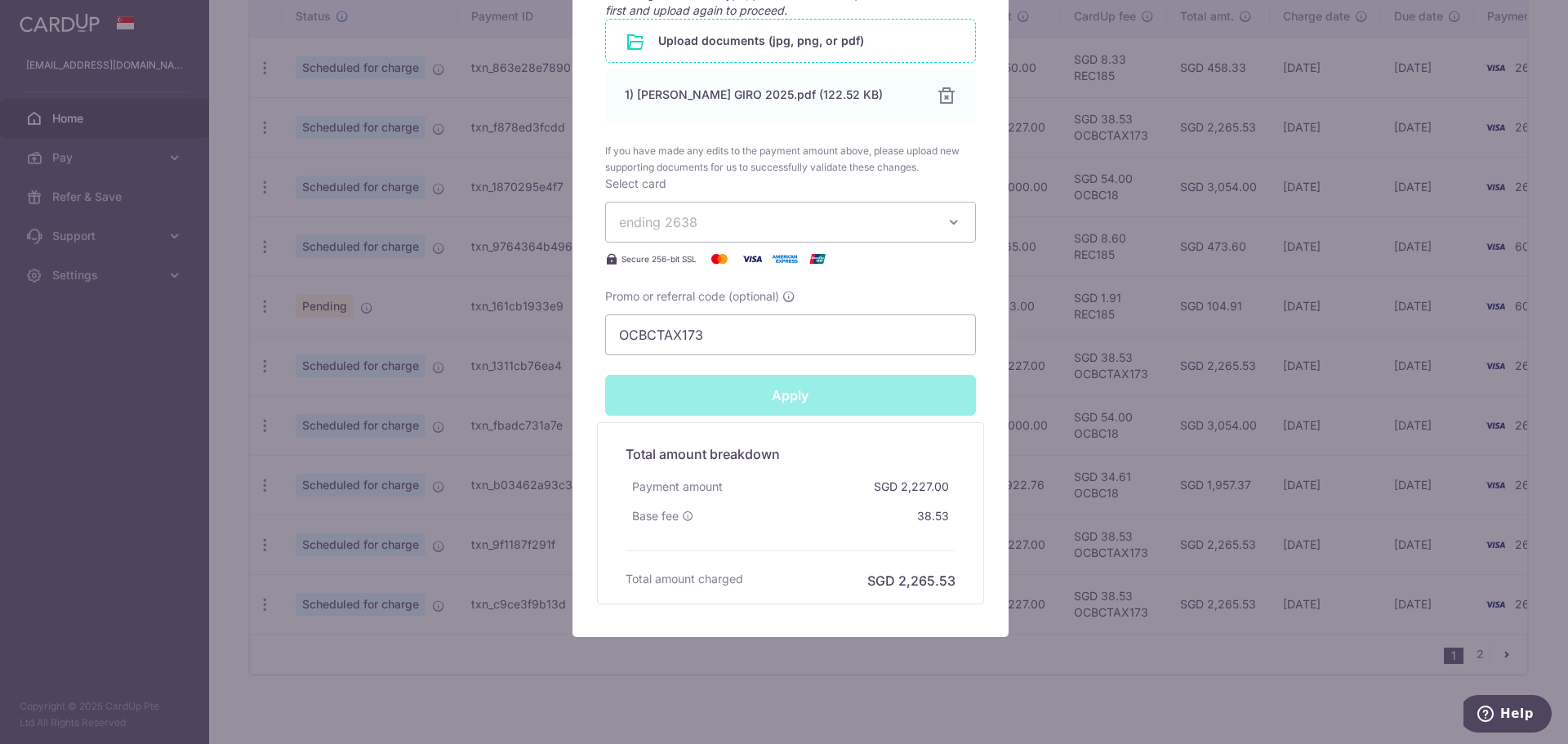
type input "Successfully Applied"
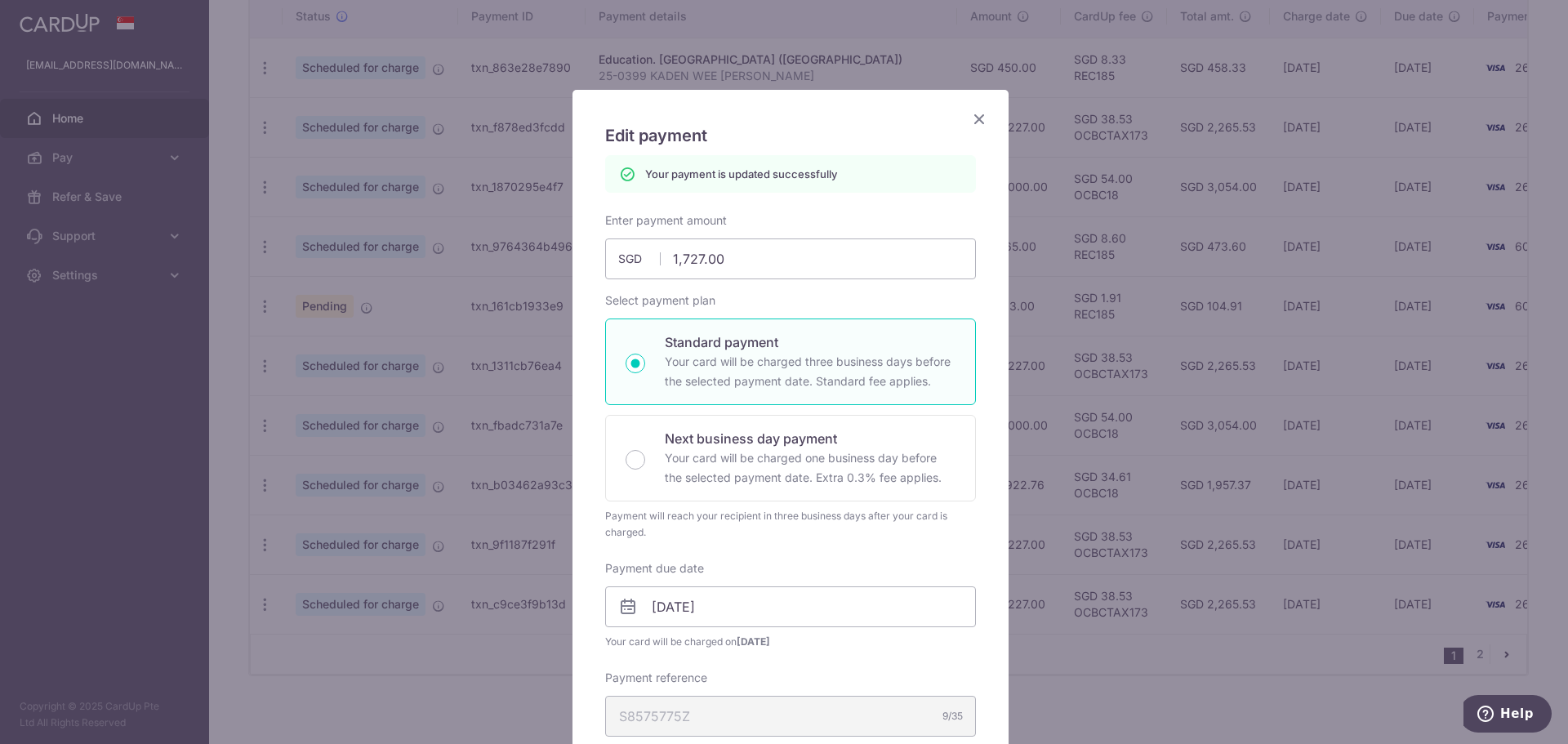
scroll to position [0, 0]
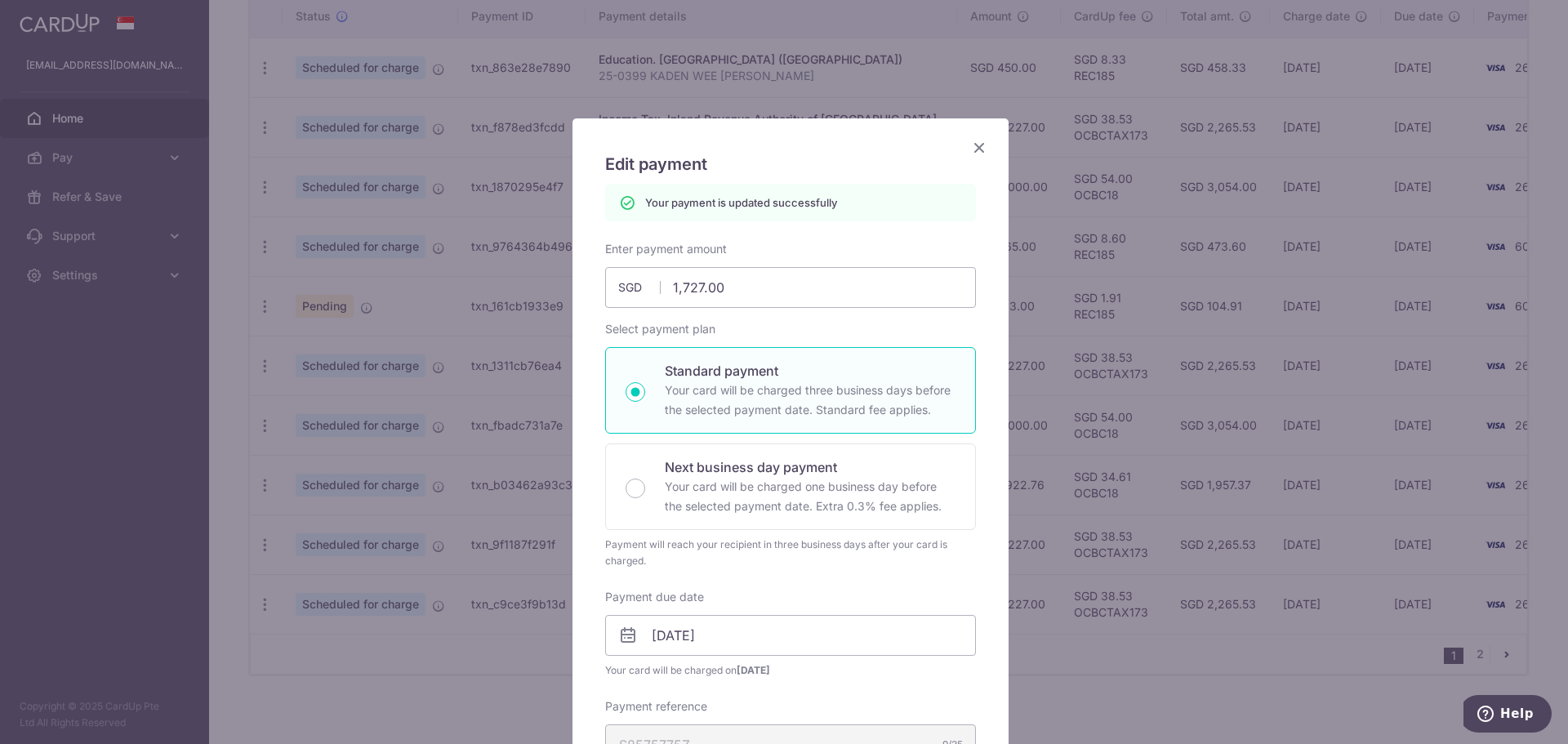
click at [970, 150] on icon "Close" at bounding box center [979, 147] width 19 height 20
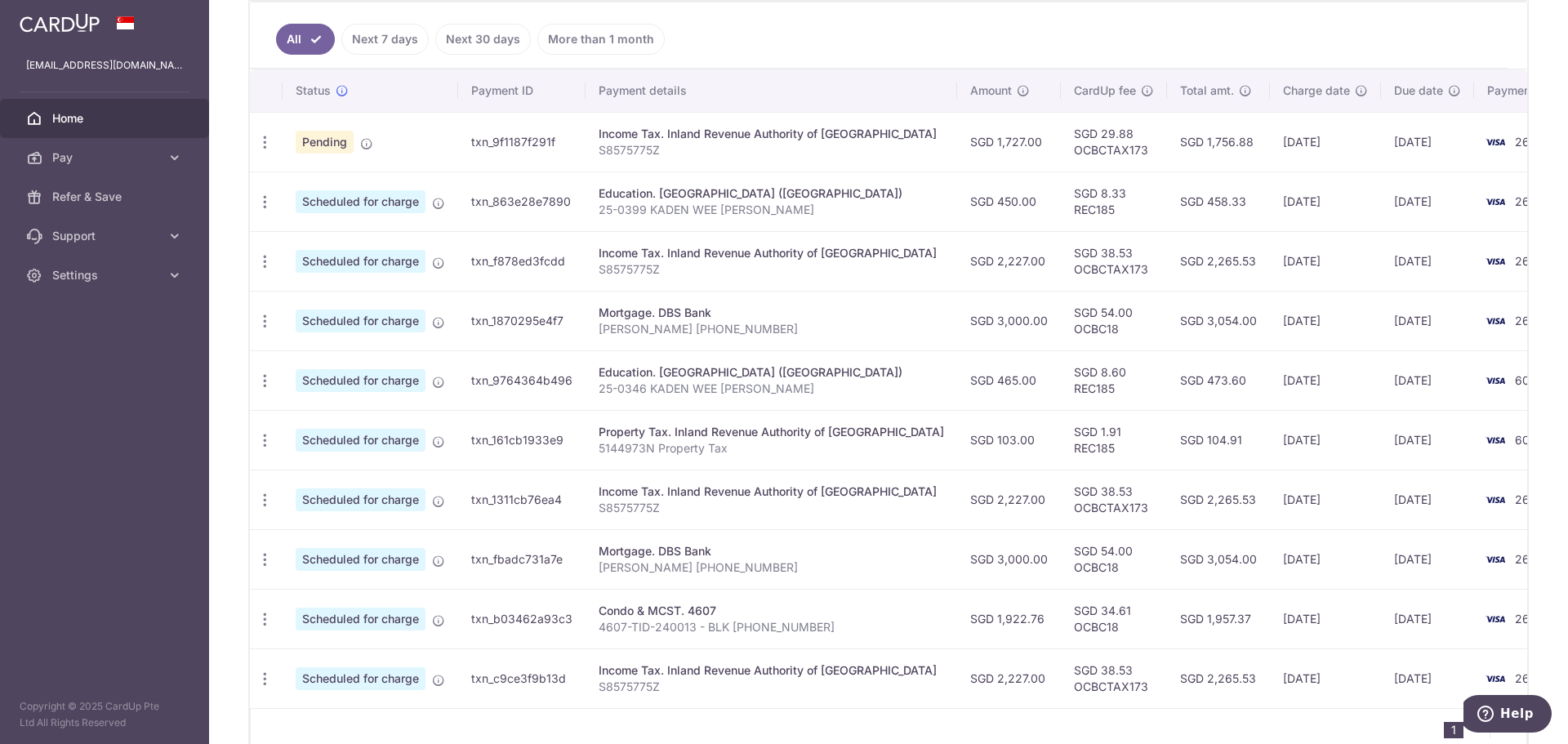
scroll to position [527, 0]
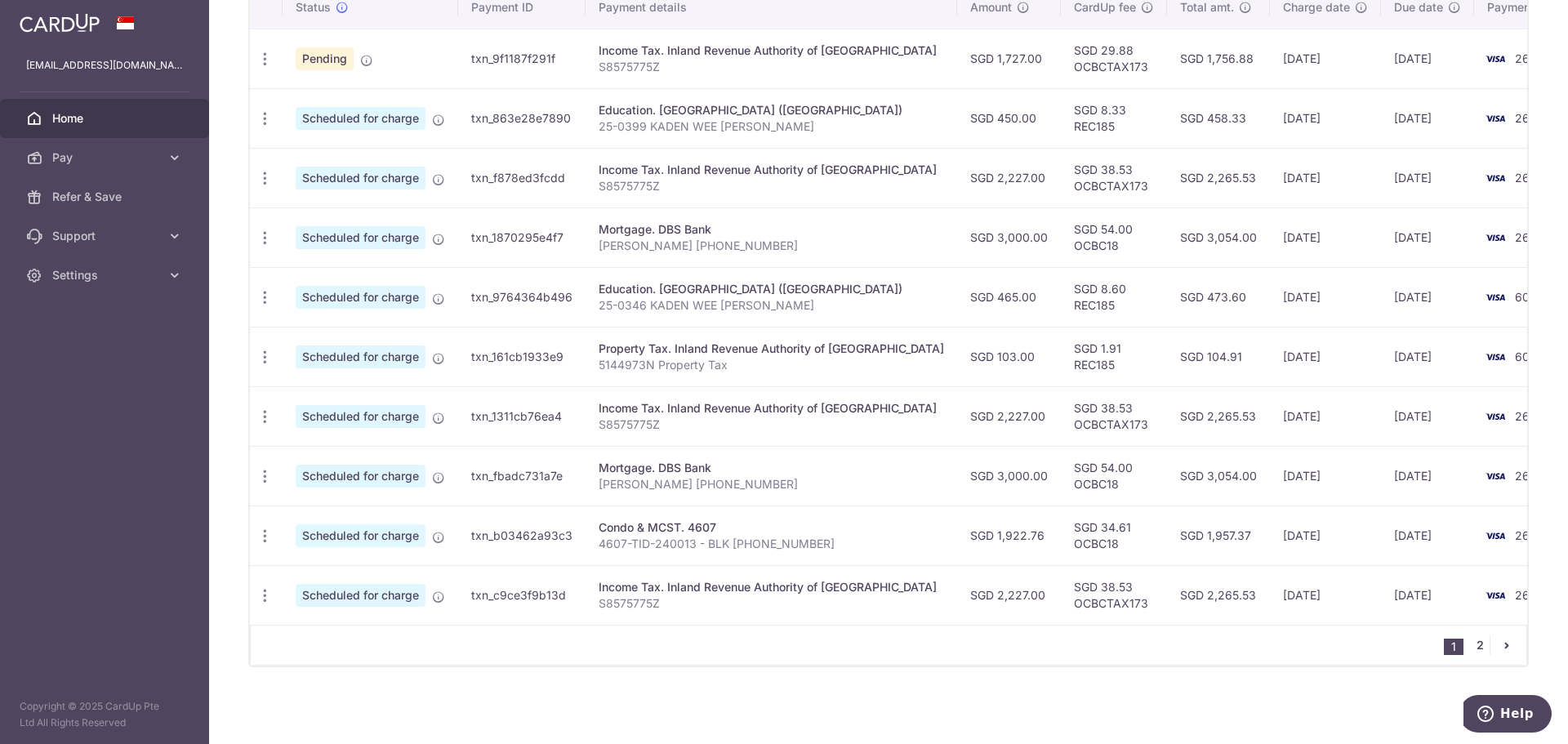
click at [1470, 647] on link "2" at bounding box center [1479, 645] width 19 height 19
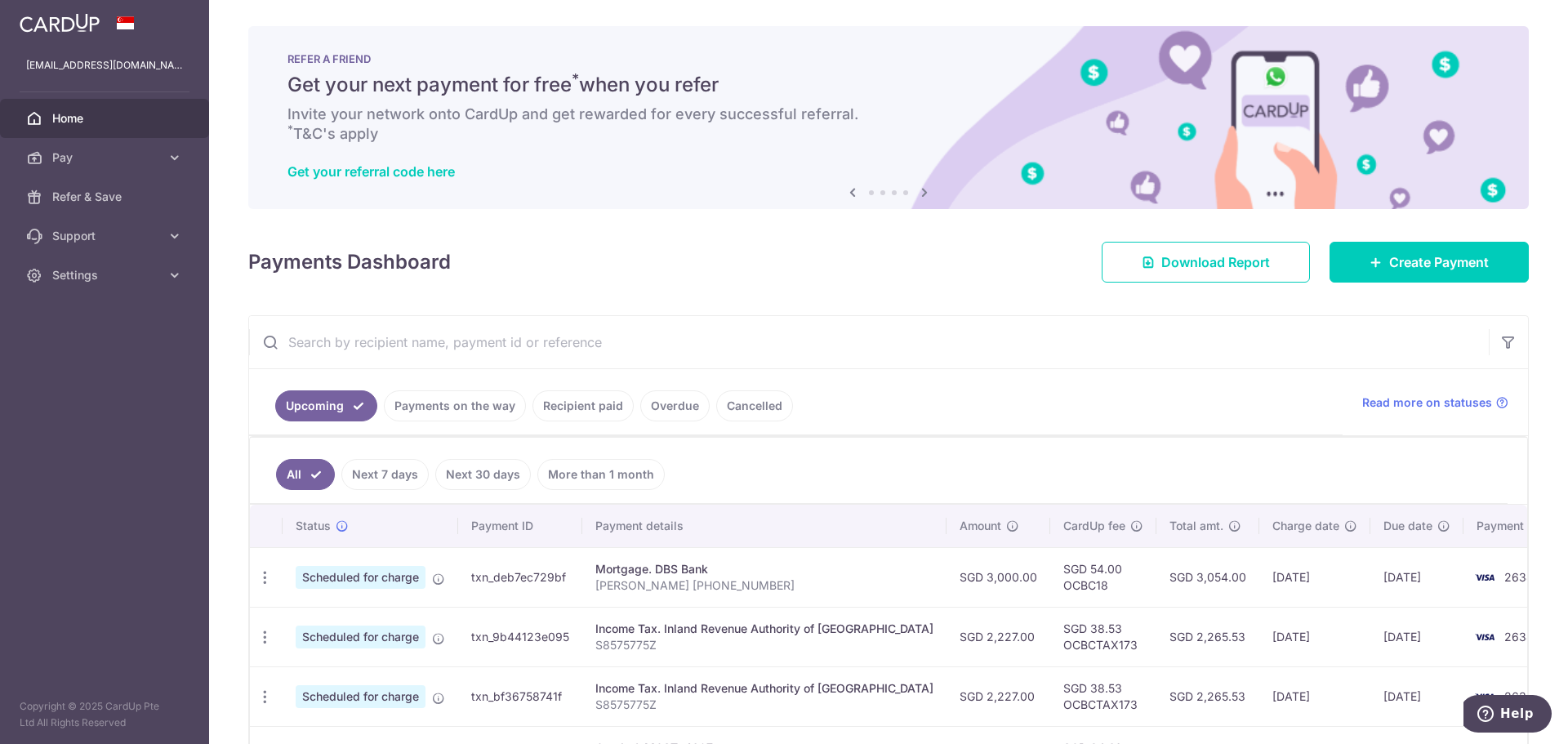
scroll to position [161, 0]
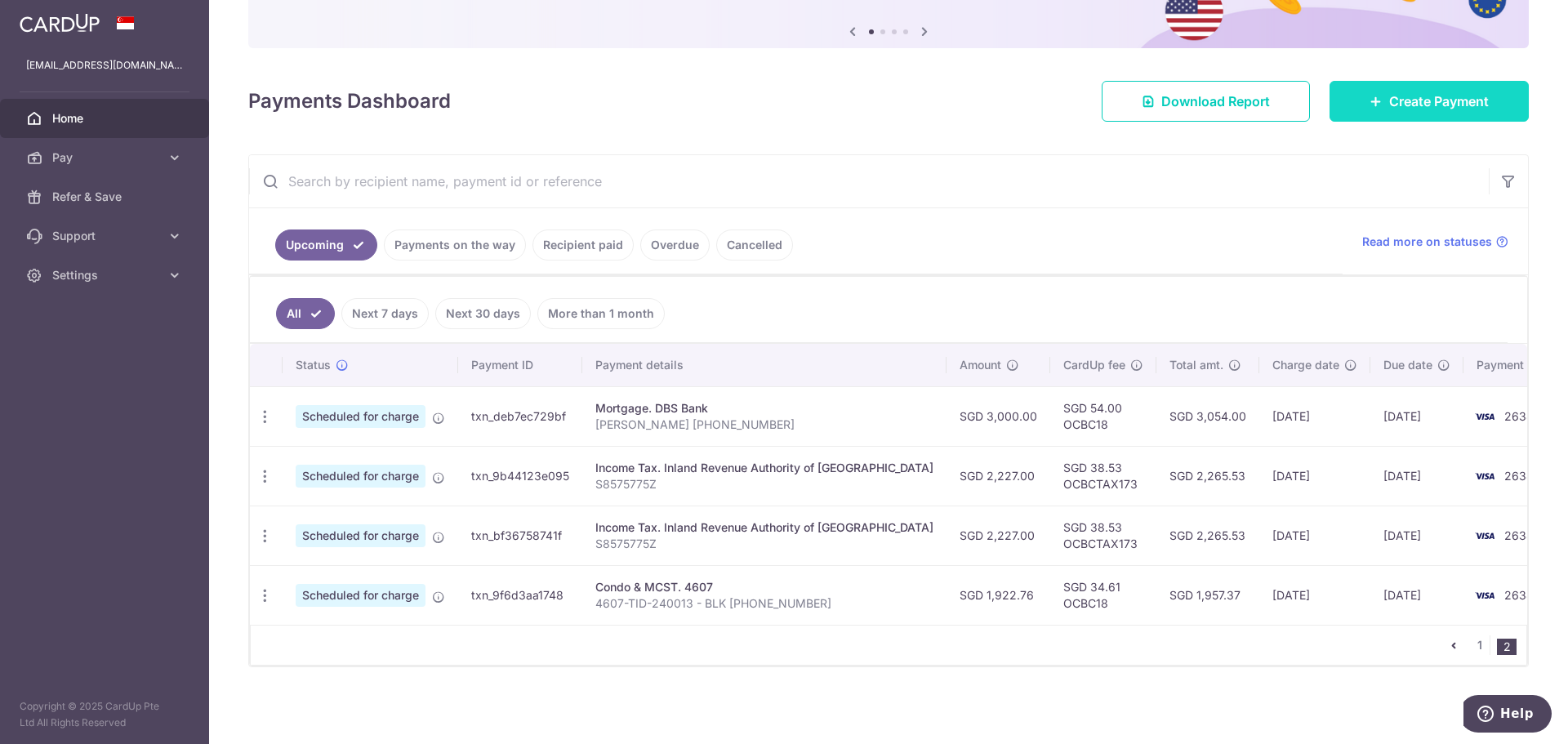
click at [1362, 117] on link "Create Payment" at bounding box center [1429, 101] width 199 height 41
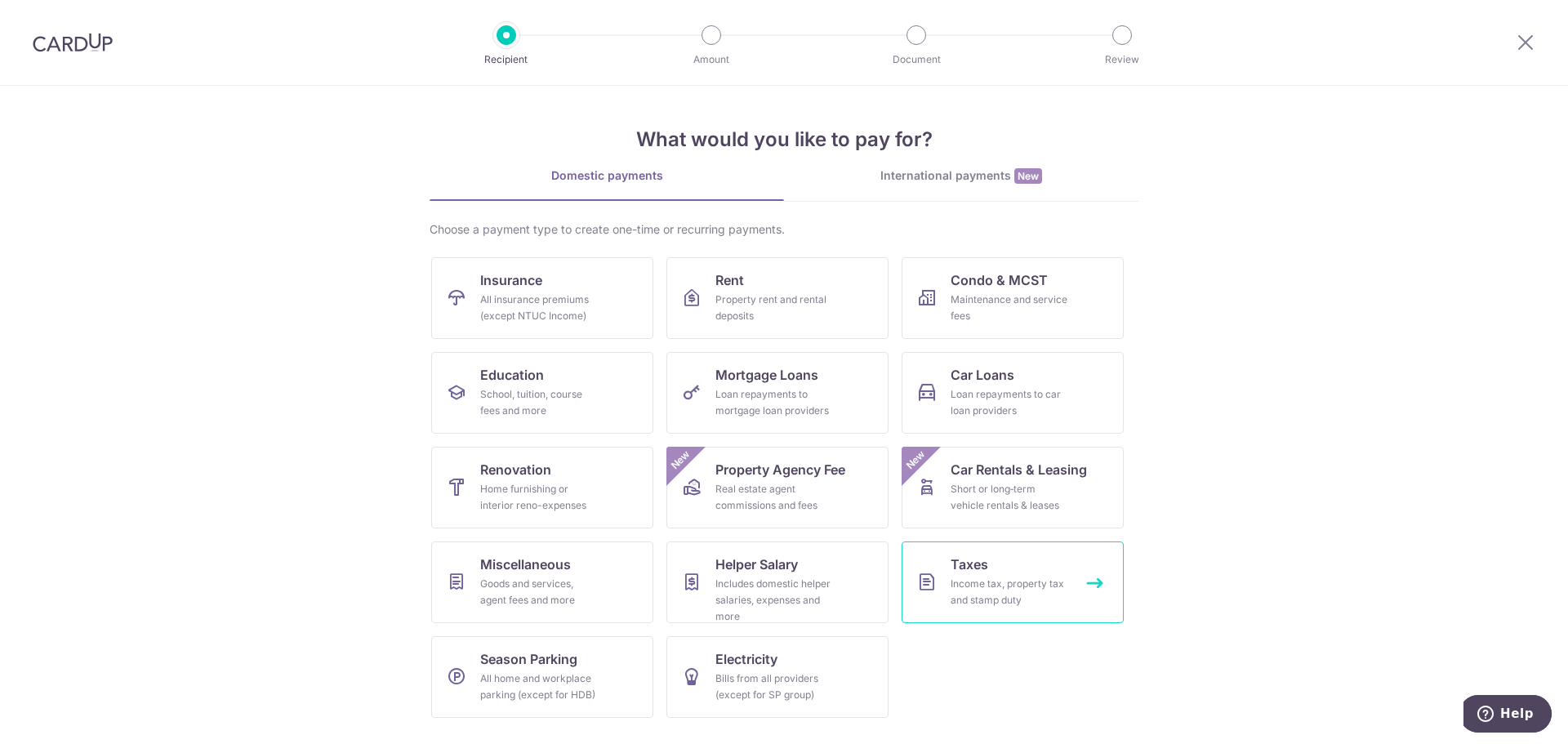
click at [996, 573] on link "Taxes Income tax, property tax and stamp duty" at bounding box center [1012, 582] width 222 height 81
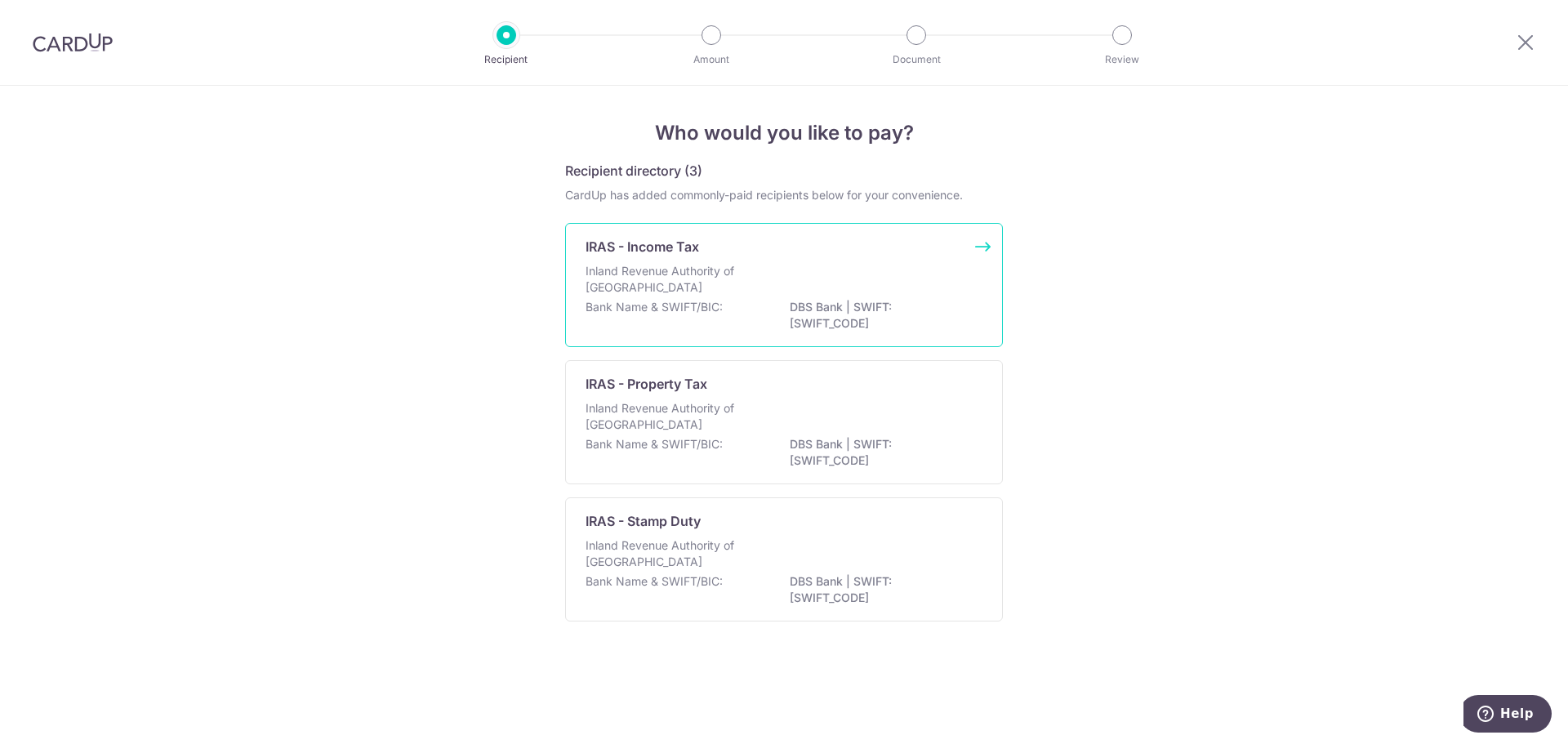
click at [759, 326] on div "Bank Name & SWIFT/BIC: DBS Bank | SWIFT: DBSSSGSGXXX" at bounding box center [784, 316] width 397 height 34
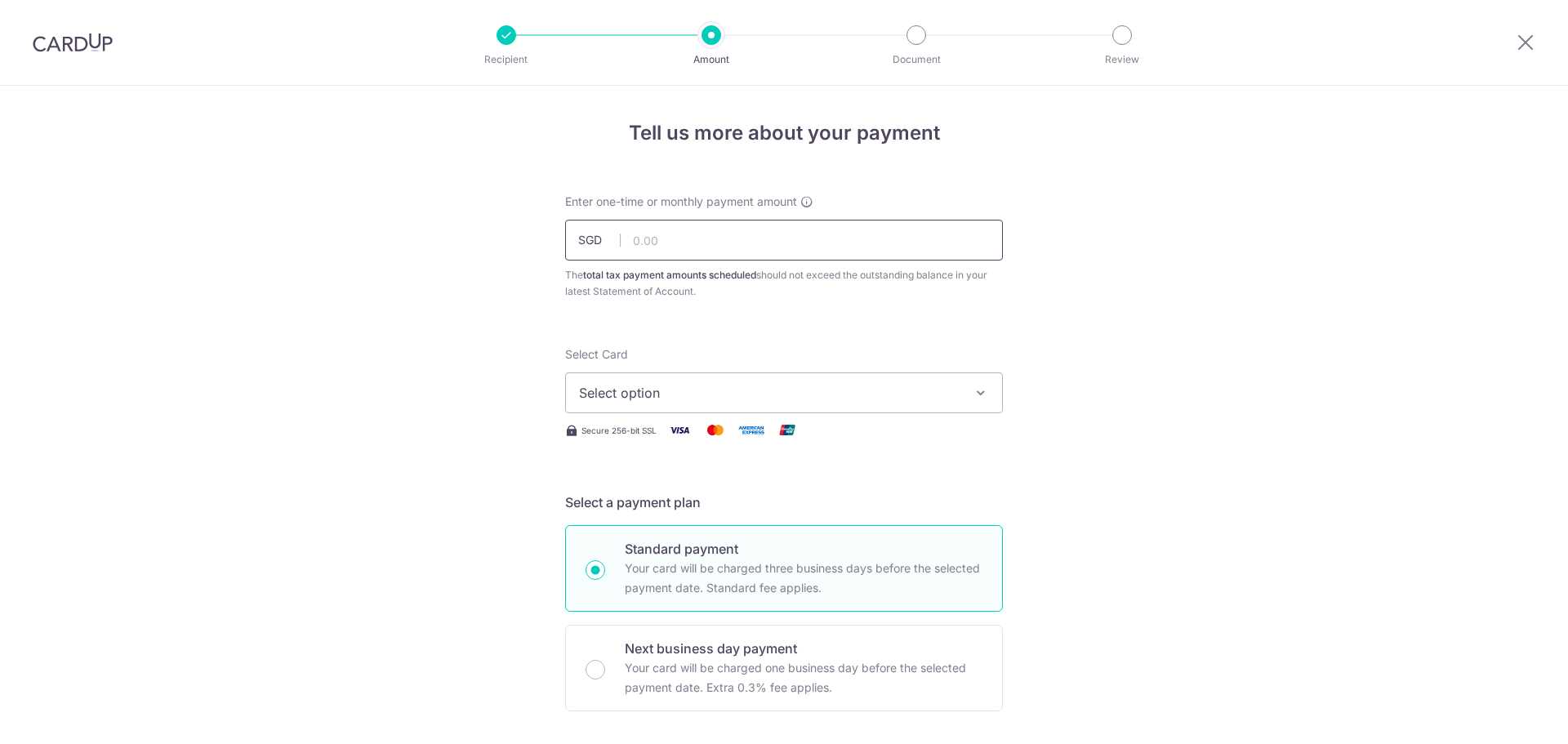
click at [738, 244] on input "text" at bounding box center [783, 240] width 437 height 41
type input "500.00"
click at [827, 380] on button "Select option" at bounding box center [783, 393] width 437 height 41
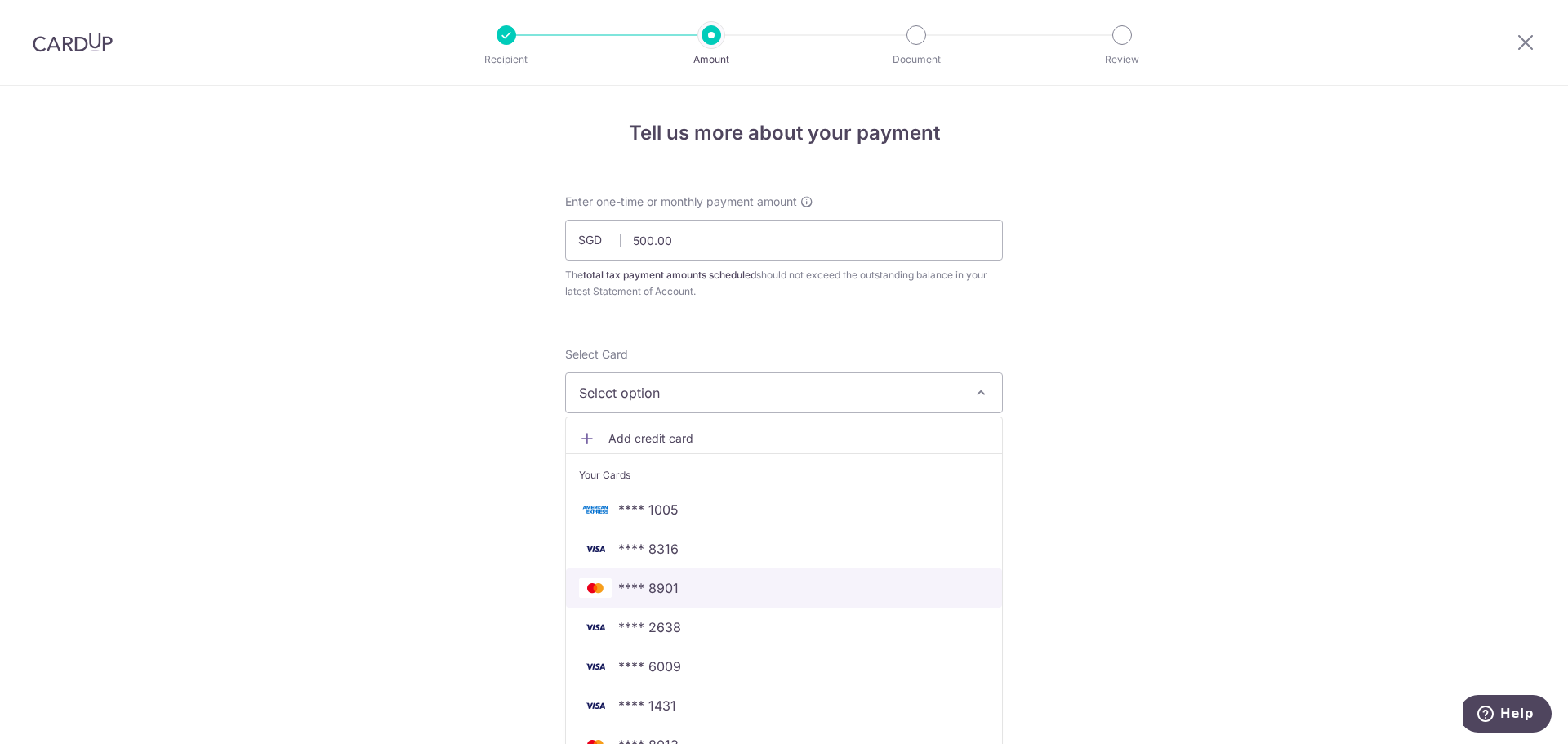
scroll to position [81, 0]
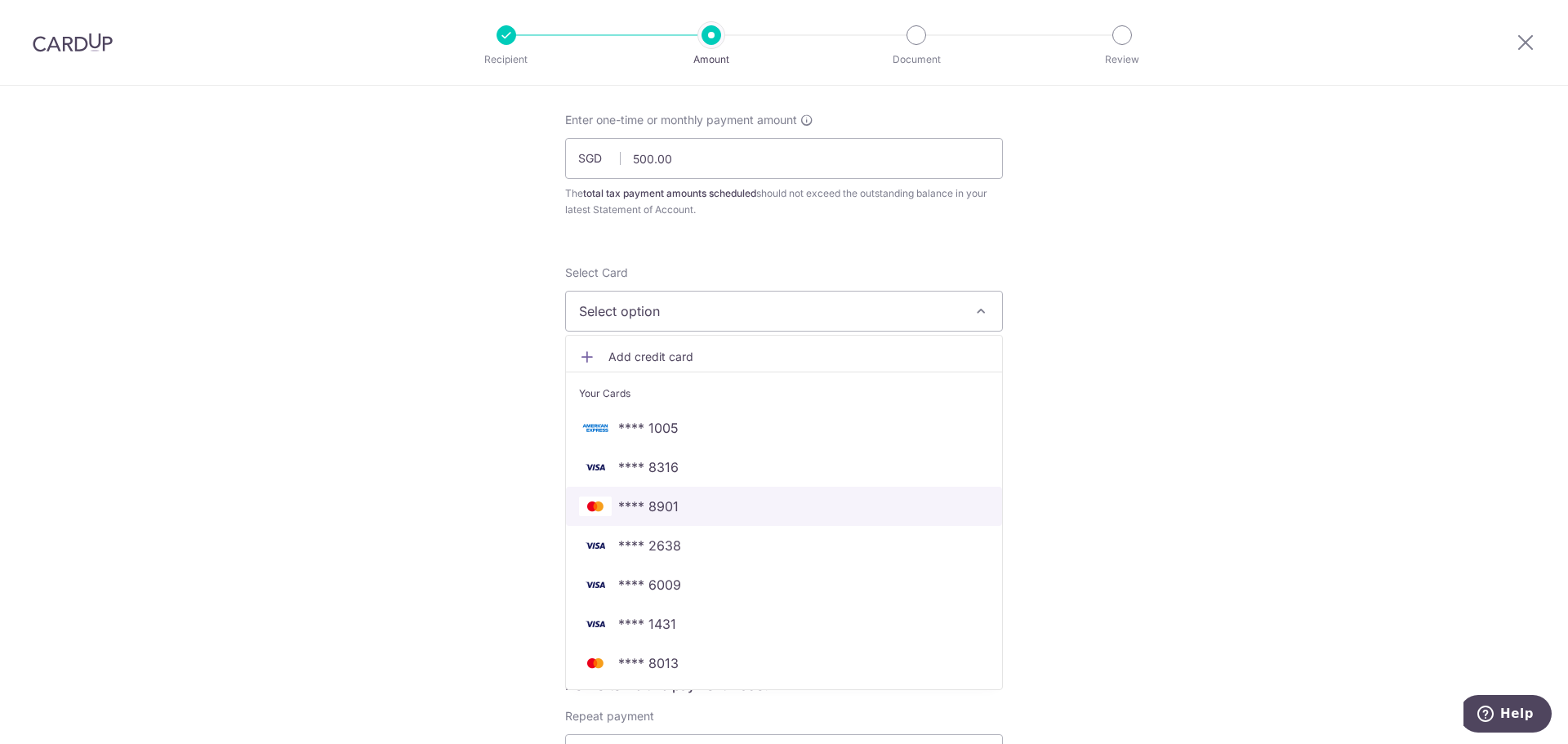
click at [704, 513] on span "**** 8901" at bounding box center [784, 506] width 410 height 19
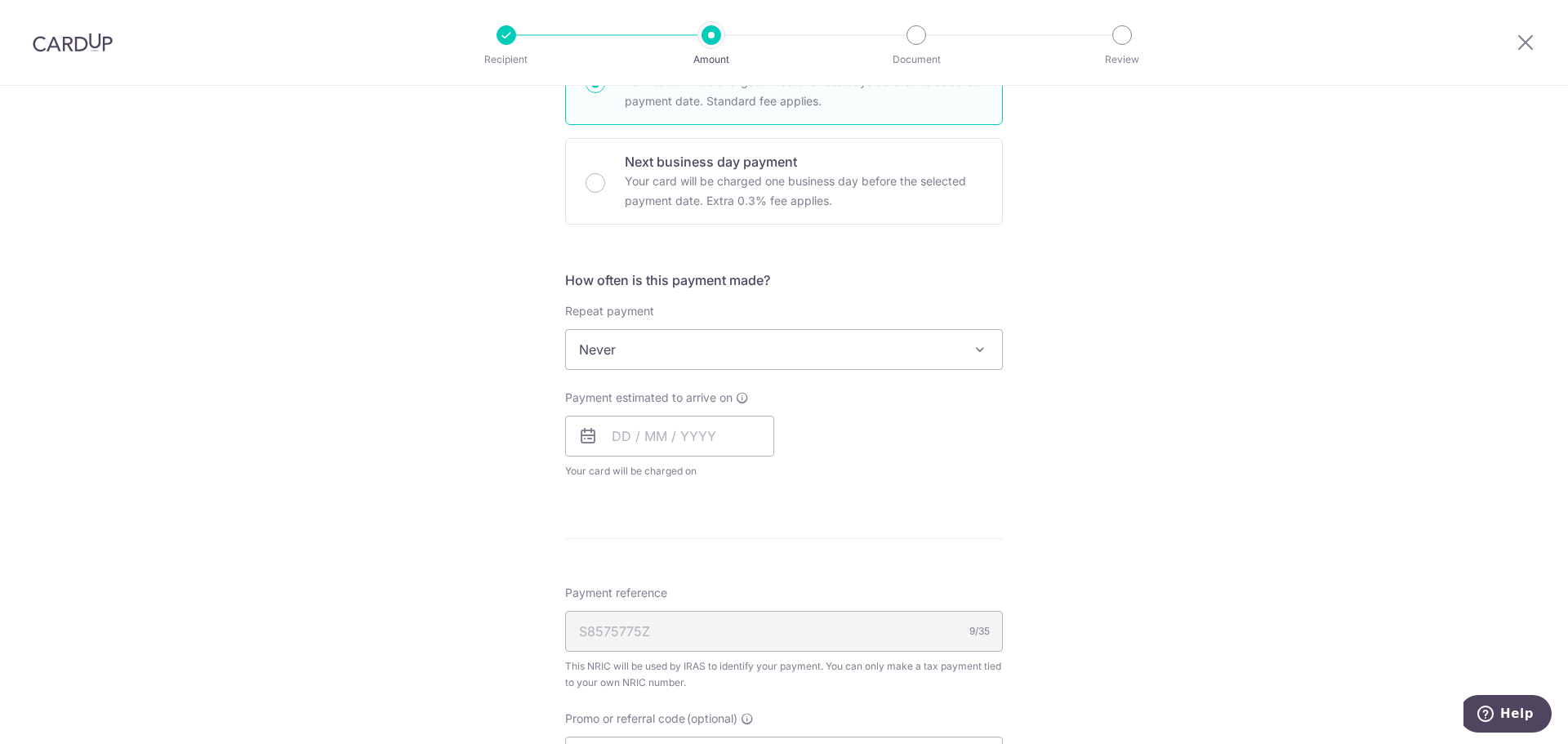
scroll to position [490, 0]
click at [668, 437] on input "text" at bounding box center [669, 432] width 209 height 41
click at [687, 642] on link "24" at bounding box center [696, 647] width 26 height 26
type input "[DATE]"
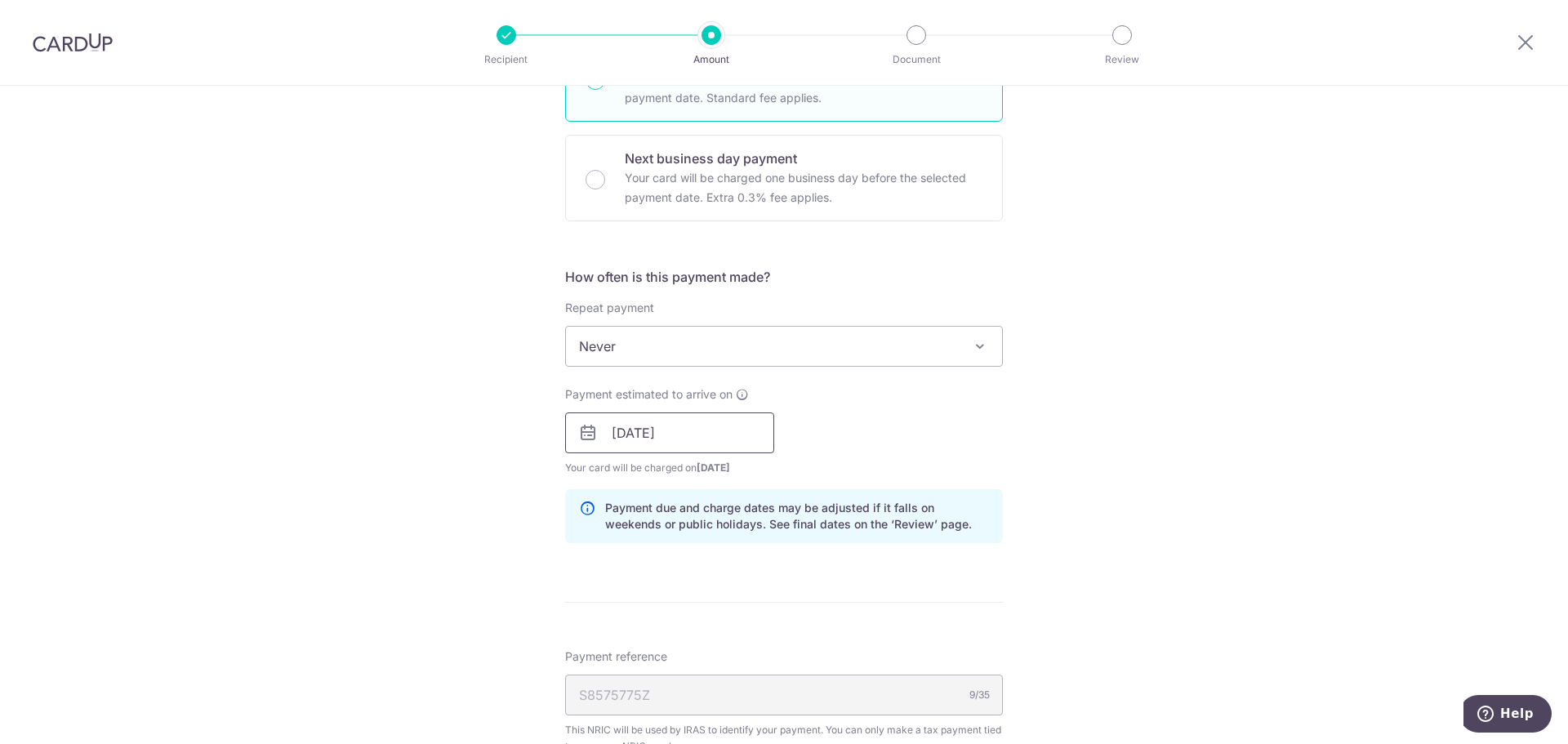
click at [740, 438] on input "[DATE]" at bounding box center [669, 432] width 209 height 41
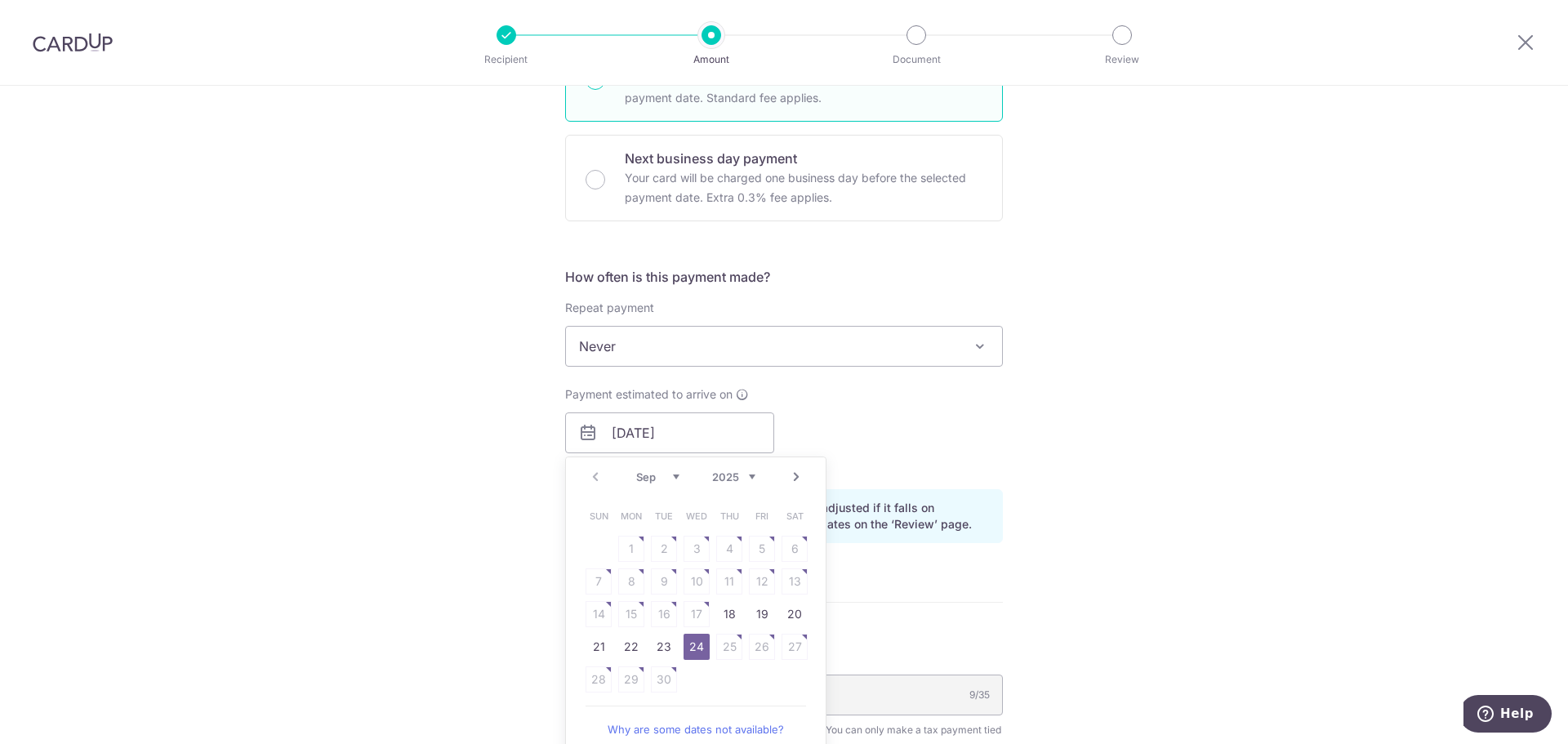
click at [729, 648] on table "Sun Mon Tue Wed Thu Fri Sat 1 2 3 4 5 6 7 8 9 10 11 12 13 14 15 16 17 18 19 20 …" at bounding box center [697, 597] width 228 height 196
click at [693, 657] on link "24" at bounding box center [696, 647] width 26 height 26
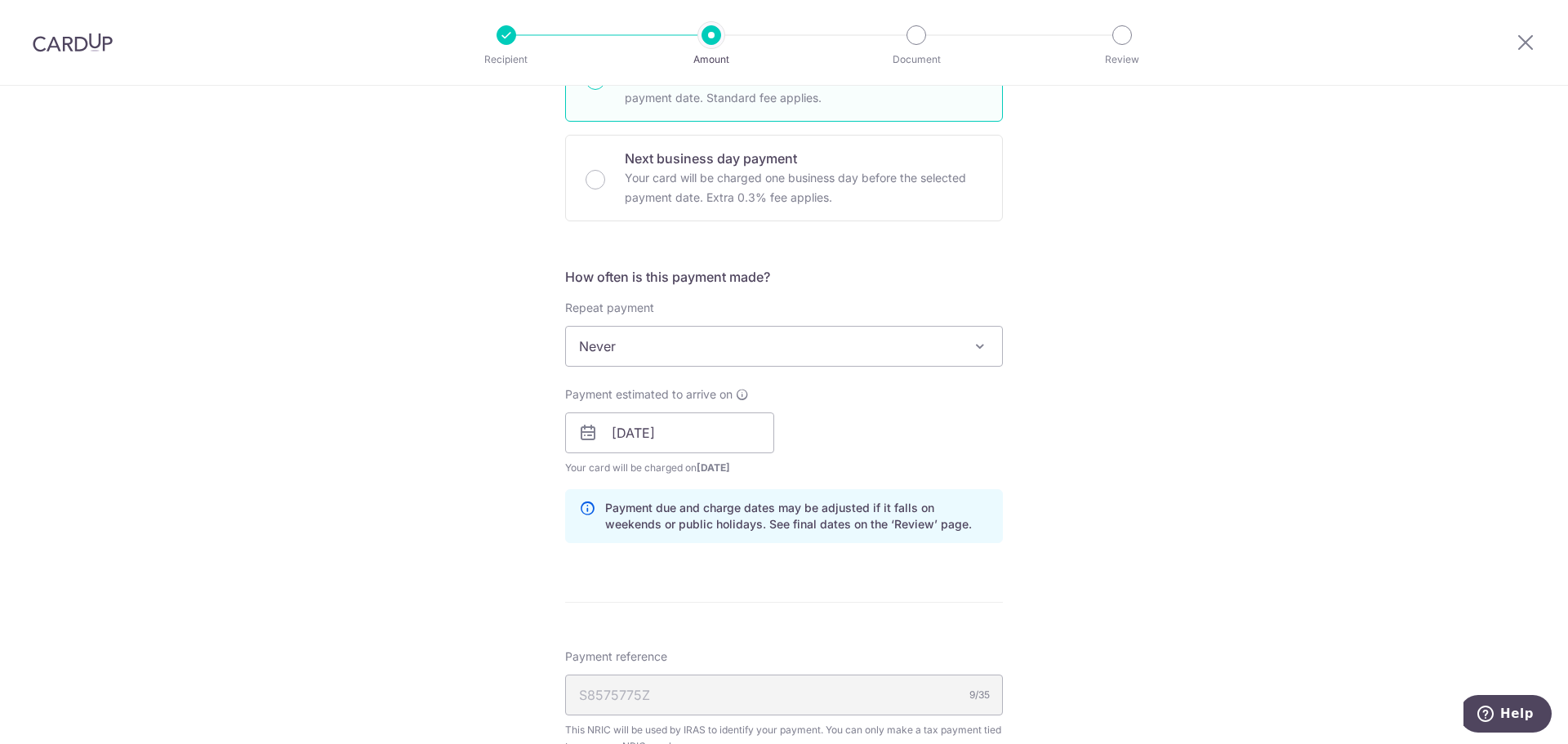
click at [724, 596] on form "Enter one-time or monthly payment amount SGD 500.00 500.00 The total tax paymen…" at bounding box center [783, 403] width 437 height 1400
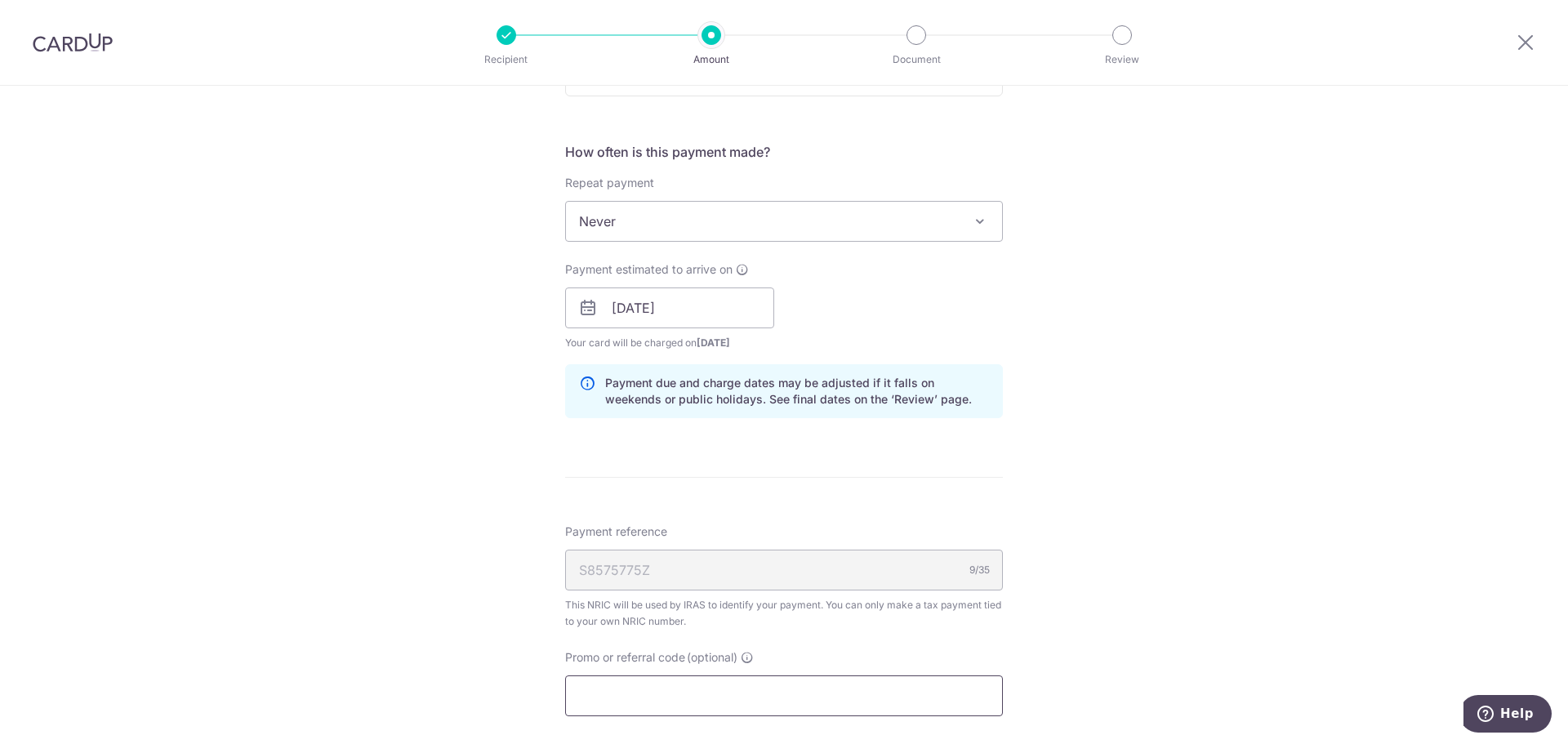
scroll to position [736, 0]
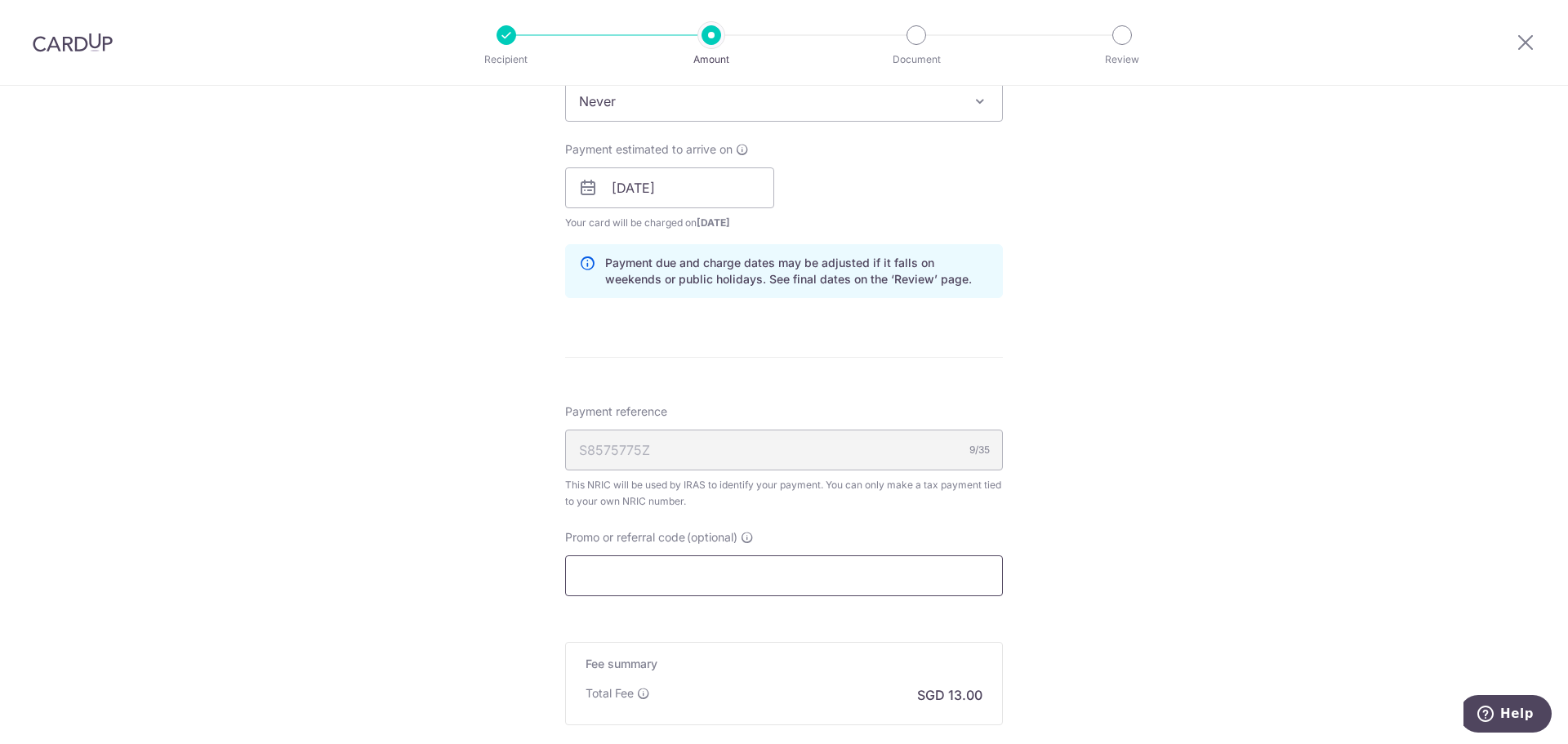
click at [710, 563] on input "Promo or referral code (optional)" at bounding box center [783, 576] width 437 height 41
click at [709, 563] on input "Promo or referral code (optional)" at bounding box center [783, 576] width 437 height 41
paste input "OCBC90NMC"
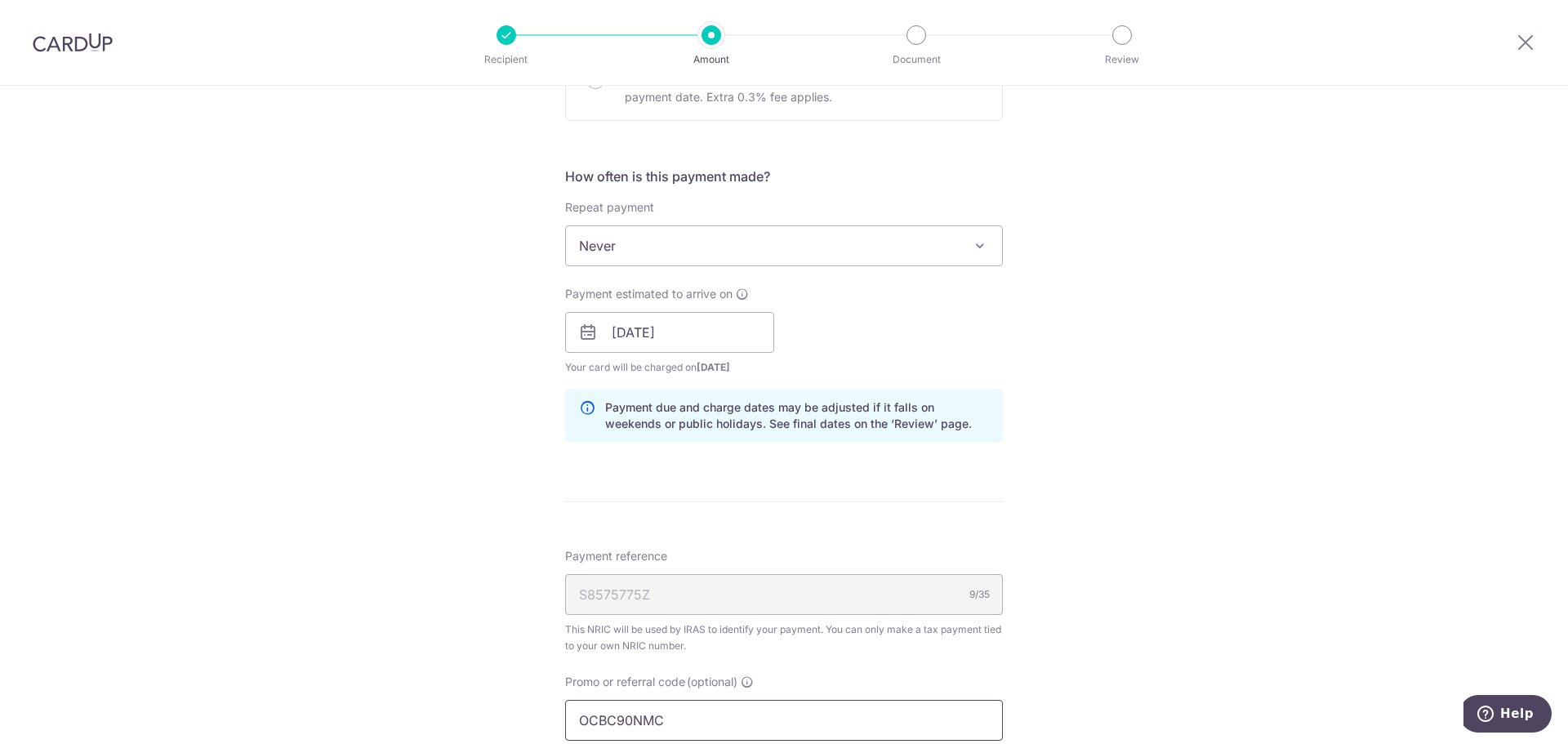
scroll to position [999, 0]
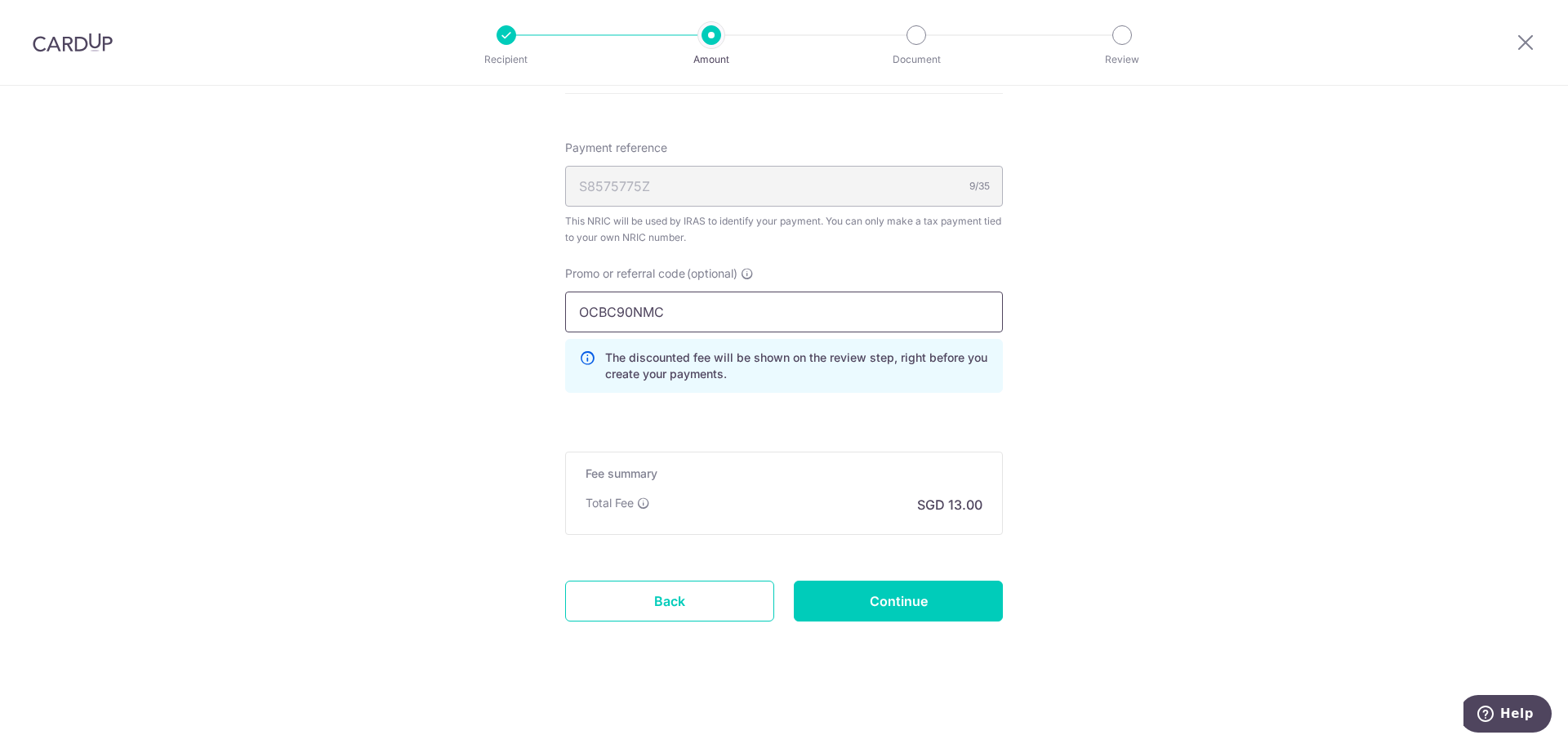
type input "OCBC90NMC"
click at [840, 526] on div "Fee summary Base fee Extend fee Next-day fee Total Fee SGD 13.00" at bounding box center [783, 493] width 437 height 83
click at [864, 592] on input "Continue" at bounding box center [898, 601] width 209 height 41
type input "Create Schedule"
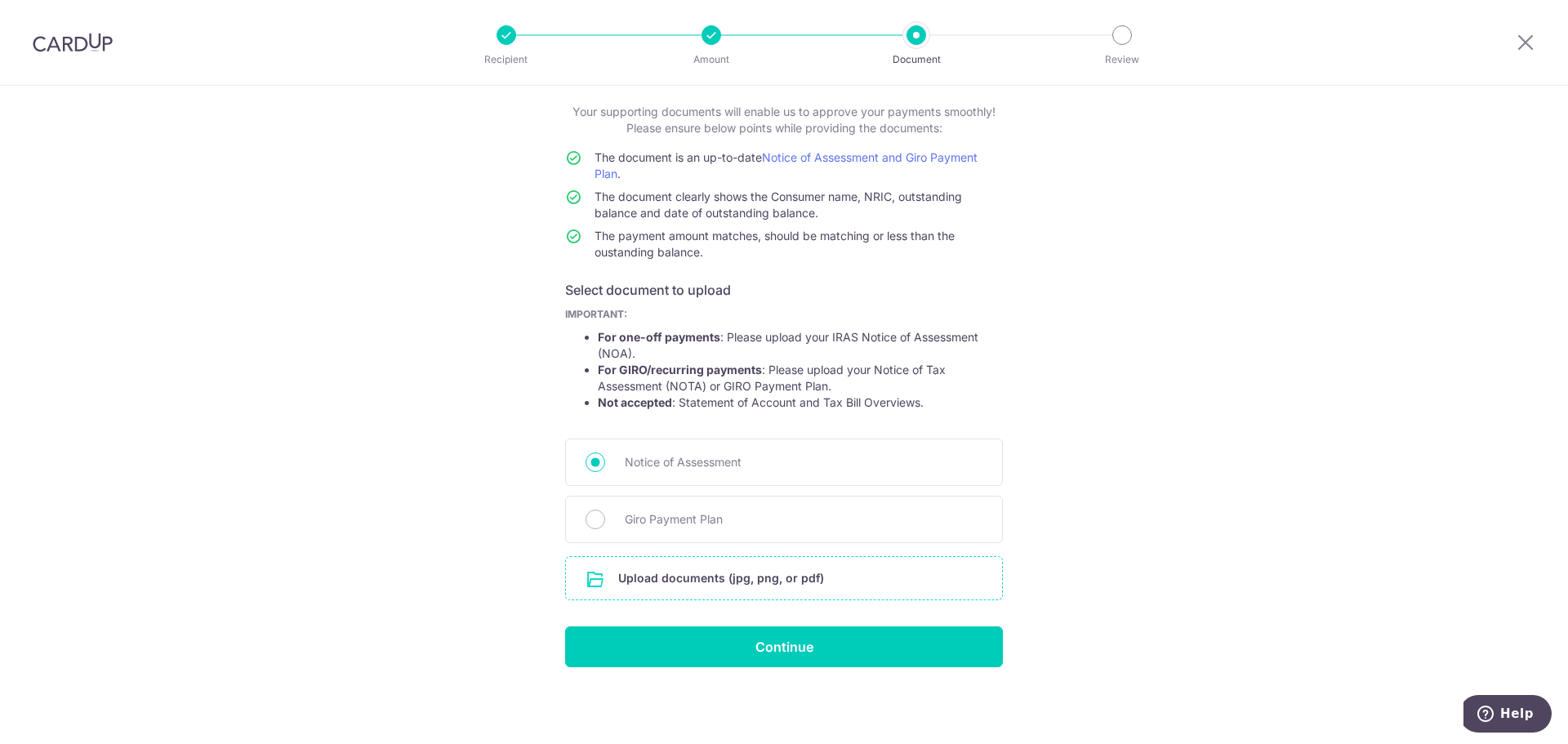
click at [748, 586] on input "file" at bounding box center [784, 579] width 436 height 43
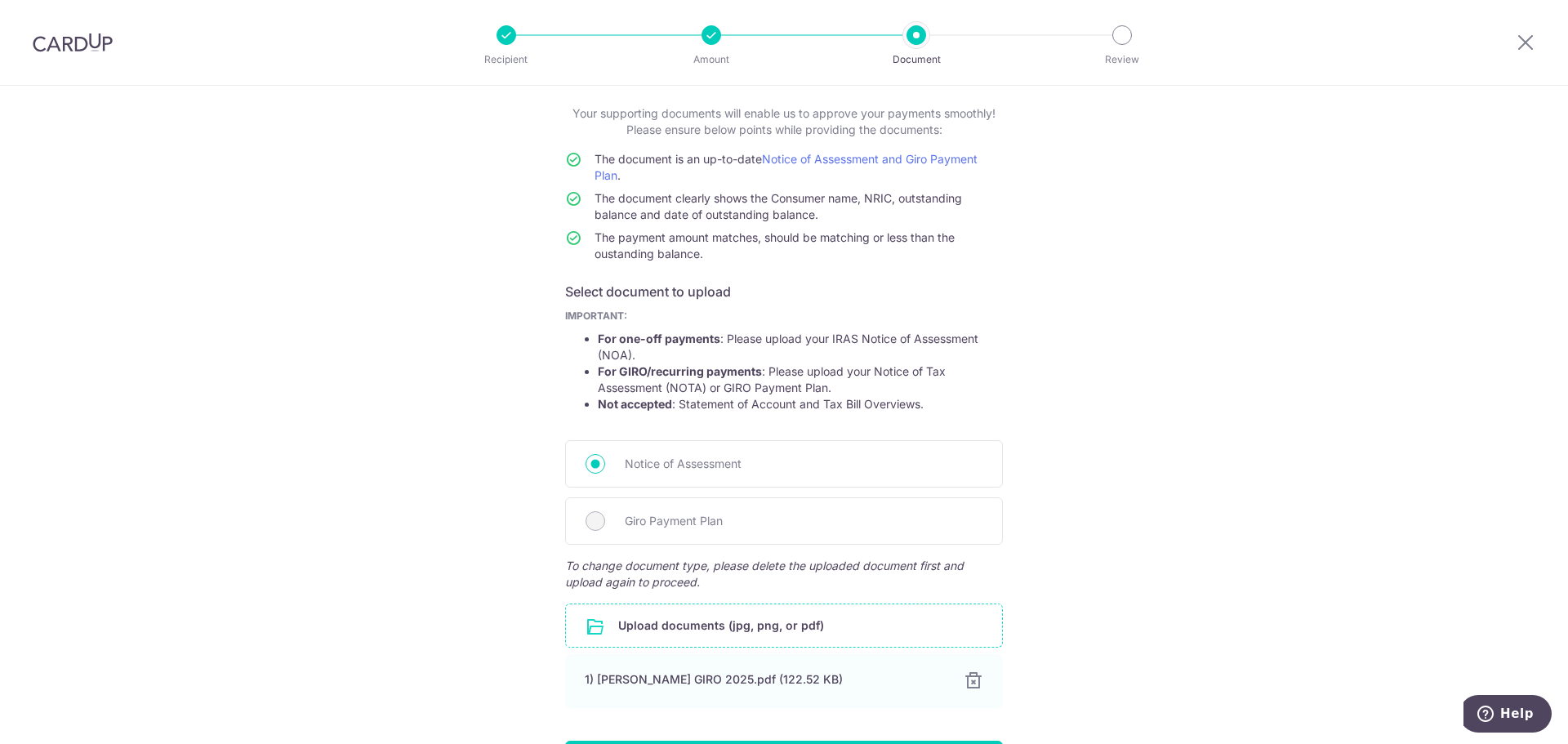
scroll to position [202, 0]
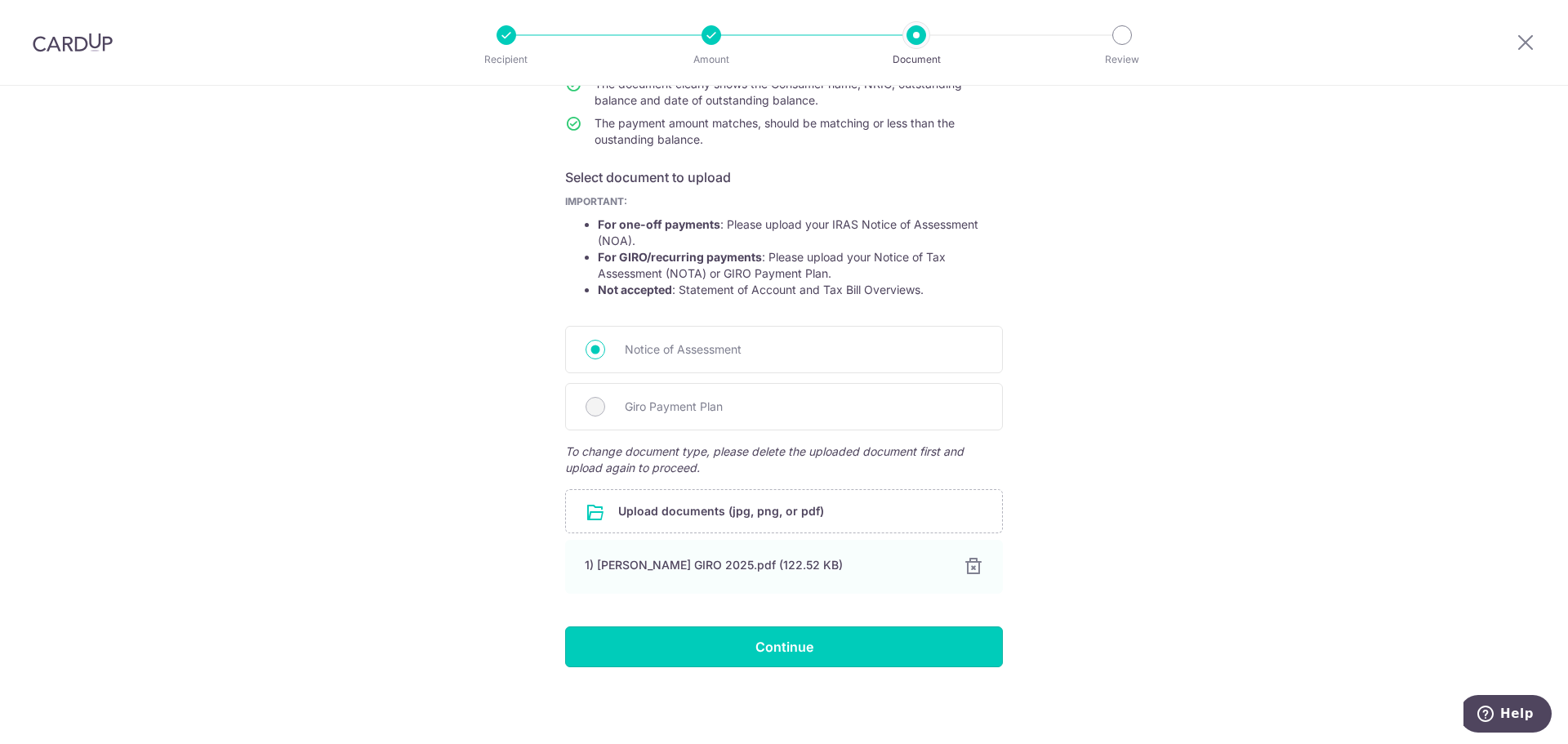
click at [776, 633] on input "Continue" at bounding box center [783, 647] width 437 height 41
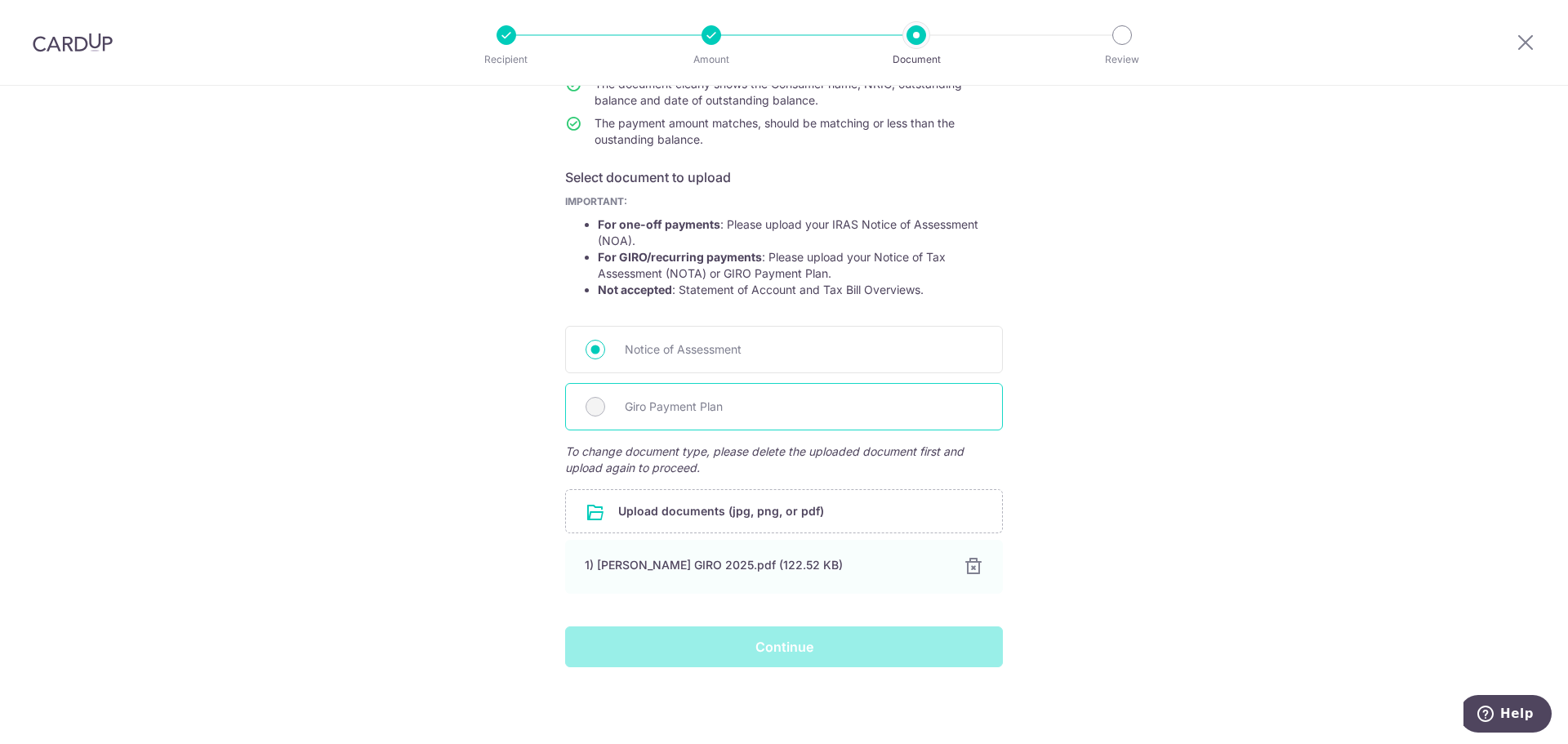
click at [675, 397] on span "Giro Payment Plan" at bounding box center [803, 406] width 358 height 19
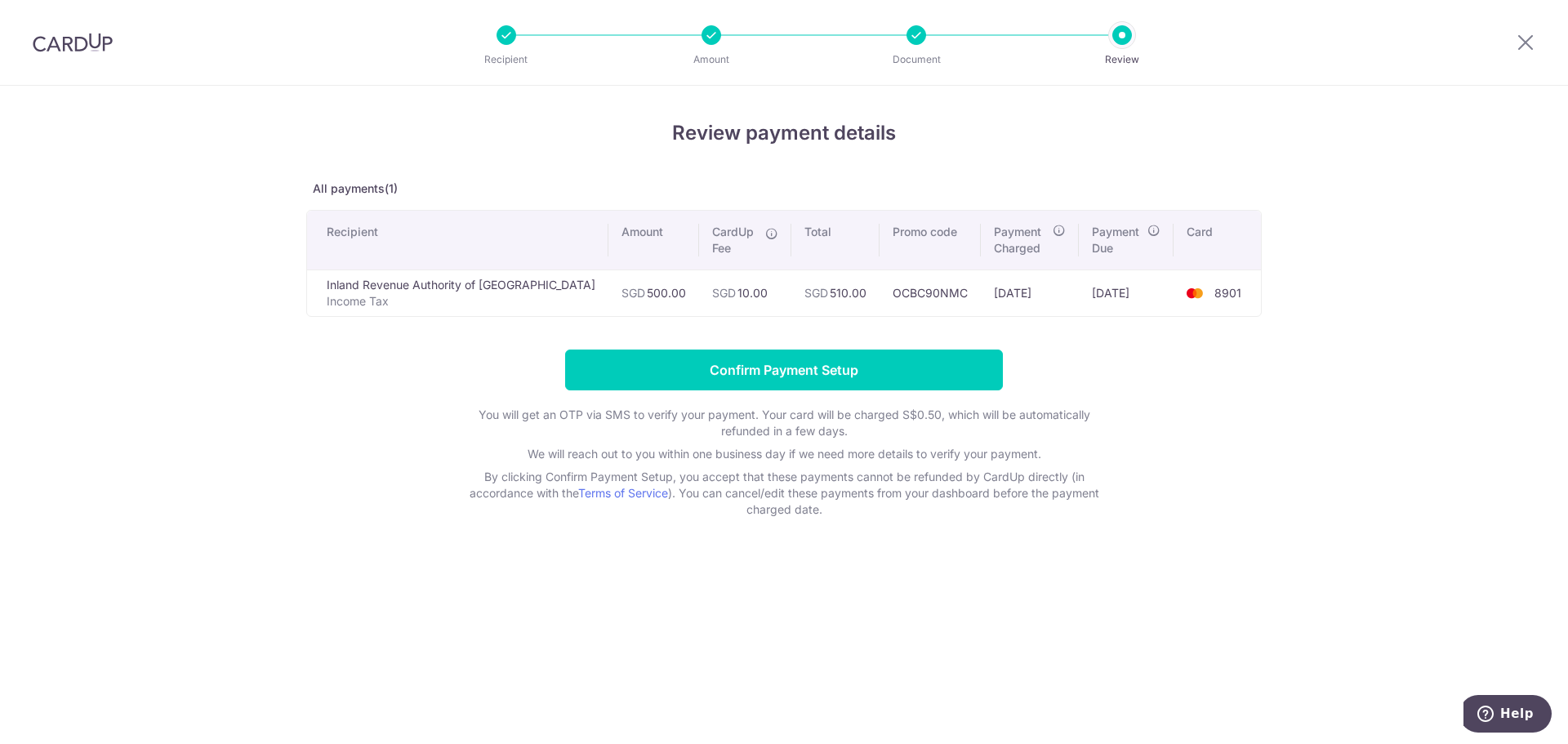
click at [912, 37] on div at bounding box center [916, 34] width 19 height 19
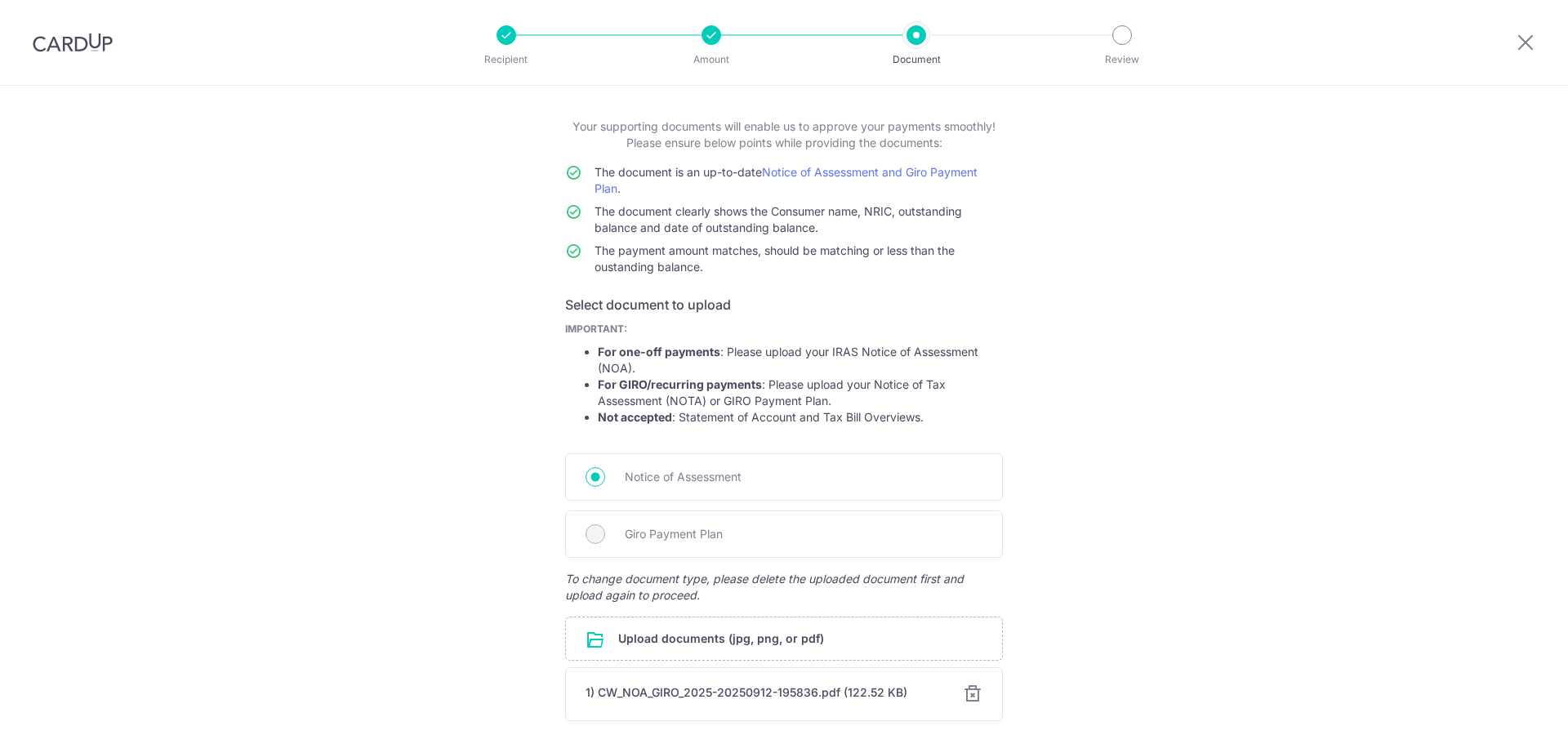
scroll to position [202, 0]
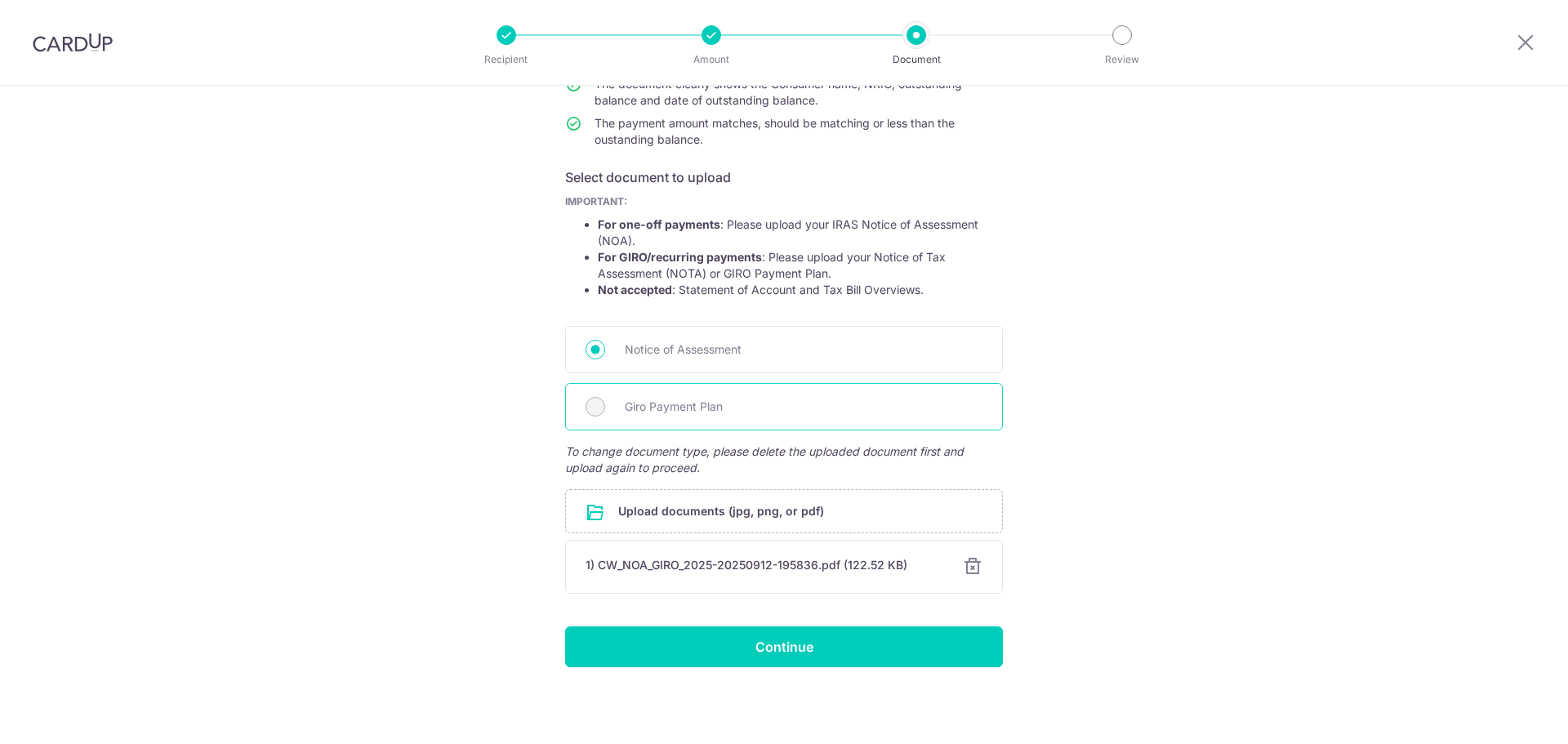
click at [725, 412] on span "Giro Payment Plan" at bounding box center [803, 406] width 358 height 19
click at [967, 570] on div at bounding box center [972, 567] width 19 height 19
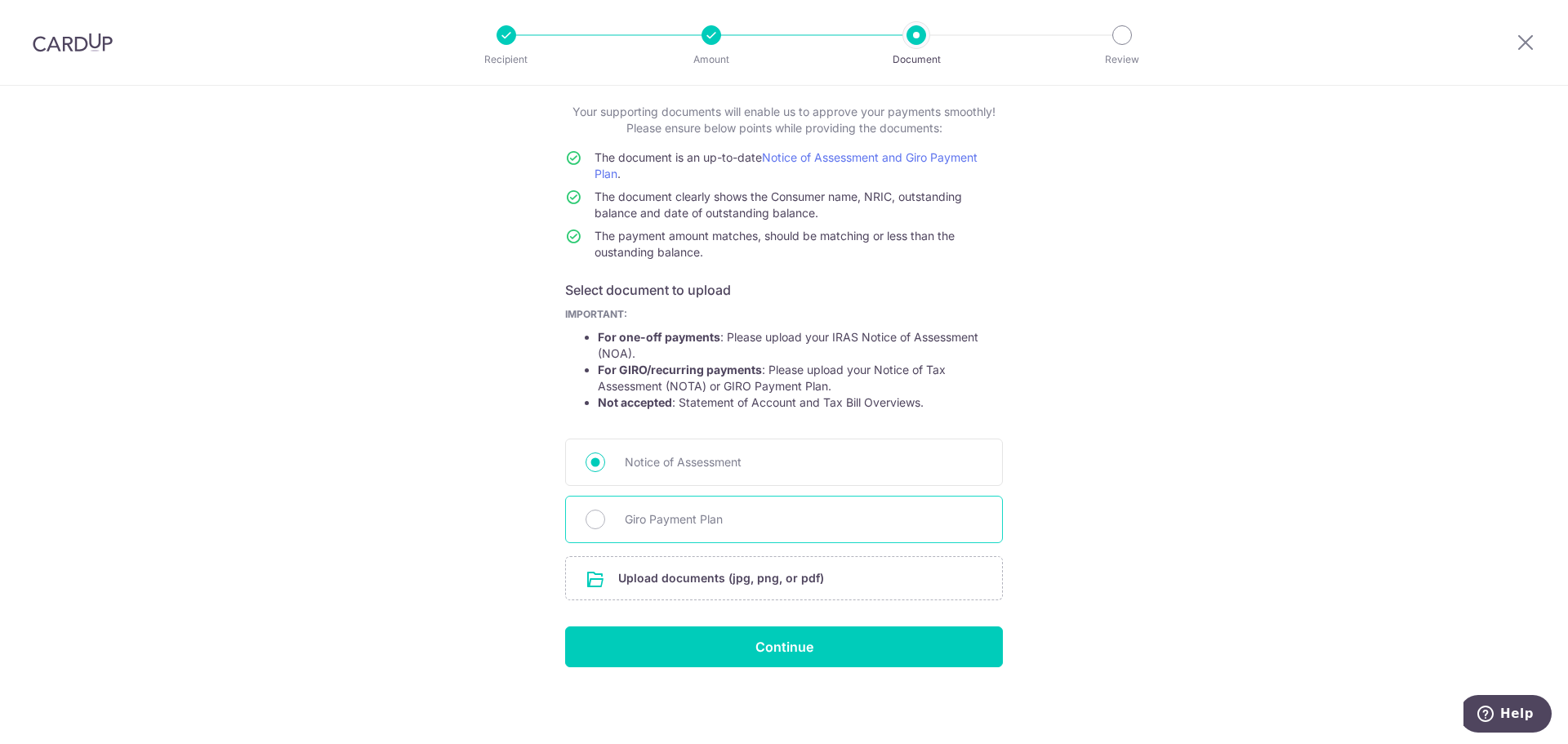
click at [668, 515] on span "Giro Payment Plan" at bounding box center [803, 519] width 358 height 19
click at [605, 515] on input "Giro Payment Plan" at bounding box center [595, 519] width 19 height 19
radio input "true"
click at [668, 515] on span "Giro Payment Plan" at bounding box center [803, 519] width 358 height 19
click at [605, 515] on input "Giro Payment Plan" at bounding box center [595, 519] width 19 height 19
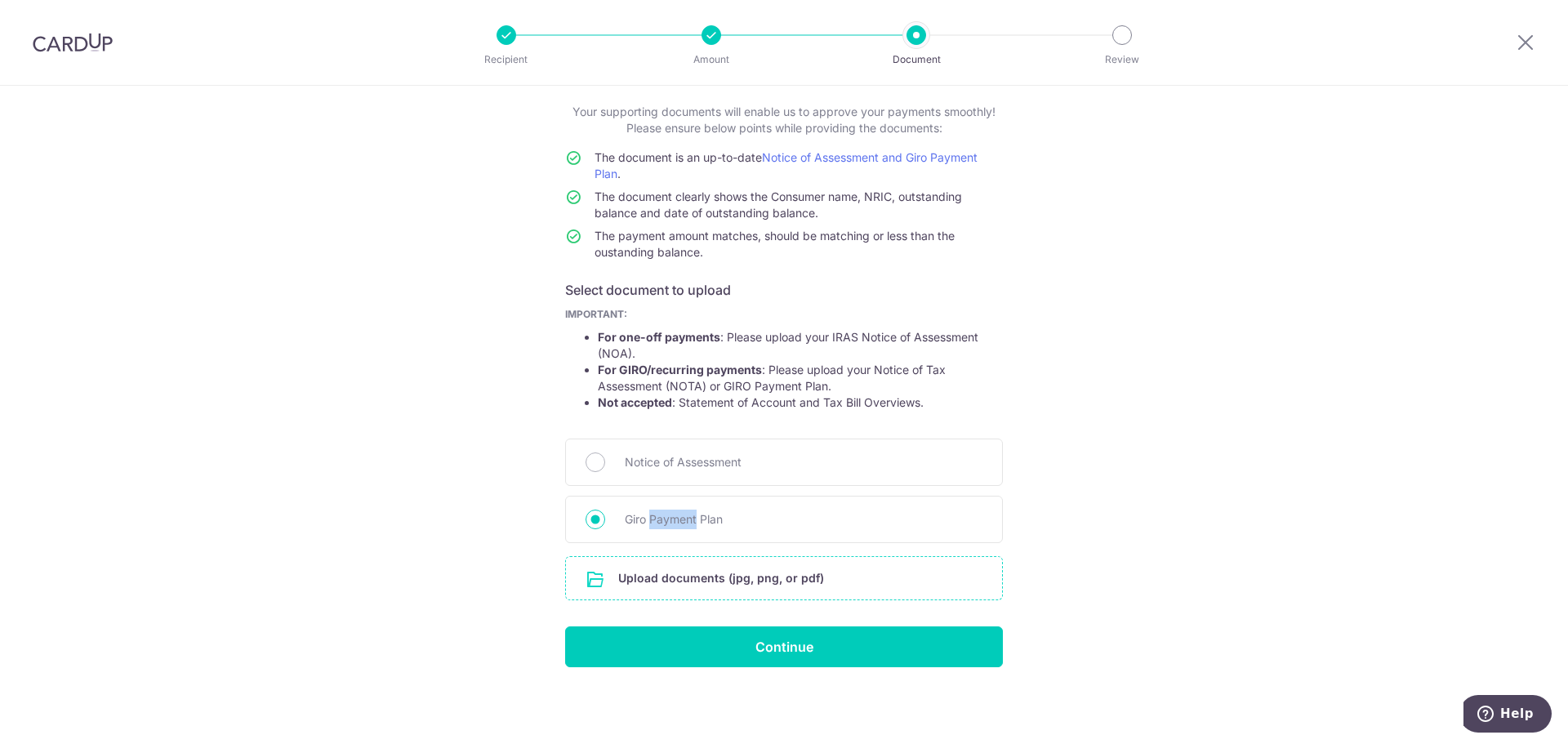
click at [683, 568] on input "file" at bounding box center [784, 579] width 436 height 43
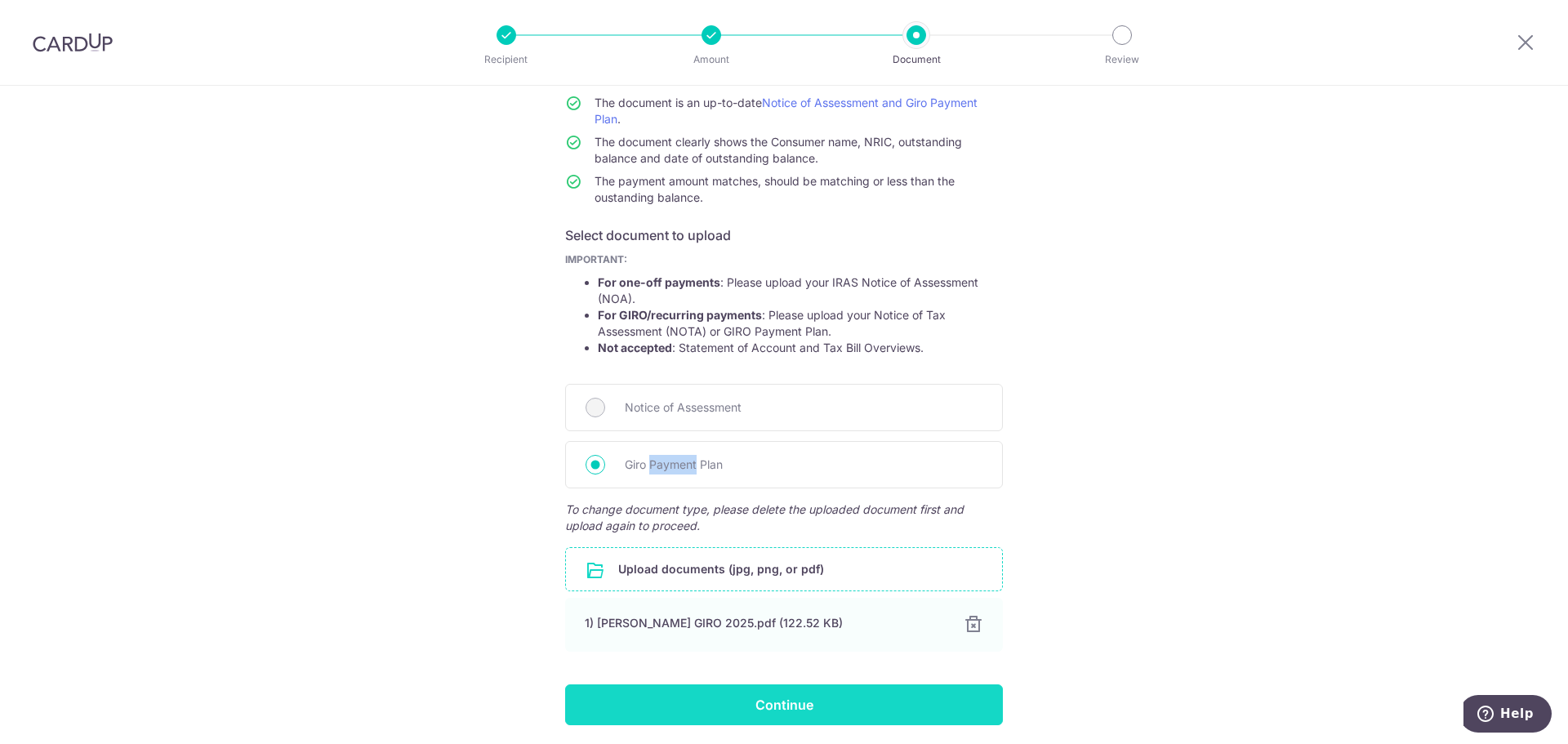
scroll to position [202, 0]
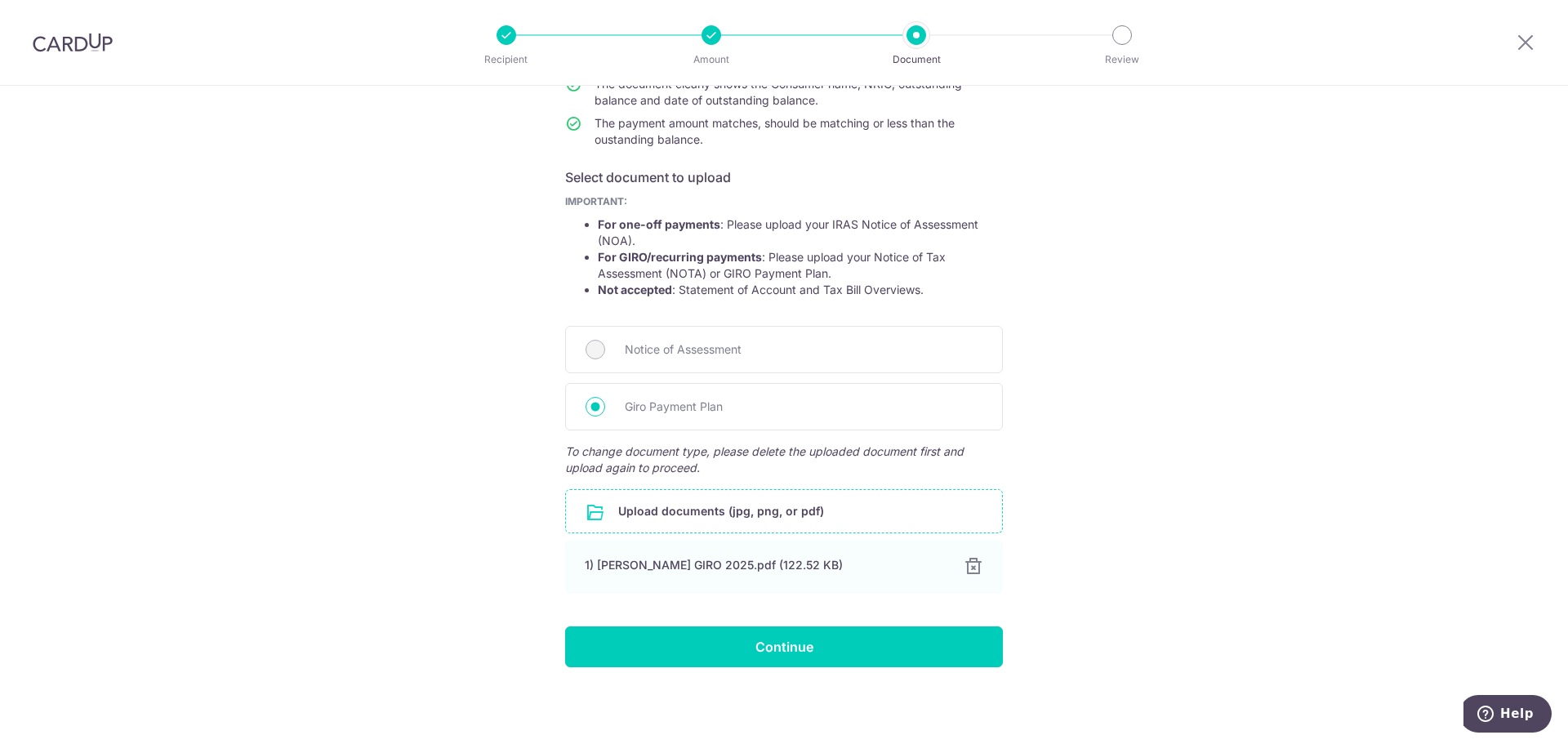
click at [697, 614] on form "Your supporting documents will enable us to approve your payments smoothly! Ple…" at bounding box center [783, 329] width 437 height 677
click at [694, 627] on input "Continue" at bounding box center [783, 647] width 437 height 41
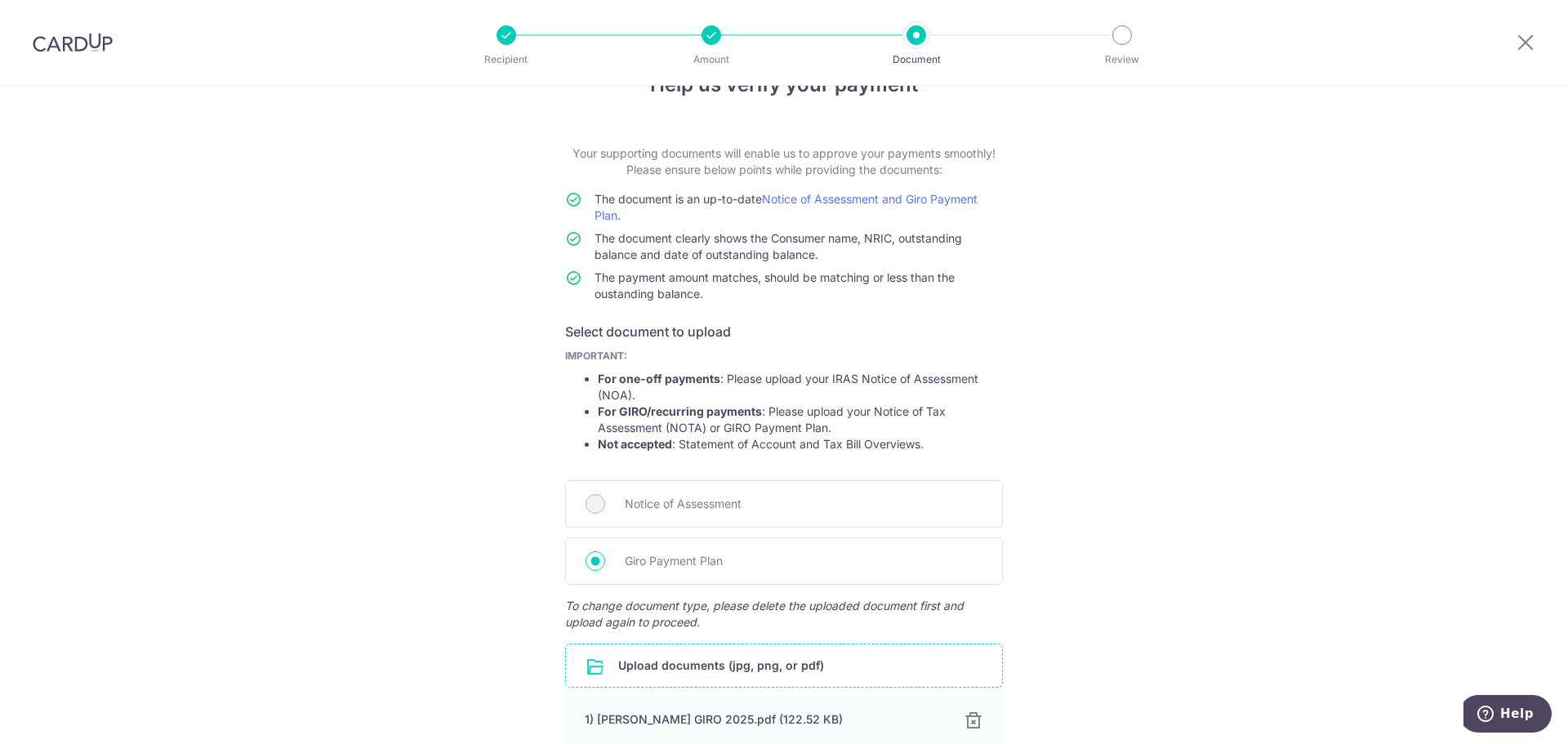
scroll to position [0, 0]
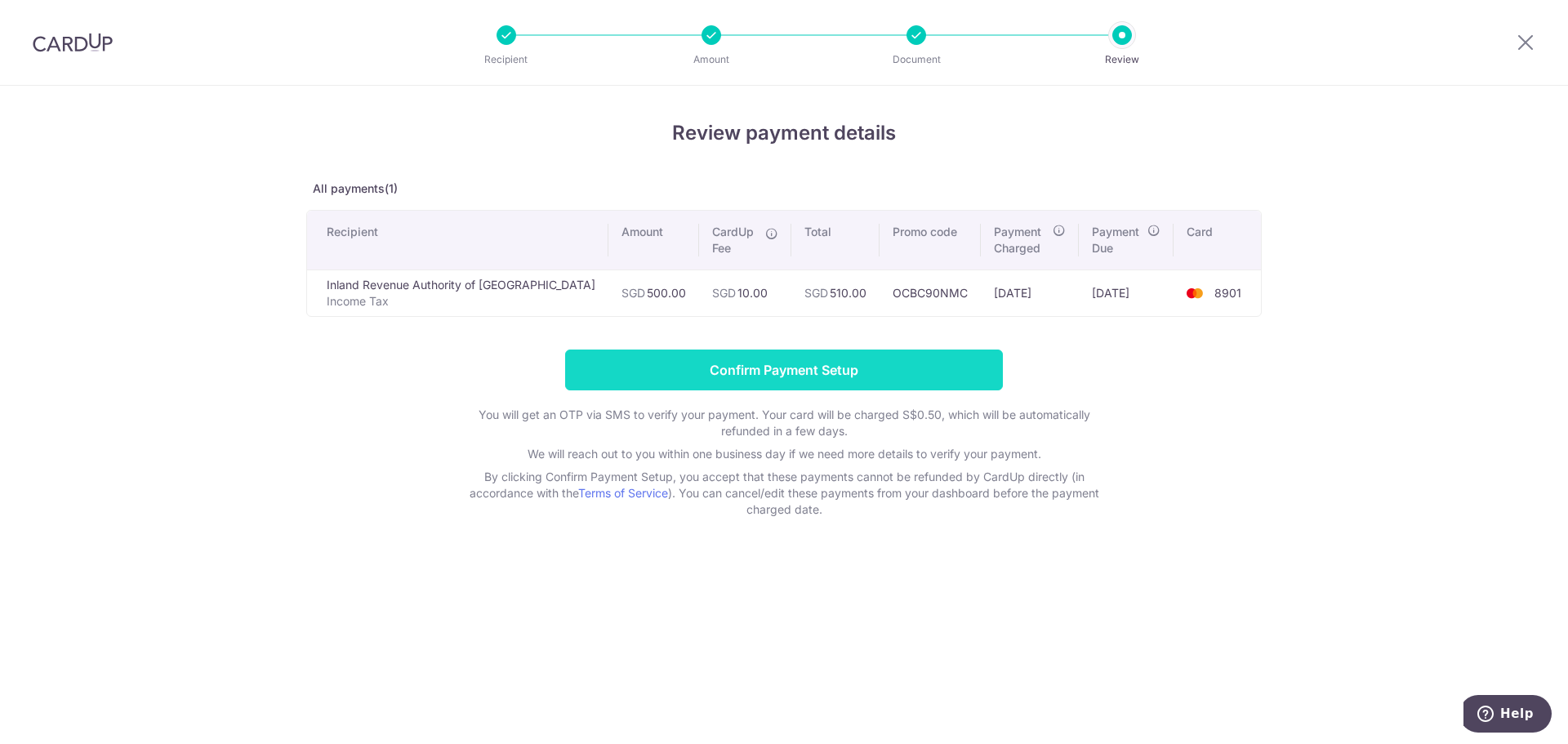
click at [617, 360] on input "Confirm Payment Setup" at bounding box center [783, 369] width 437 height 41
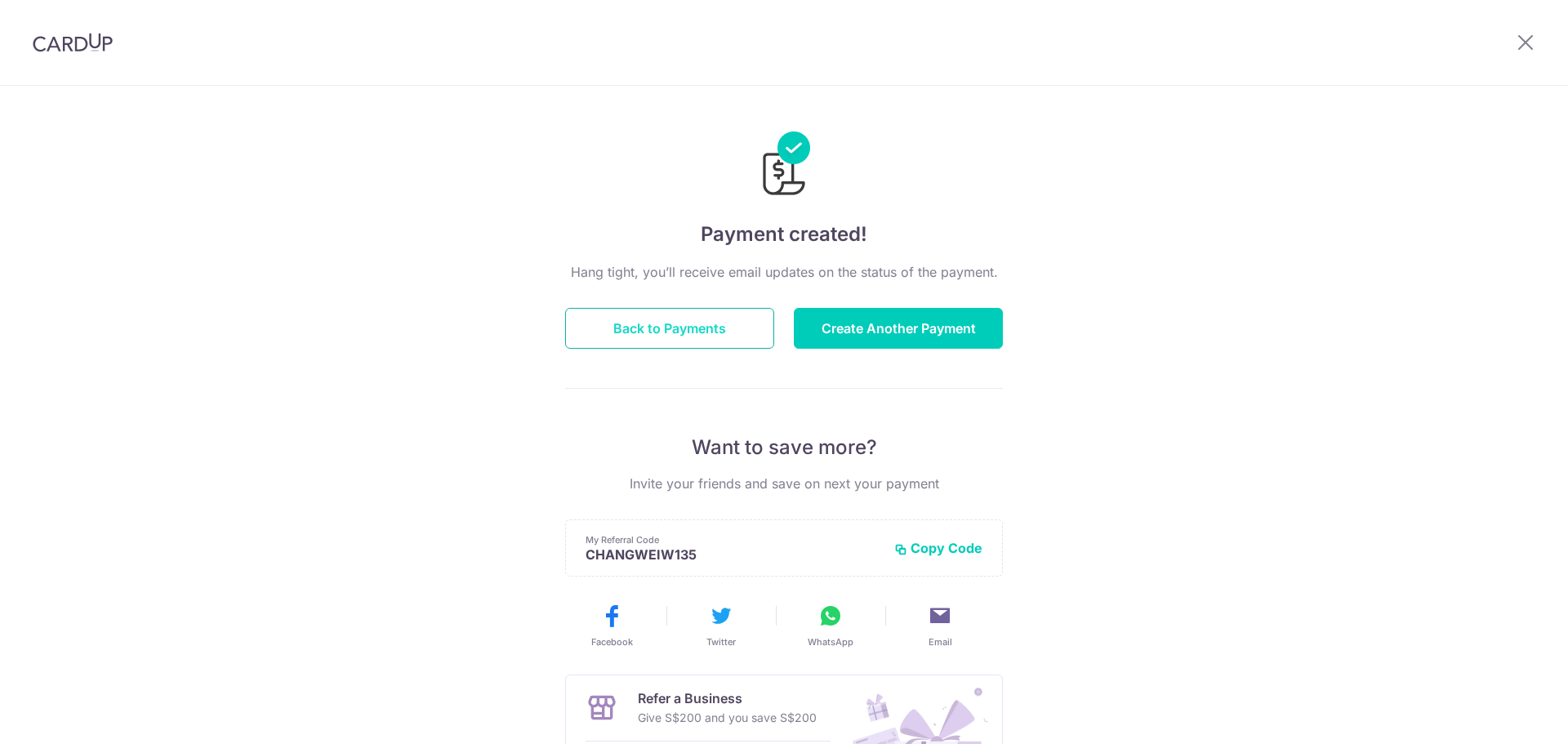
click at [737, 332] on button "Back to Payments" at bounding box center [669, 328] width 209 height 41
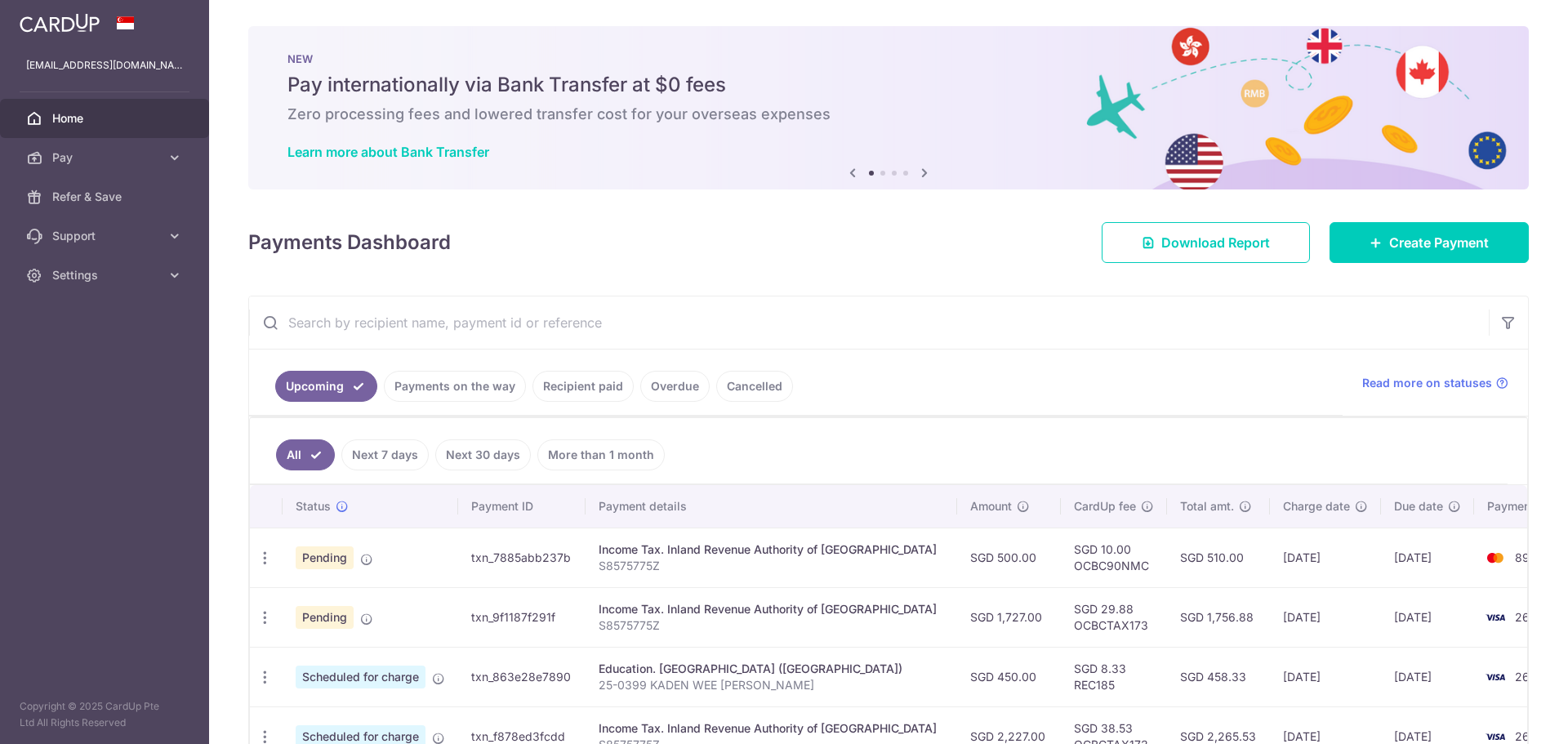
scroll to position [164, 0]
